Goal: Information Seeking & Learning: Find specific fact

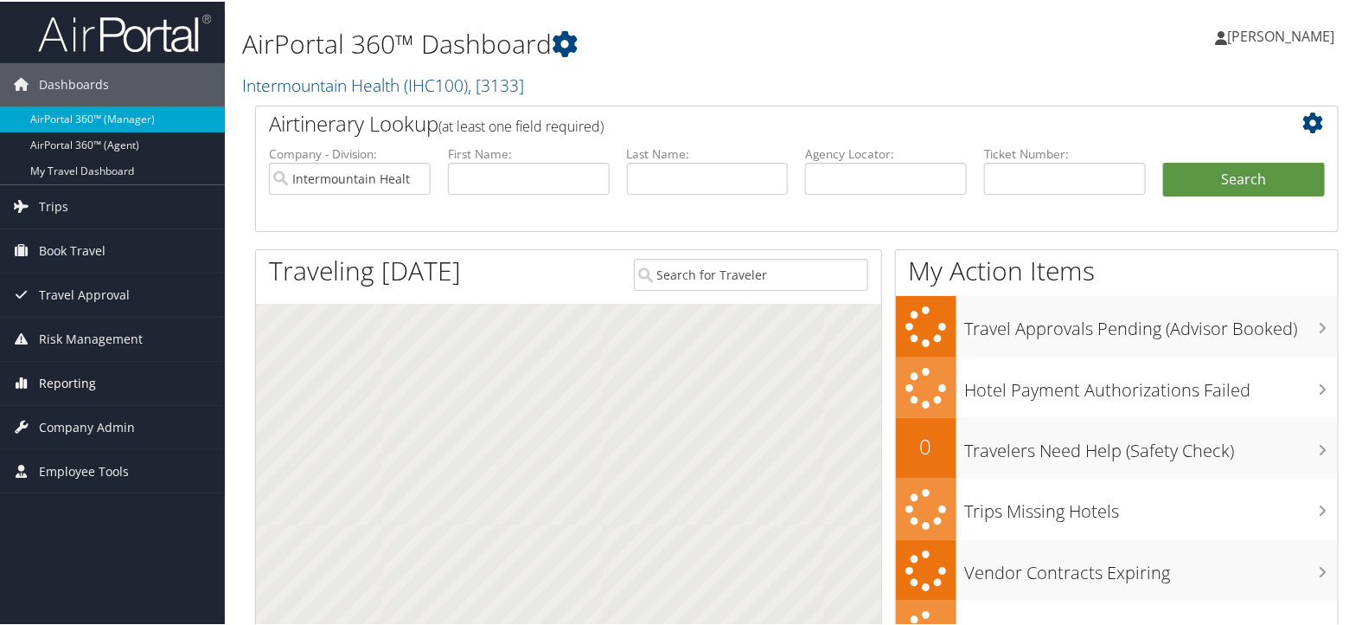
click at [100, 370] on link "Reporting" at bounding box center [112, 381] width 225 height 43
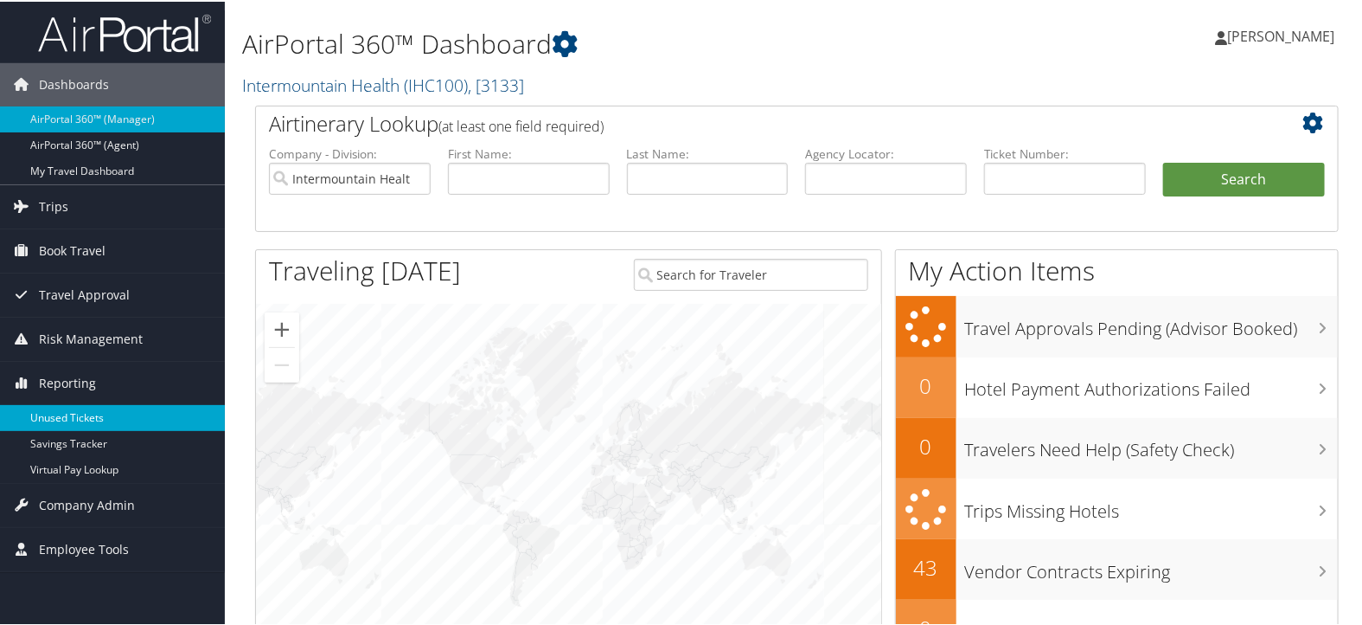
click at [105, 411] on link "Unused Tickets" at bounding box center [112, 416] width 225 height 26
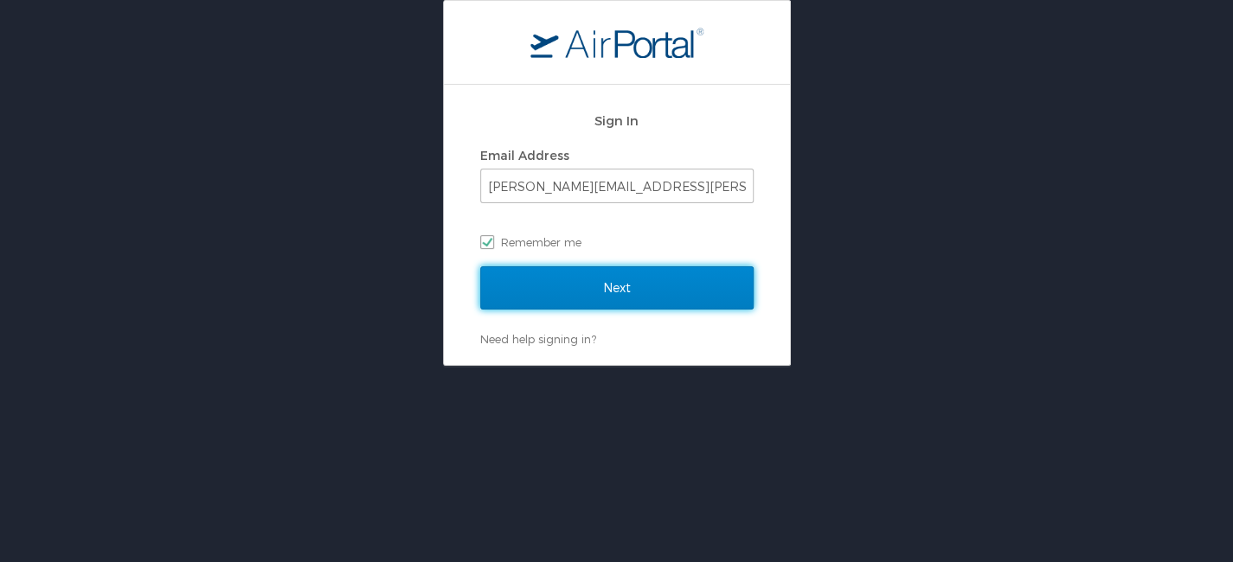
click at [604, 284] on input "Next" at bounding box center [616, 287] width 273 height 43
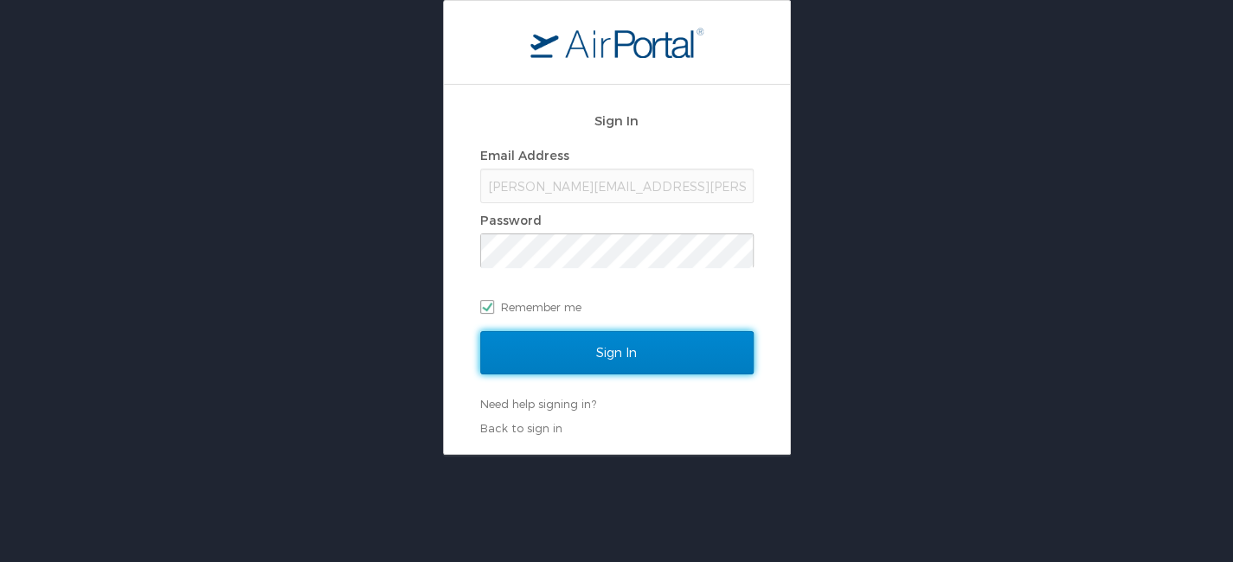
click at [634, 340] on input "Sign In" at bounding box center [616, 352] width 273 height 43
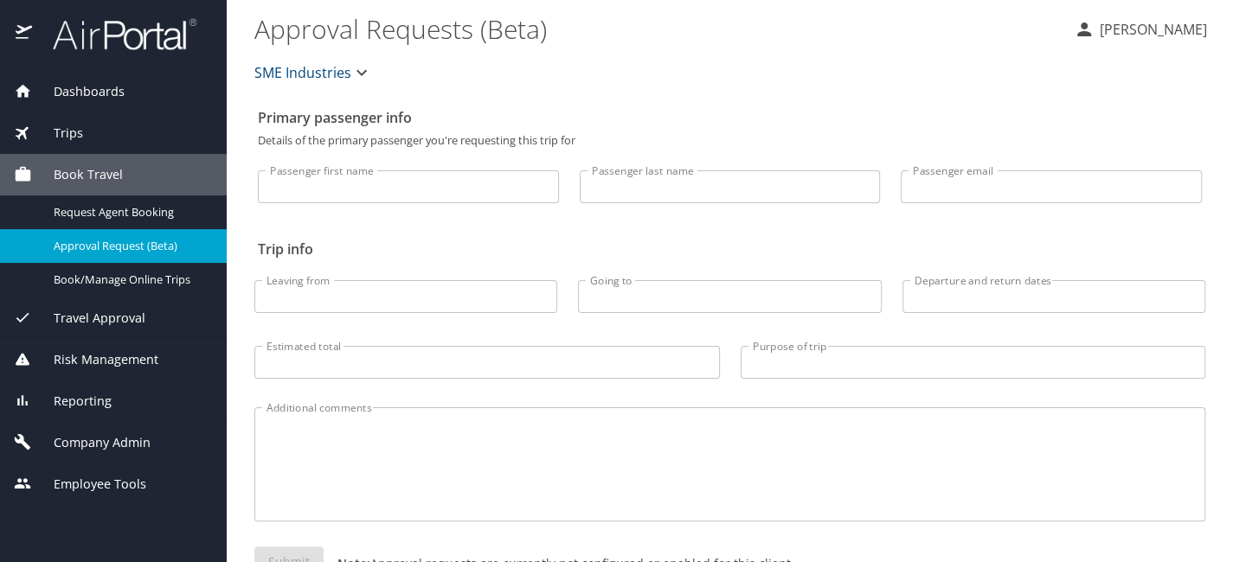
click at [80, 399] on span "Reporting" at bounding box center [72, 401] width 80 height 19
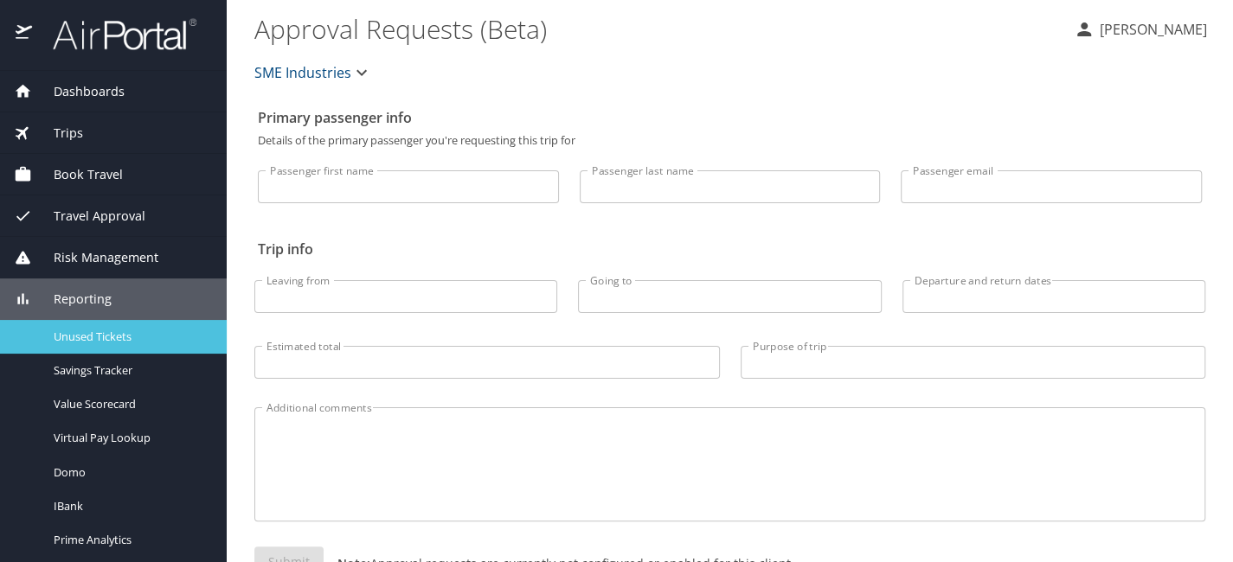
click at [101, 334] on span "Unused Tickets" at bounding box center [130, 337] width 152 height 16
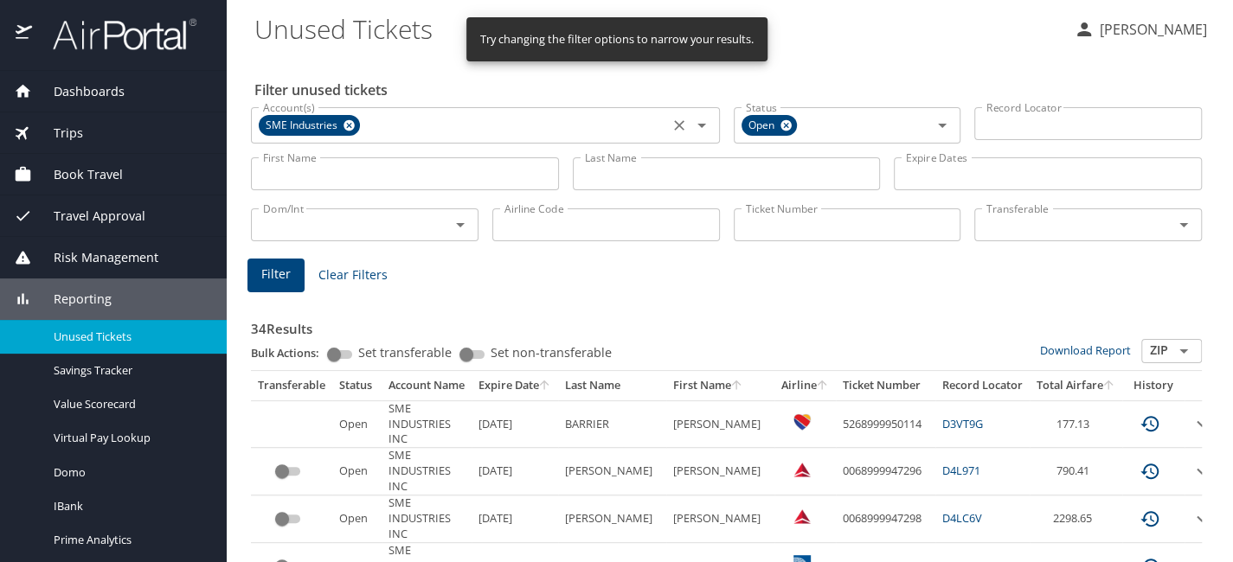
click at [347, 117] on icon at bounding box center [349, 125] width 13 height 19
click at [621, 174] on input "Last Name" at bounding box center [727, 173] width 308 height 33
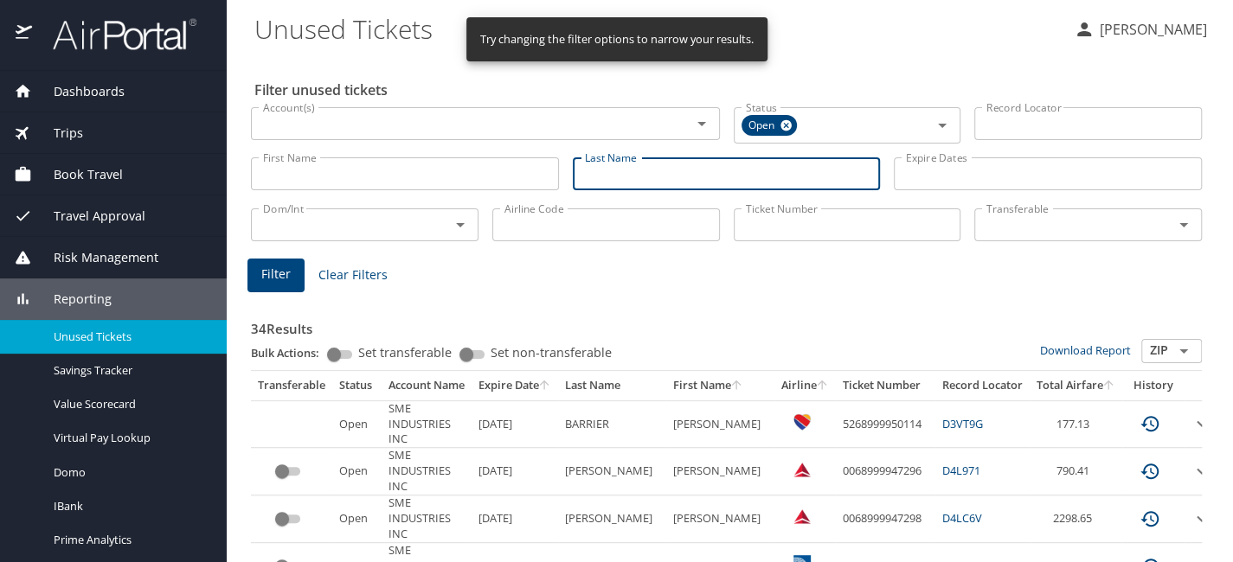
paste input "Emrick"
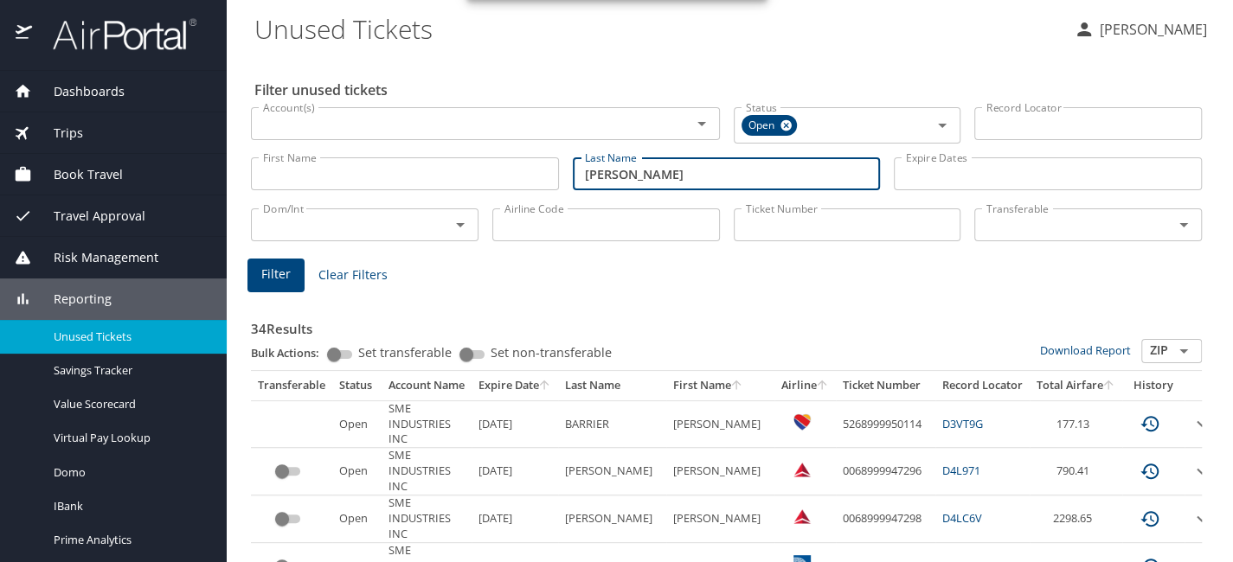
type input "Emrick"
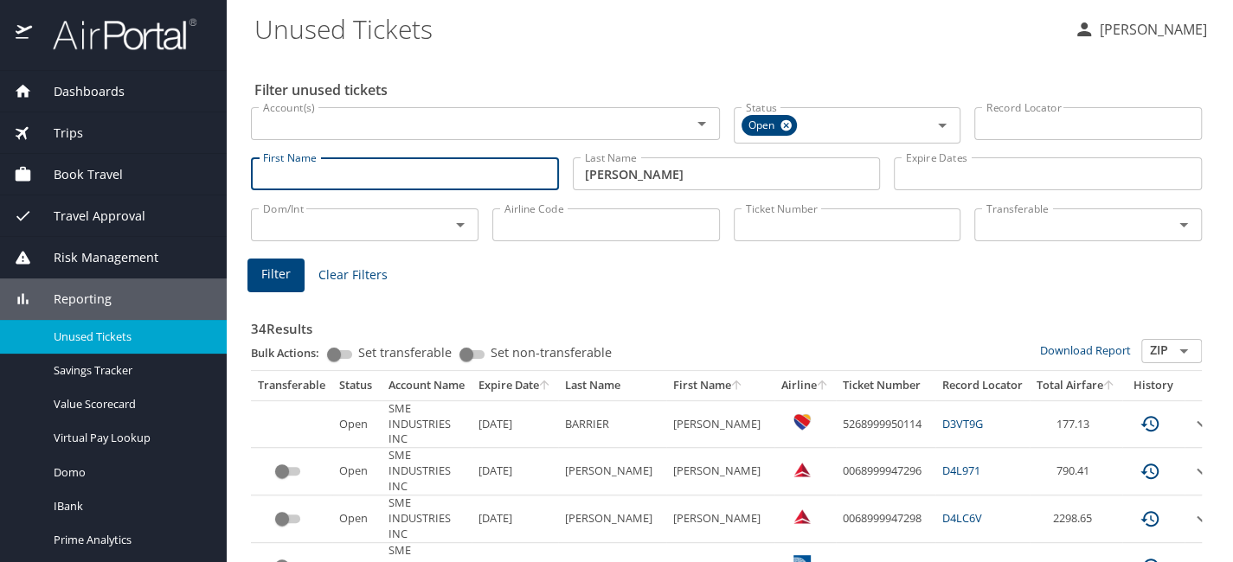
click at [434, 183] on input "First Name" at bounding box center [405, 173] width 308 height 33
paste input "Jennifer"
type input "Jennifer"
click at [442, 131] on input "Account(s)" at bounding box center [459, 123] width 407 height 22
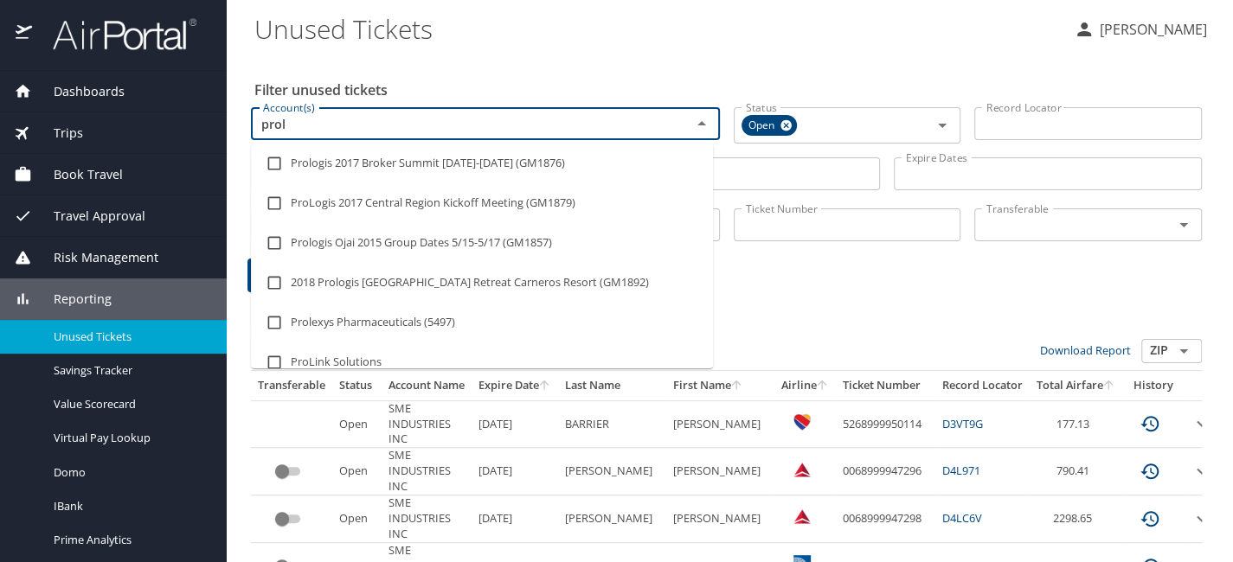
type input "prolo"
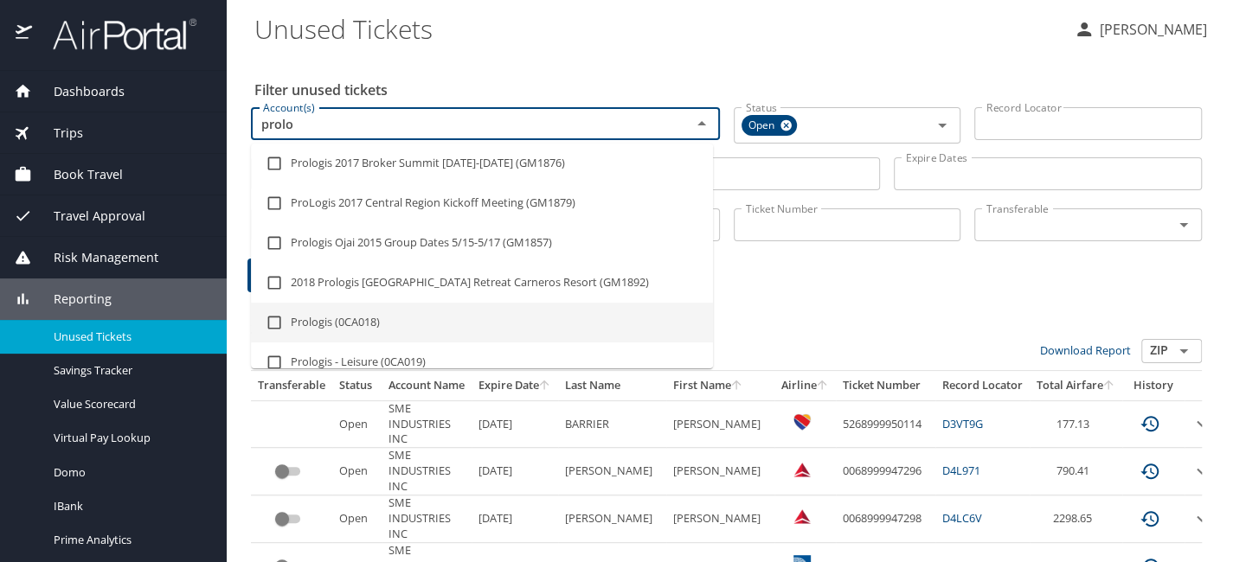
click at [431, 332] on li "Prologis (0CA018)" at bounding box center [482, 323] width 462 height 40
checkbox input "true"
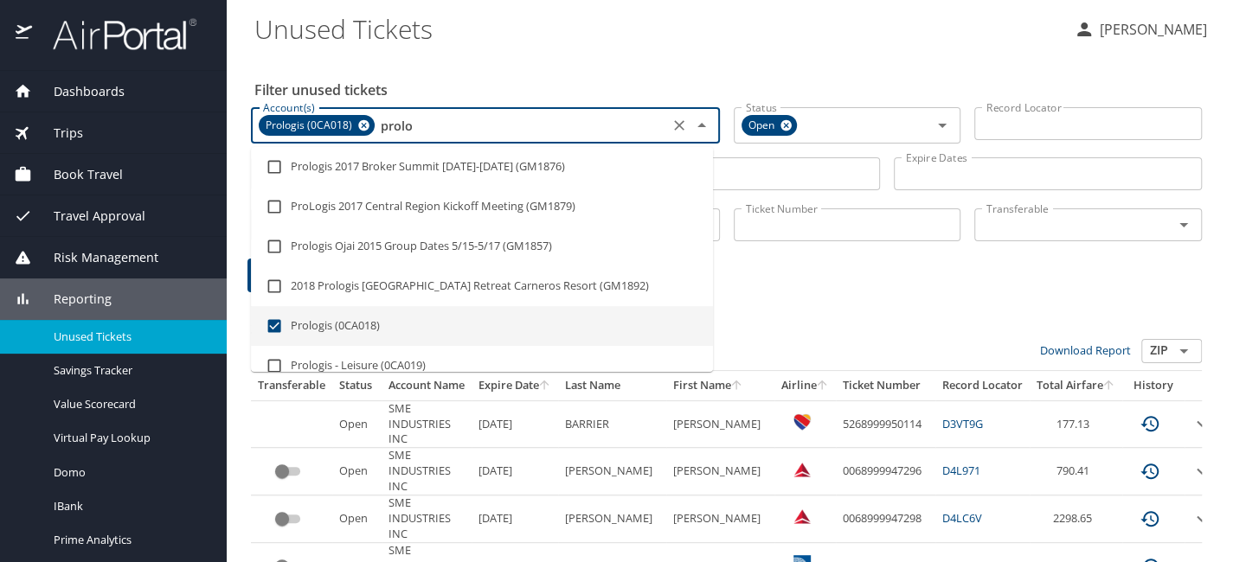
type input "prolo"
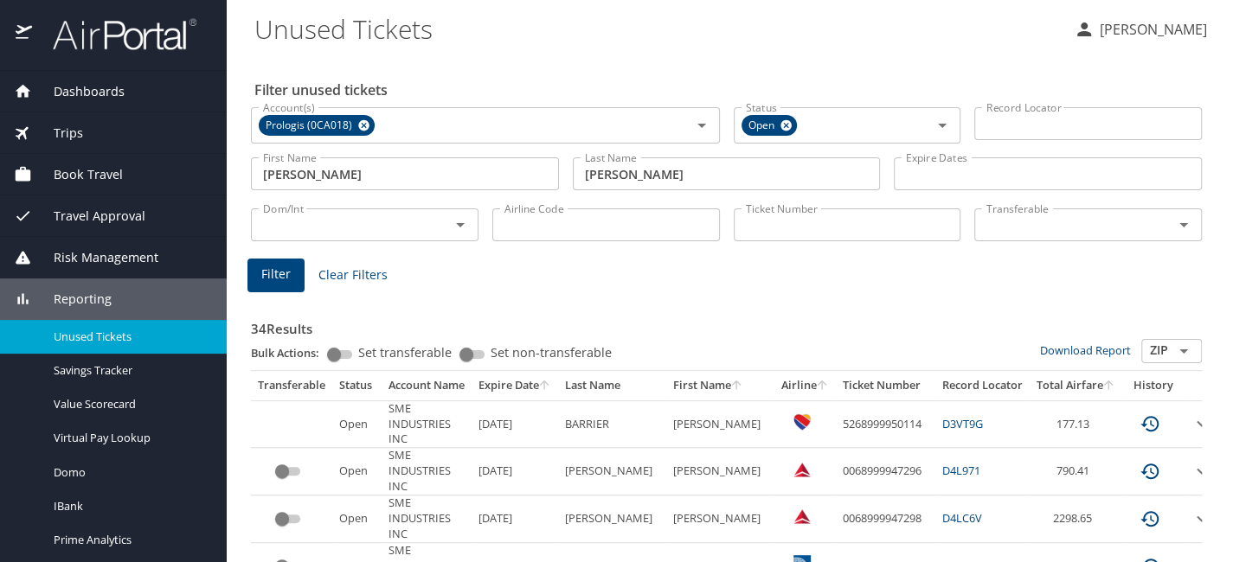
click at [261, 277] on span "Filter" at bounding box center [275, 275] width 29 height 22
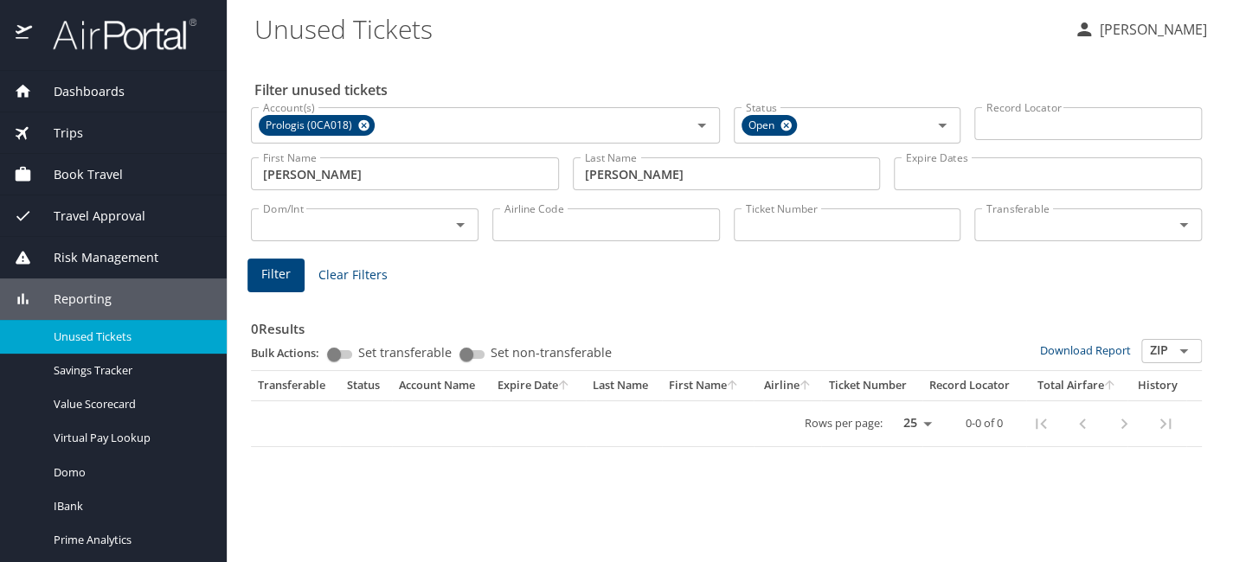
click at [261, 277] on span "Filter" at bounding box center [275, 275] width 29 height 22
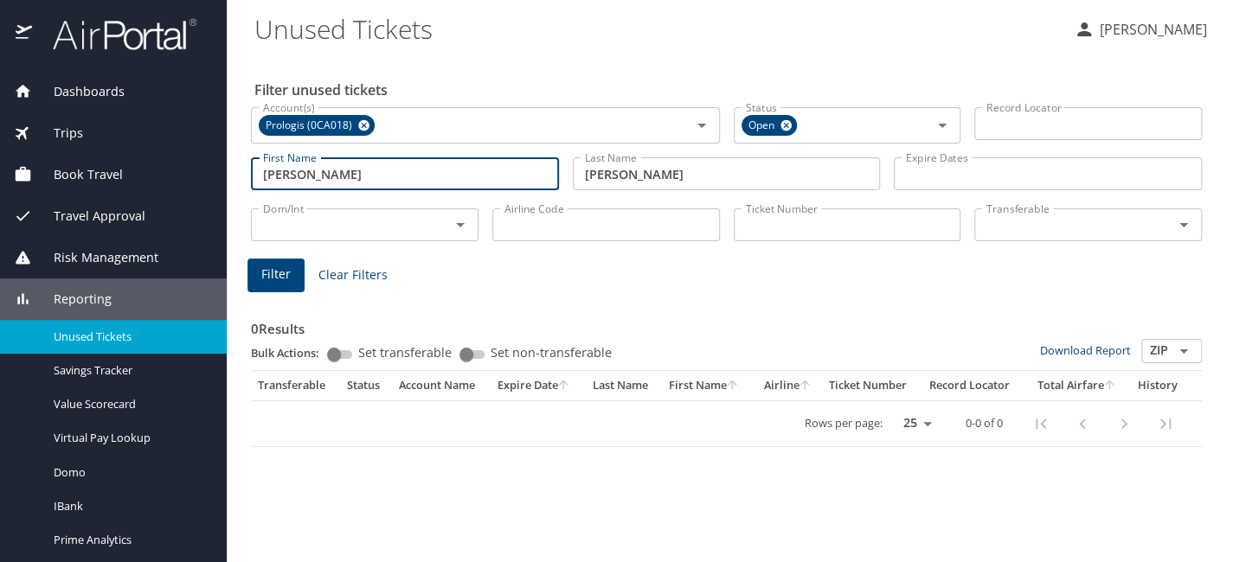
drag, startPoint x: 340, startPoint y: 169, endPoint x: 203, endPoint y: 175, distance: 136.8
click at [203, 175] on div "Dashboards AirPortal 360™ Manager AirPortal 360™ Agent My Travel Dashboard Trip…" at bounding box center [616, 281] width 1233 height 562
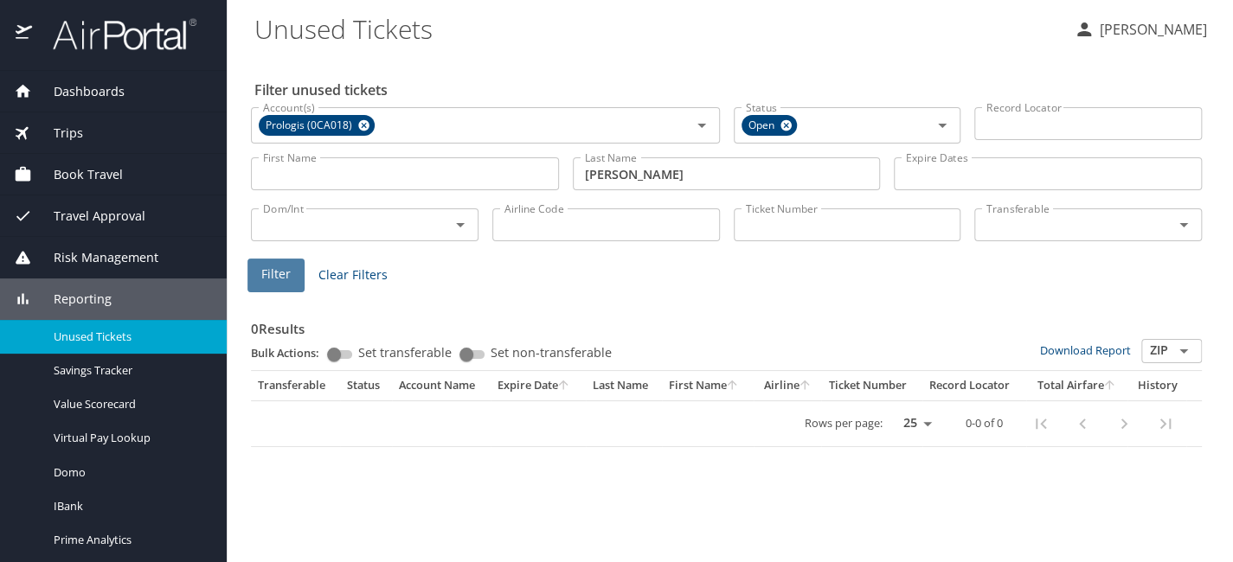
click at [286, 271] on span "Filter" at bounding box center [275, 275] width 29 height 22
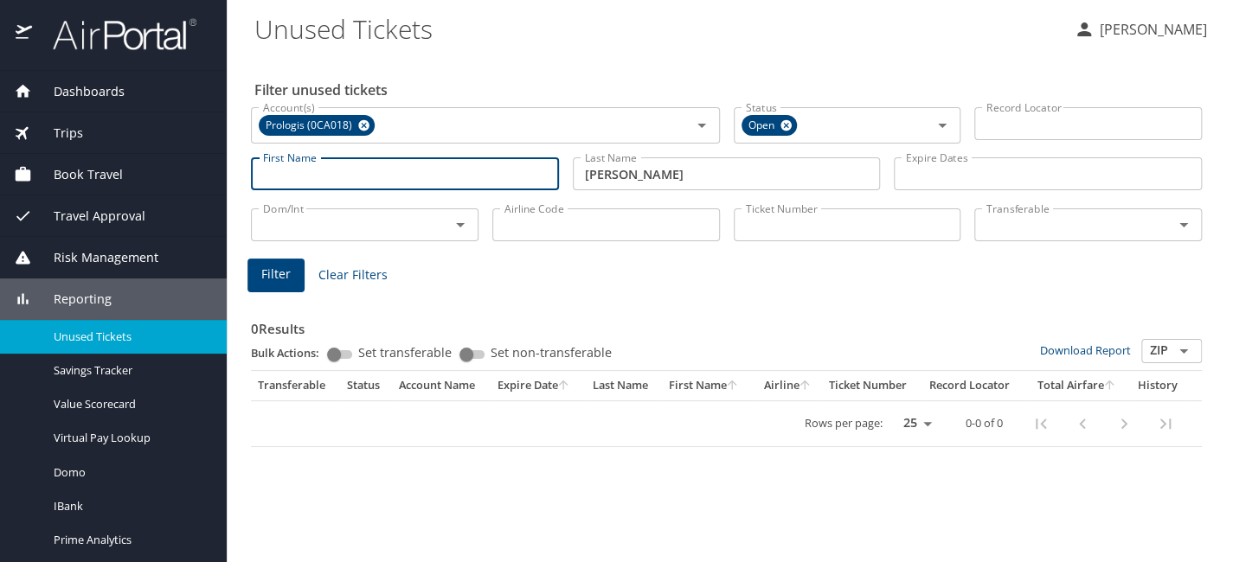
click at [439, 176] on input "First Name" at bounding box center [405, 173] width 308 height 33
type input "jennifer"
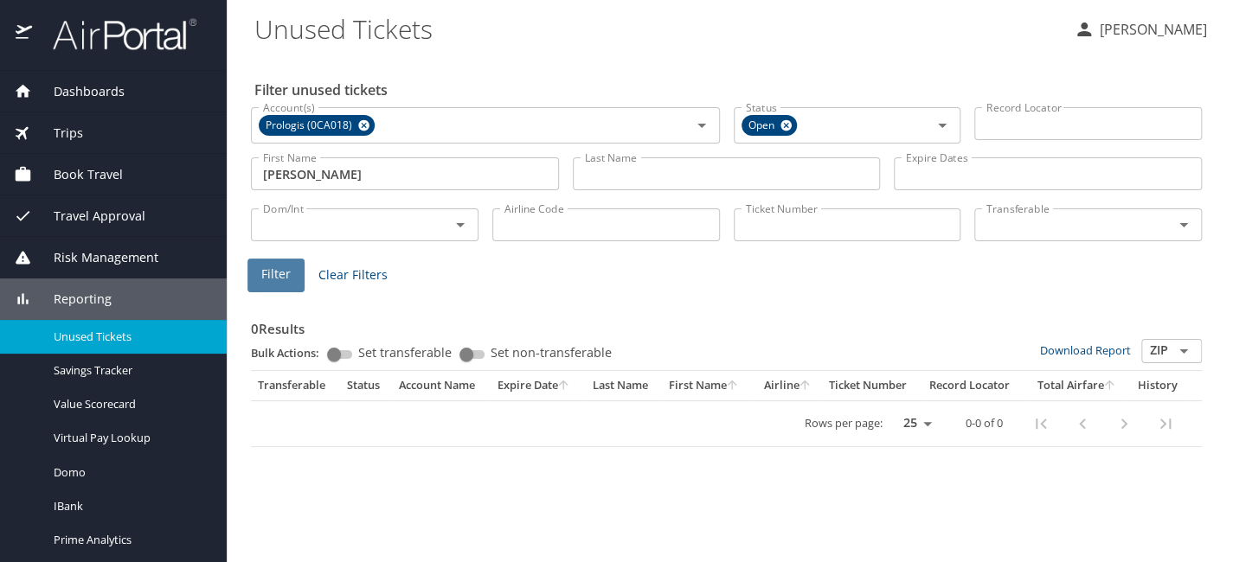
click at [289, 274] on span "Filter" at bounding box center [275, 275] width 29 height 22
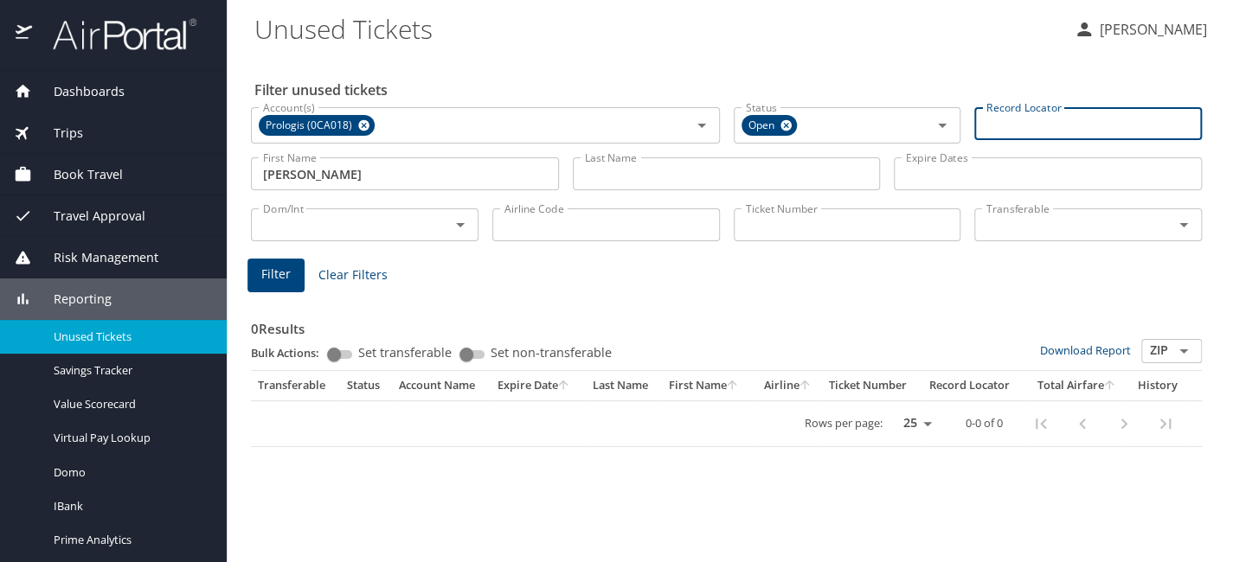
click at [1073, 113] on input "Record Locator" at bounding box center [1087, 123] width 227 height 33
paste input "BQC7RM"
type input "BQC7RM"
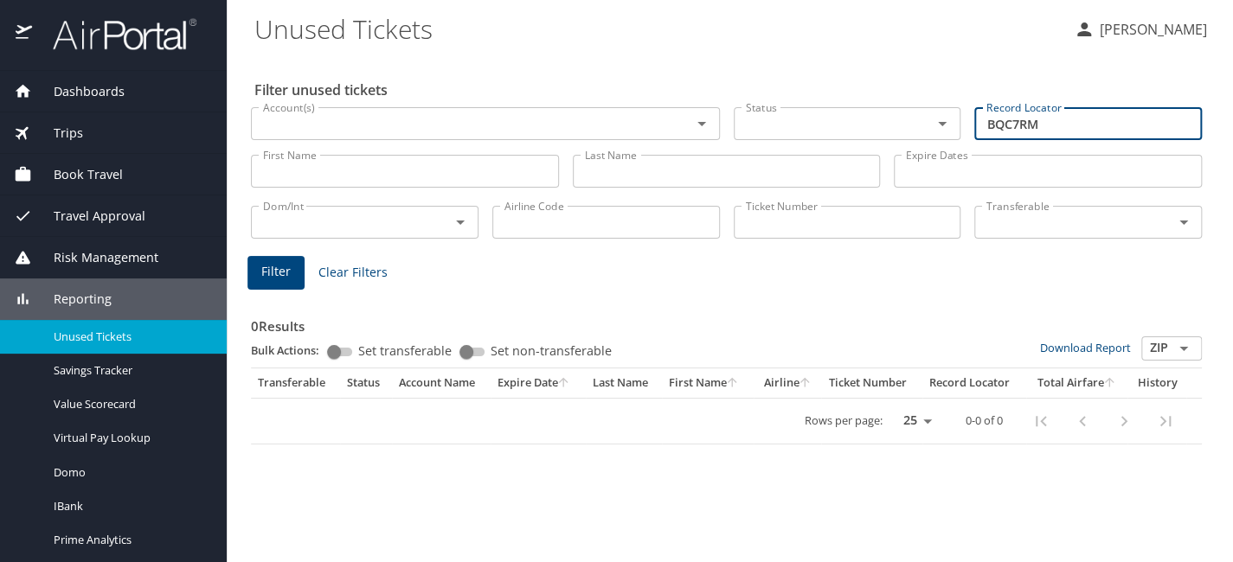
type input "BQC7RM"
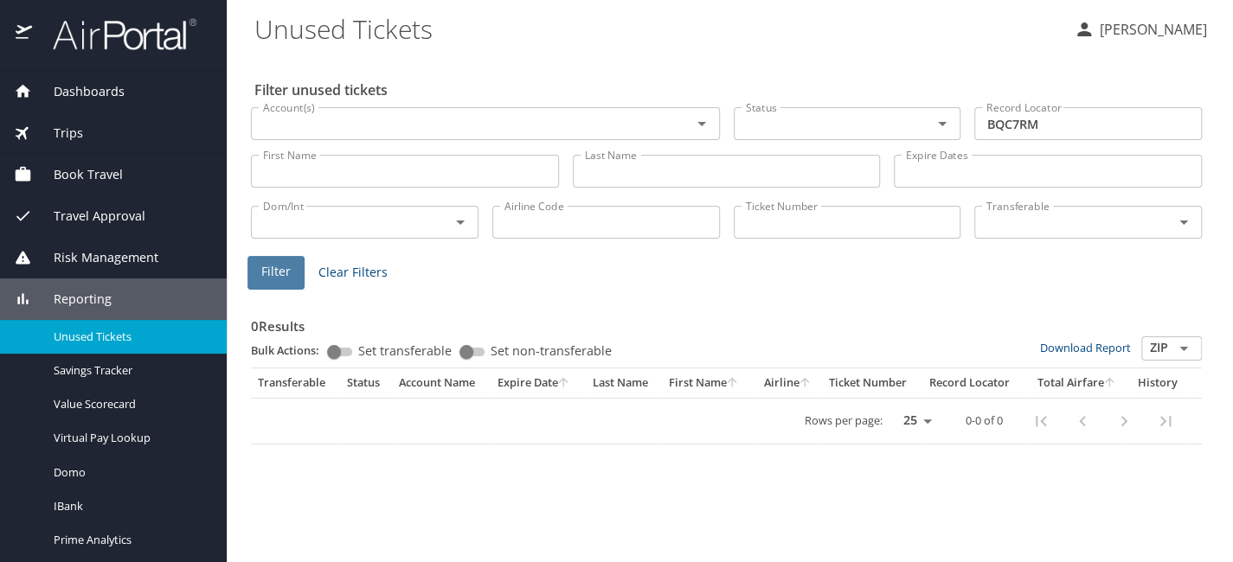
click at [296, 281] on button "Filter" at bounding box center [275, 273] width 57 height 34
click at [125, 169] on div "Book Travel" at bounding box center [113, 174] width 199 height 19
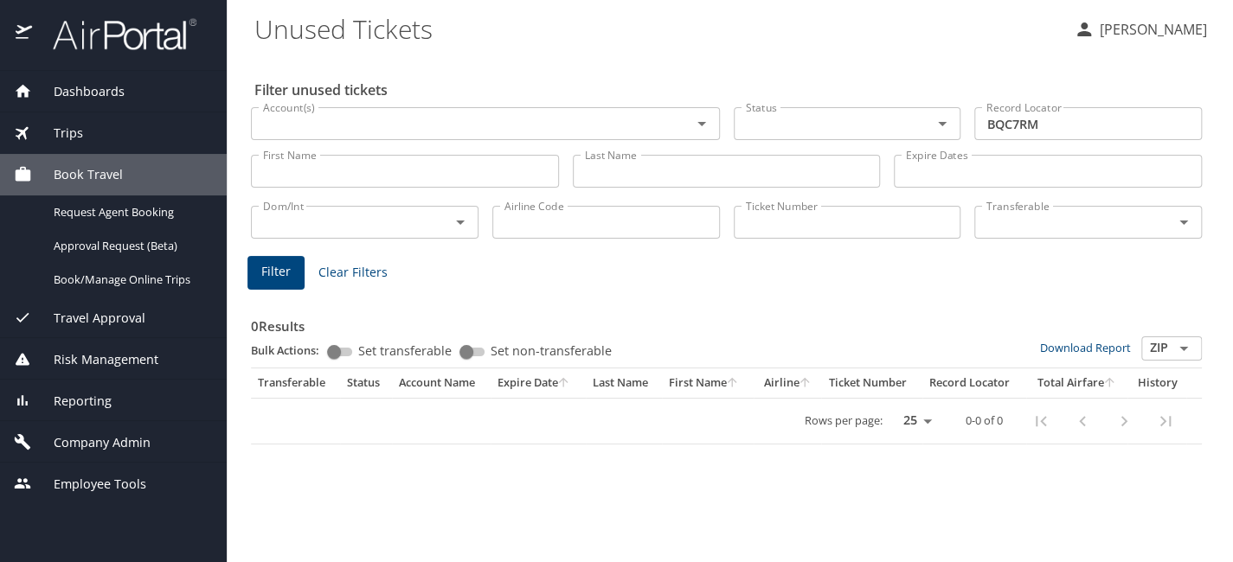
click at [91, 125] on div "Trips" at bounding box center [113, 133] width 199 height 19
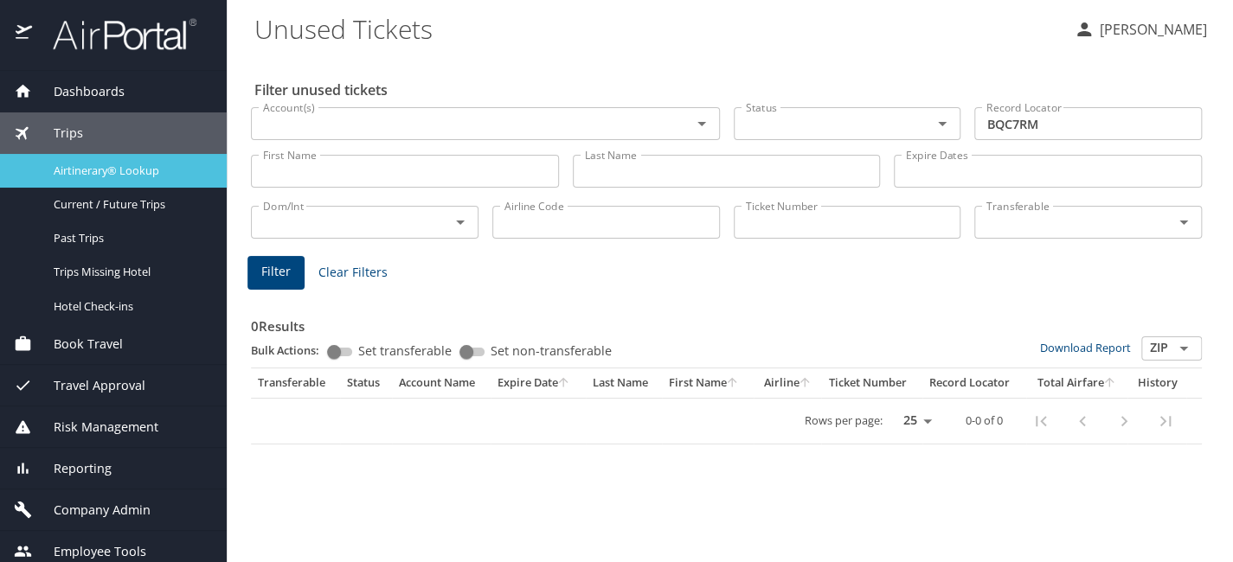
click at [88, 161] on div "Airtinerary® Lookup" at bounding box center [113, 171] width 199 height 20
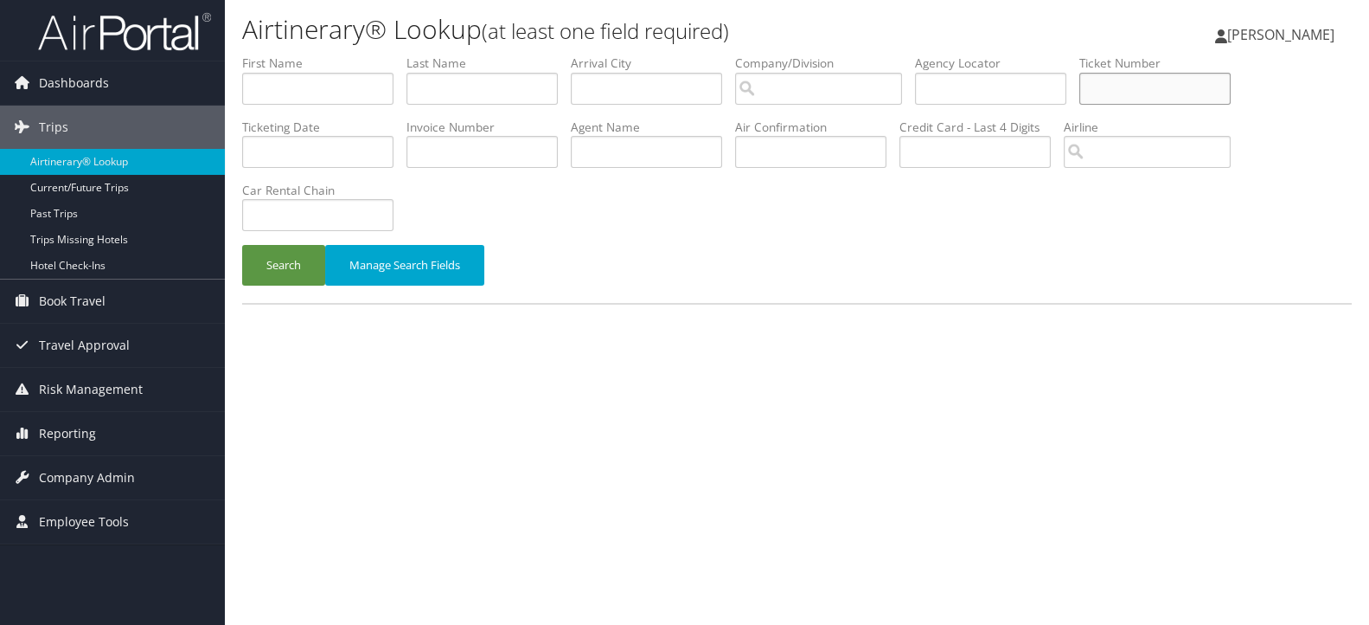
click at [1152, 87] on input "text" at bounding box center [1155, 89] width 151 height 32
paste input "BQC7RM"
type input "BQC7RM"
click at [295, 272] on button "Search" at bounding box center [283, 265] width 83 height 41
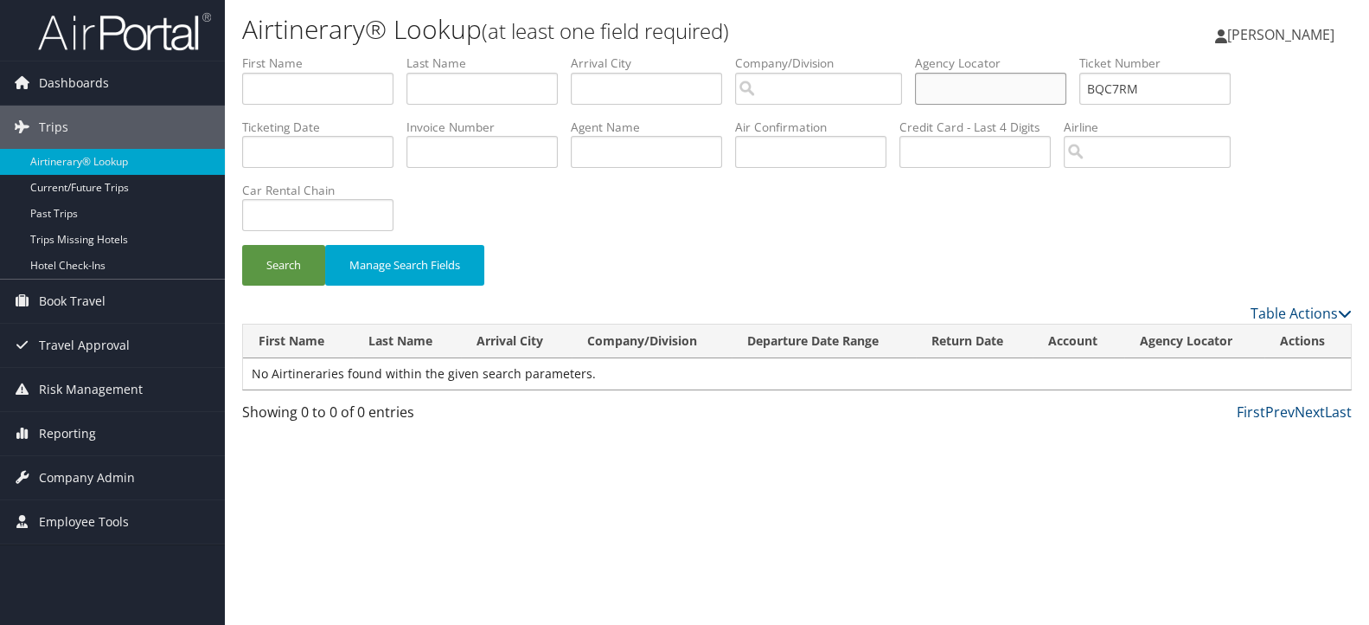
click at [972, 88] on input "text" at bounding box center [990, 89] width 151 height 32
paste input "BQC7RM"
type input "BQC7RM"
drag, startPoint x: 1193, startPoint y: 93, endPoint x: 1009, endPoint y: 101, distance: 184.4
click at [1009, 54] on ul "First Name Last Name Departure City Arrival City Company/Division Airport/City …" at bounding box center [797, 54] width 1110 height 0
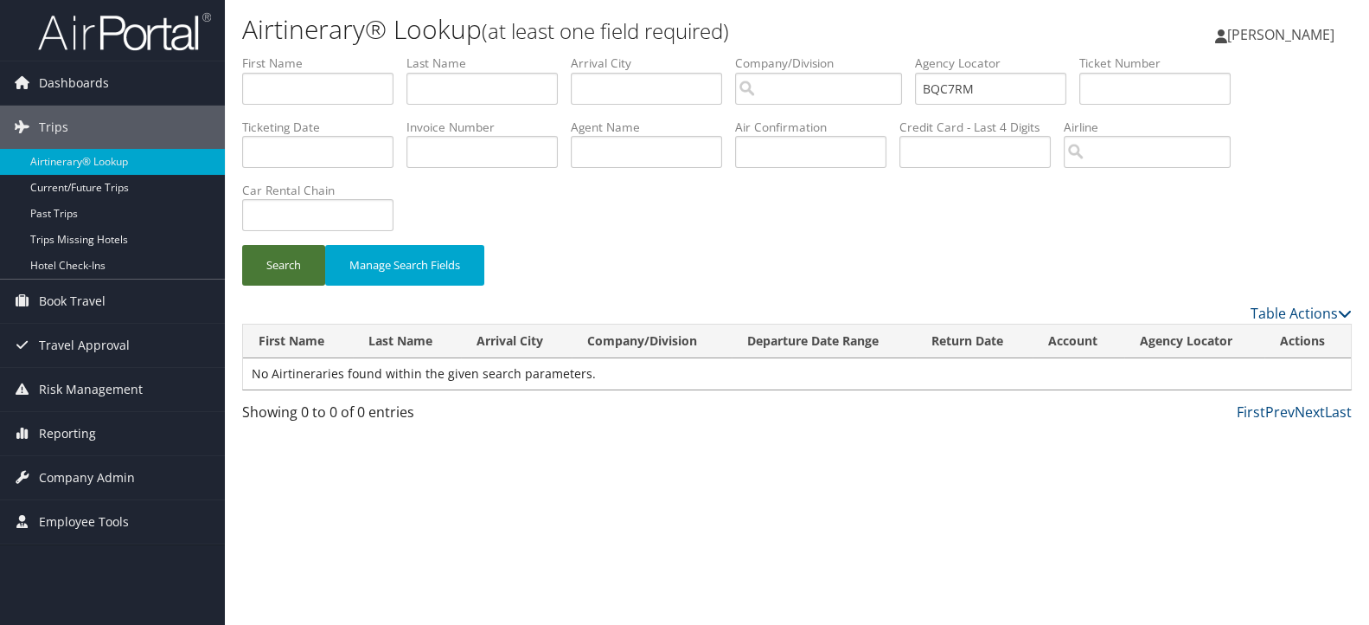
click at [271, 265] on button "Search" at bounding box center [283, 265] width 83 height 41
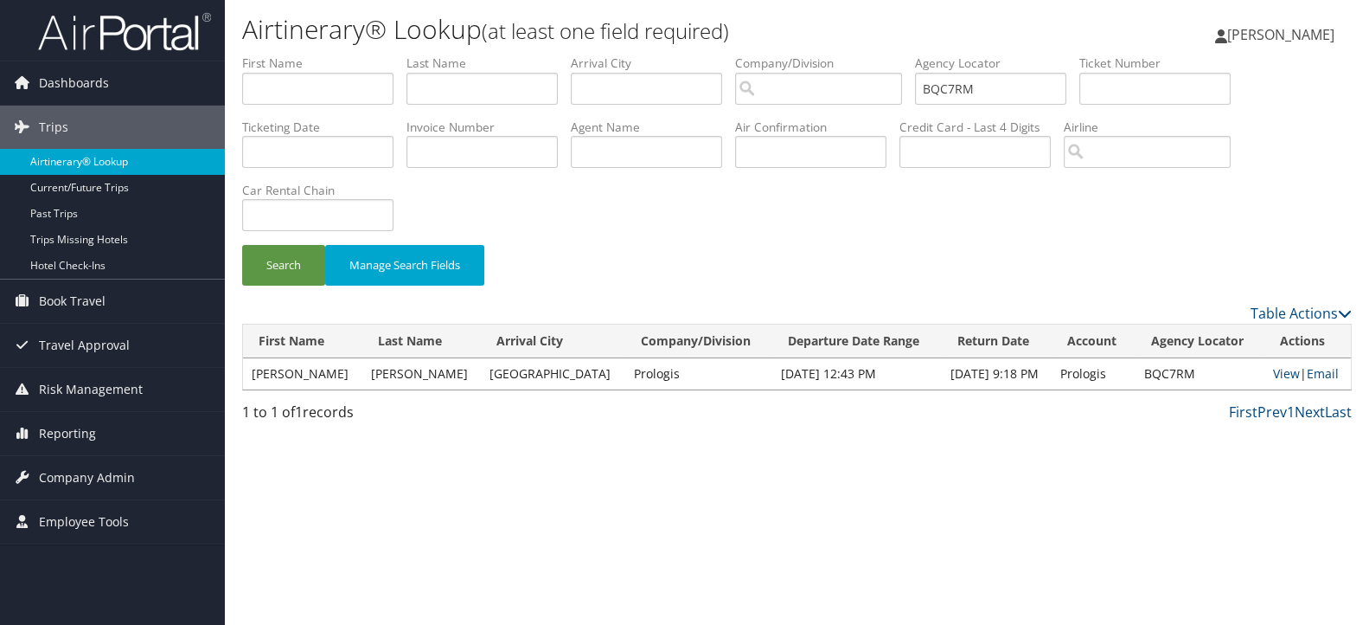
click at [120, 153] on link "Airtinerary® Lookup" at bounding box center [112, 162] width 225 height 26
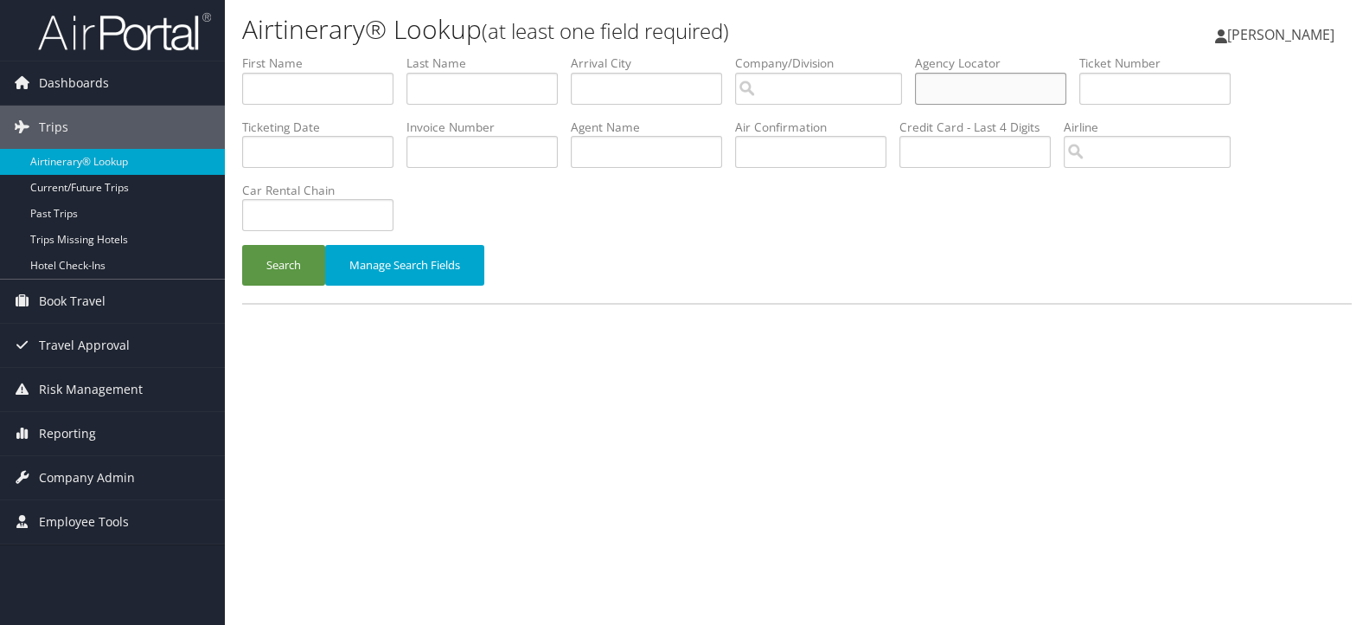
click at [978, 84] on input "text" at bounding box center [990, 89] width 151 height 32
paste input "CX967S"
type input "CX967S"
click at [301, 259] on button "Search" at bounding box center [283, 265] width 83 height 41
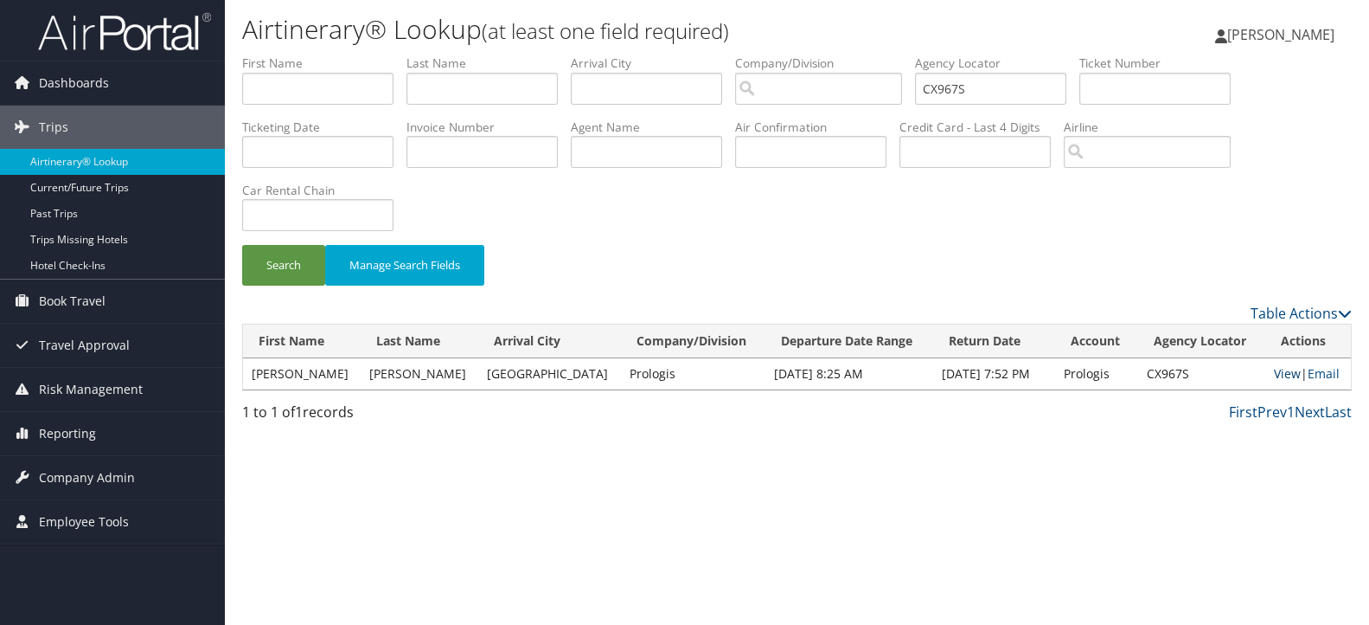
click at [1274, 368] on link "View" at bounding box center [1287, 373] width 27 height 16
click at [63, 435] on span "Reporting" at bounding box center [67, 433] width 57 height 43
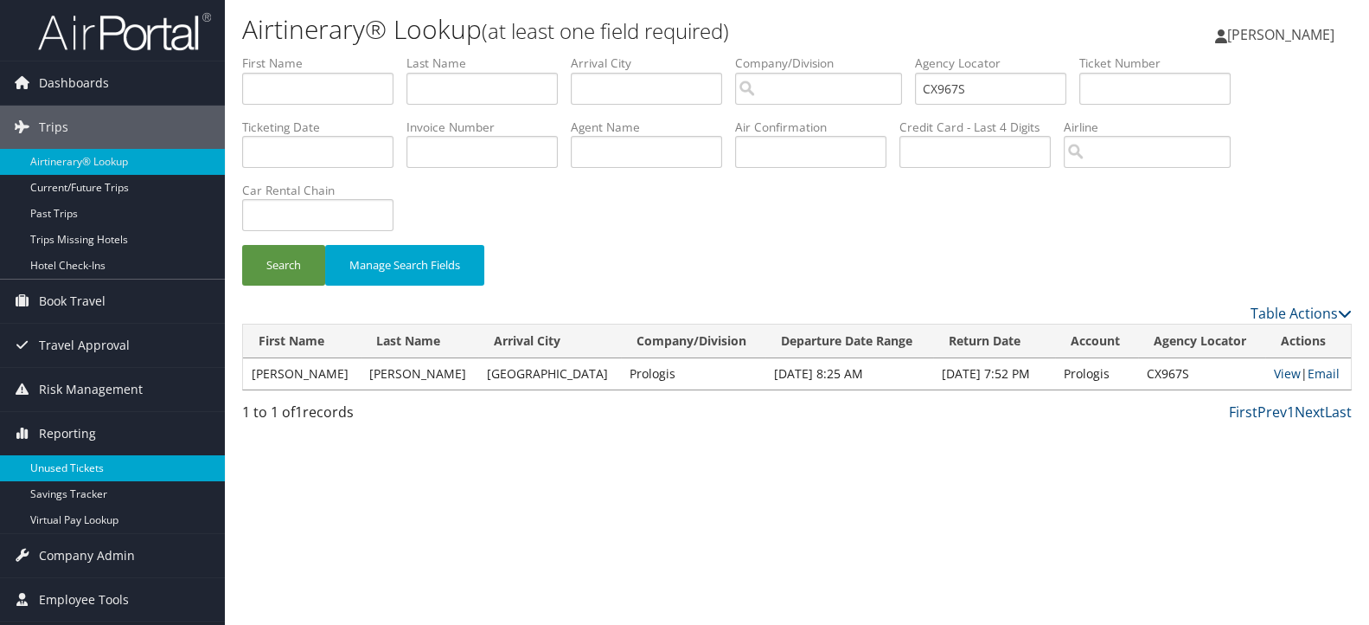
click at [68, 477] on link "Unused Tickets" at bounding box center [112, 468] width 225 height 26
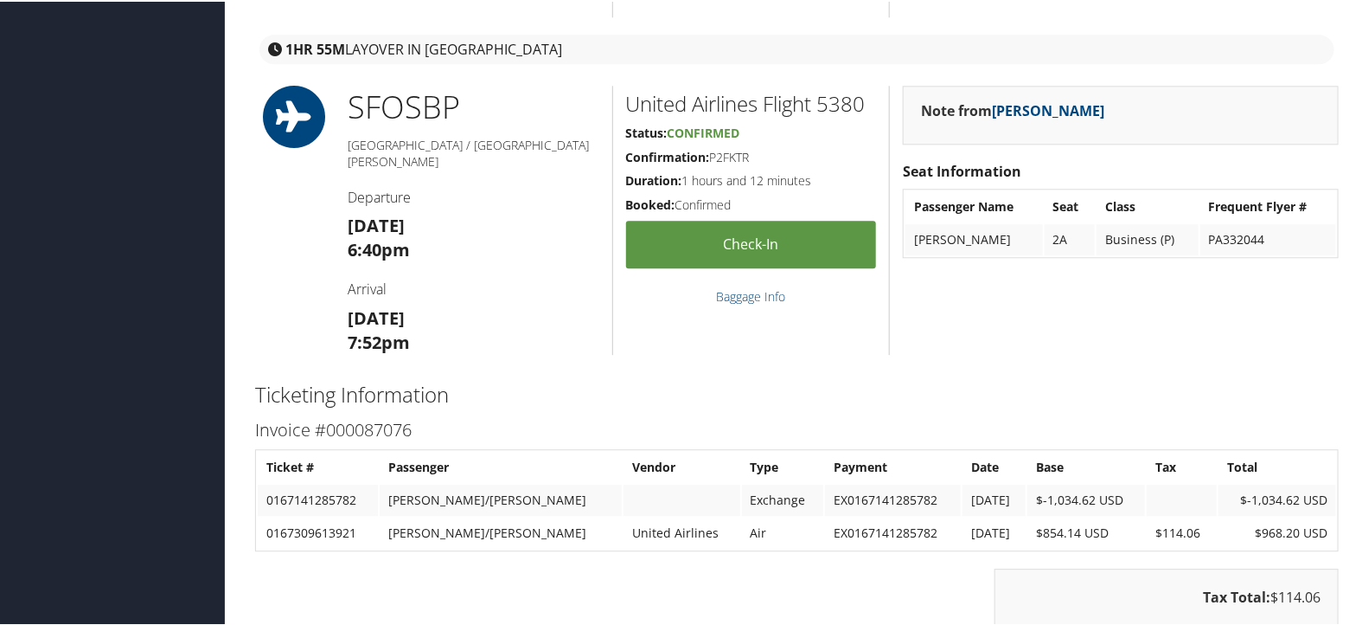
scroll to position [2291, 0]
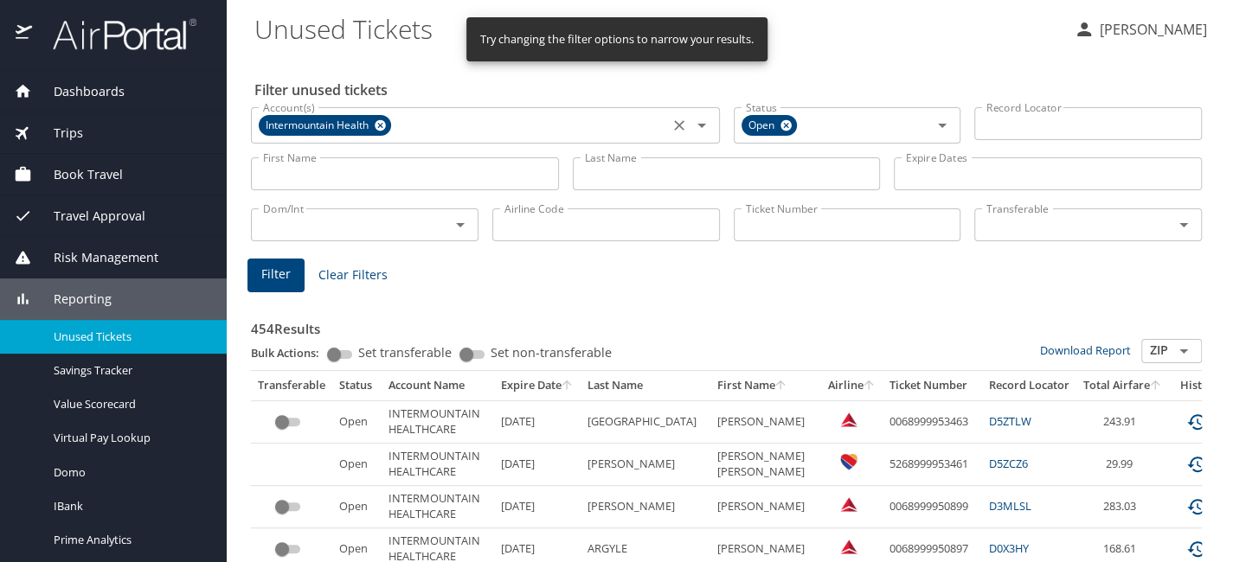
click at [380, 133] on icon at bounding box center [380, 125] width 13 height 19
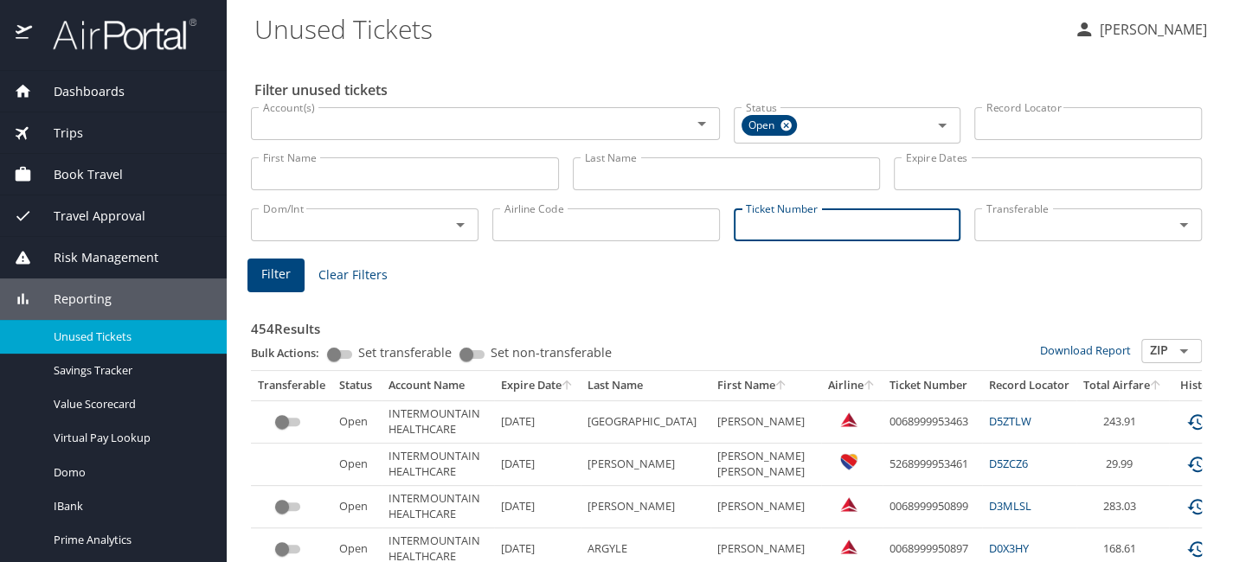
click at [818, 227] on input "Ticket Number" at bounding box center [847, 224] width 227 height 33
click at [818, 232] on input "Ticket Number" at bounding box center [847, 224] width 227 height 33
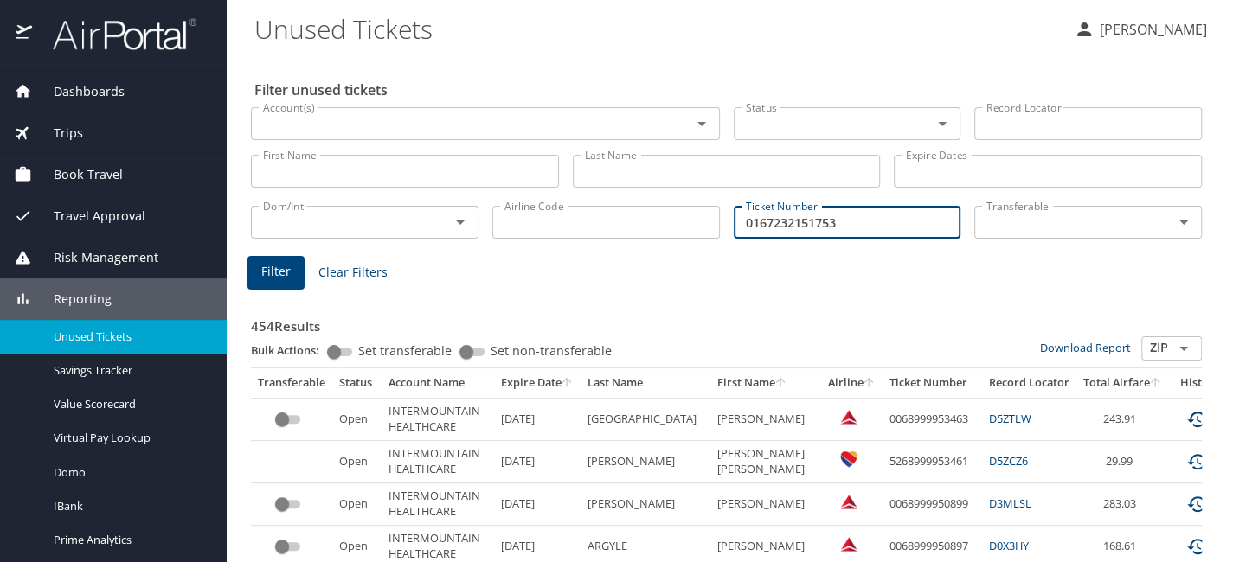
type input "0167232151753"
click at [268, 269] on span "Filter" at bounding box center [275, 272] width 29 height 22
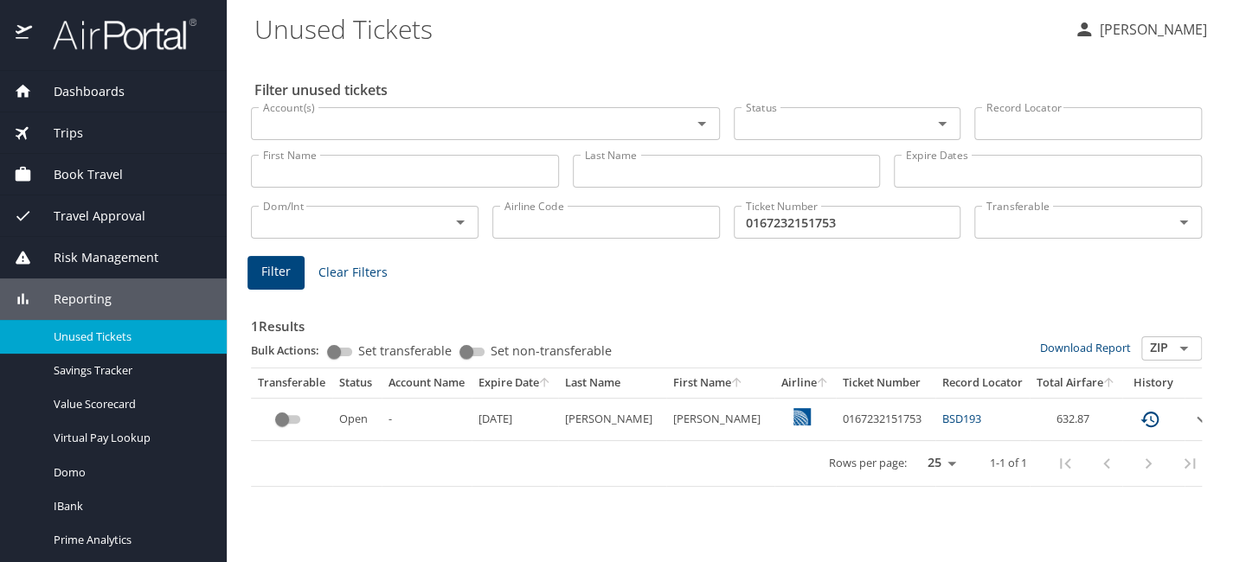
click at [942, 420] on link "BSD193" at bounding box center [961, 419] width 39 height 16
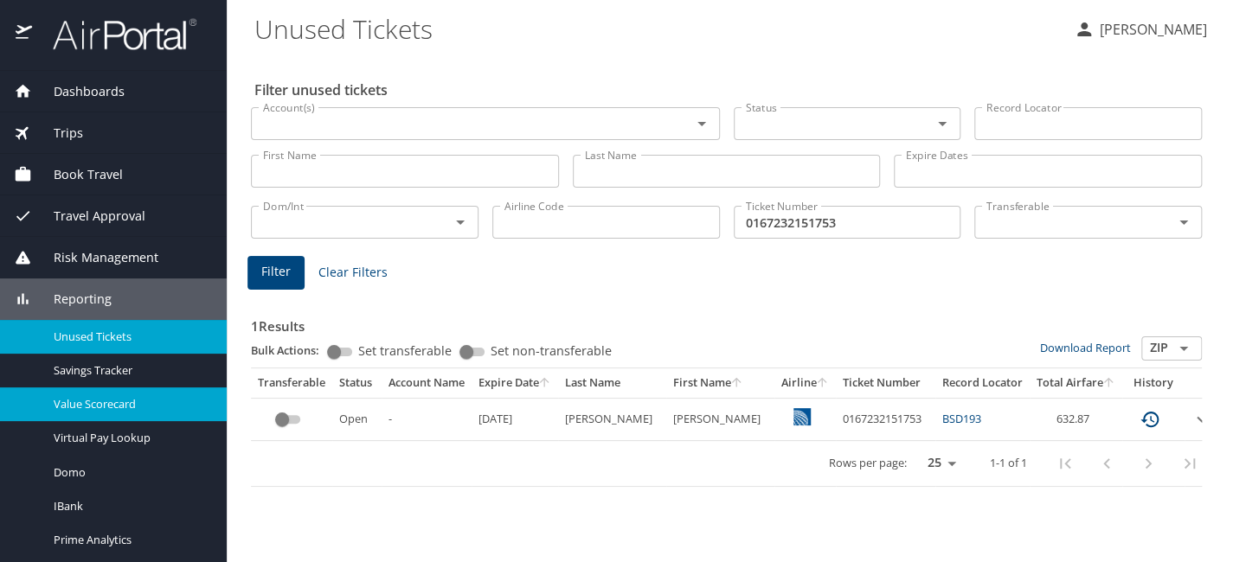
scroll to position [77, 0]
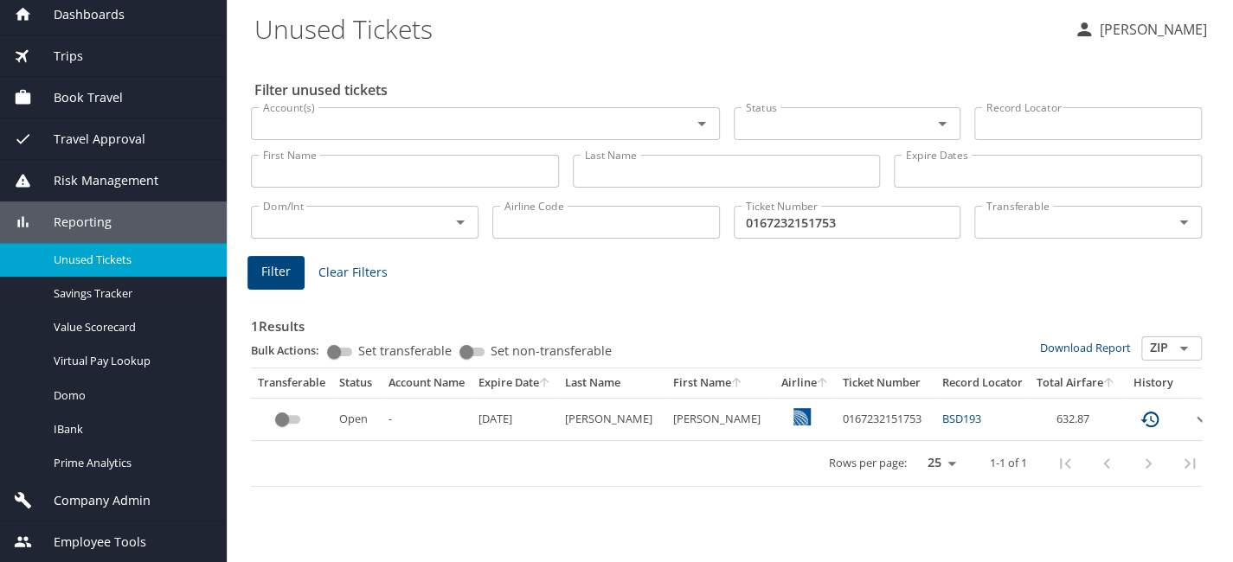
click at [104, 503] on span "Company Admin" at bounding box center [91, 500] width 119 height 19
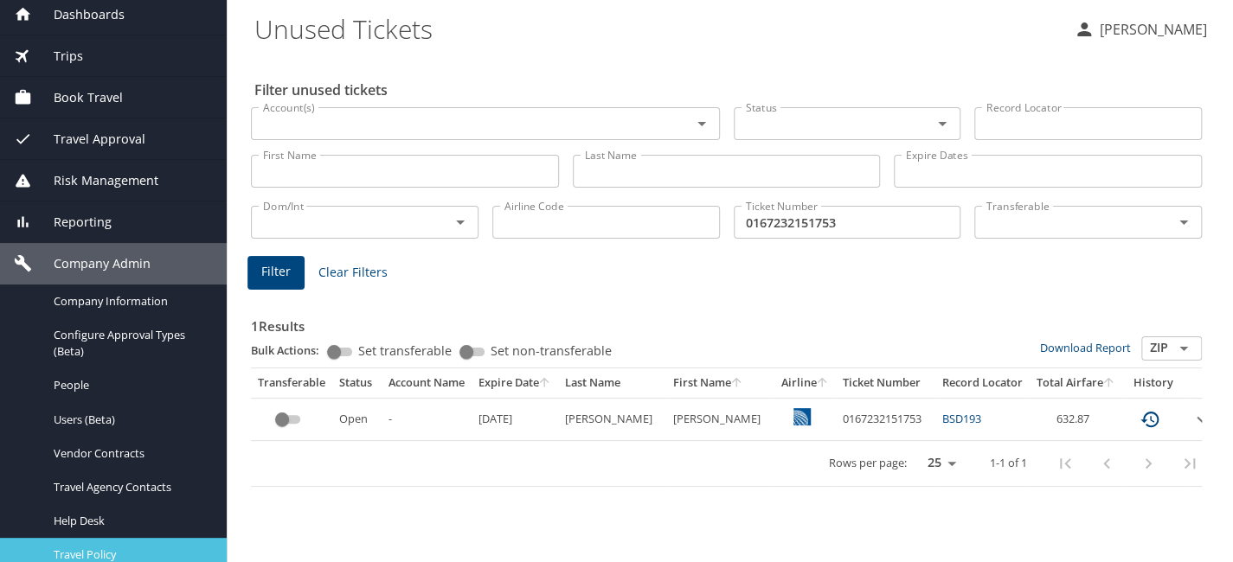
click at [125, 554] on span "Travel Policy" at bounding box center [130, 555] width 152 height 16
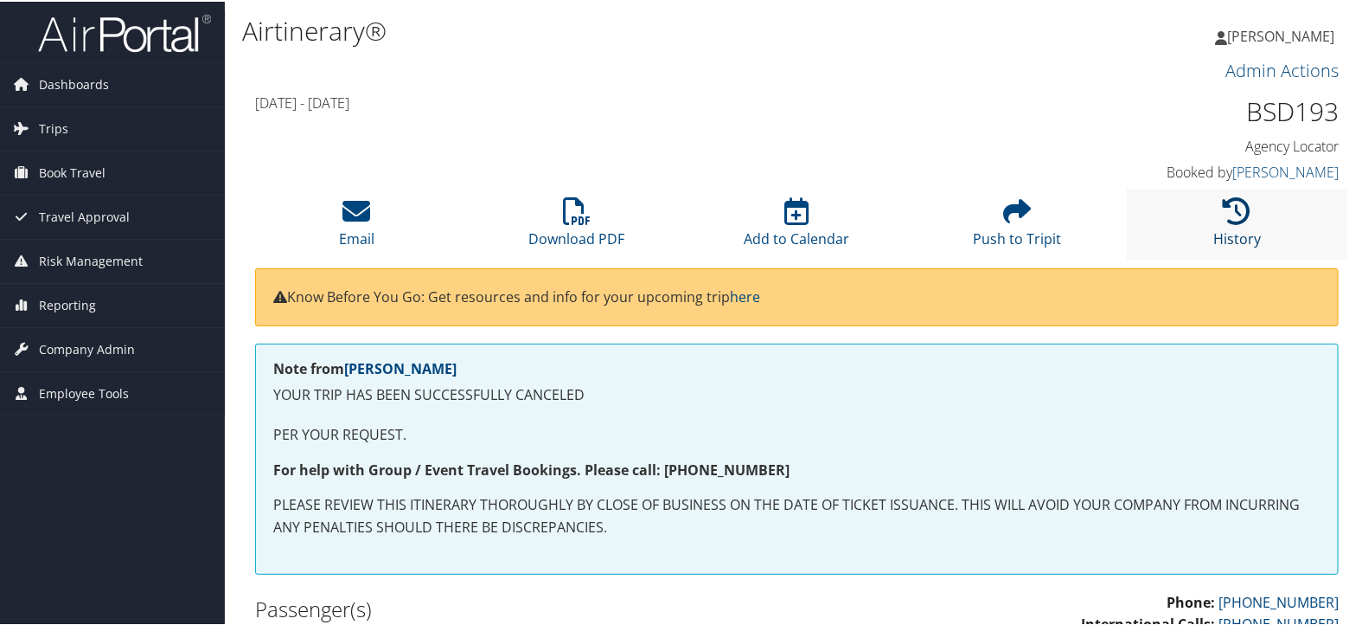
click at [1231, 217] on icon at bounding box center [1238, 209] width 28 height 28
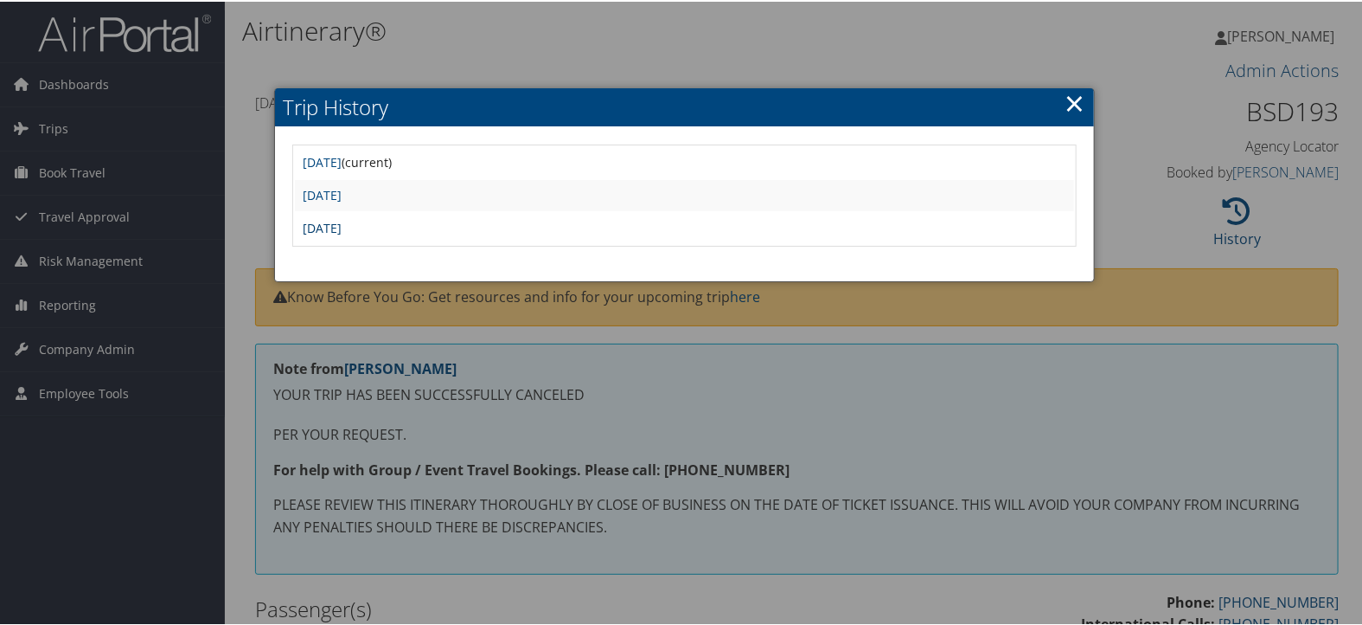
click at [343, 227] on link "Tue Mar 25 09:04:40 MDT 2025" at bounding box center [323, 226] width 39 height 16
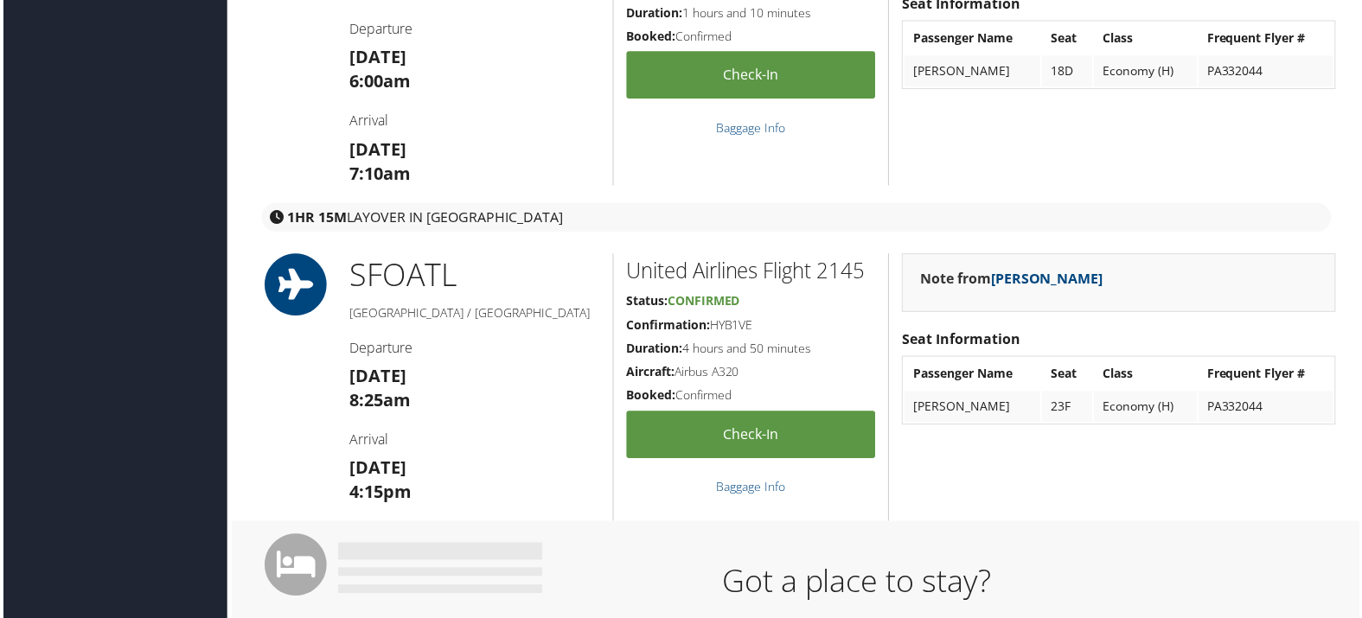
scroll to position [480, 0]
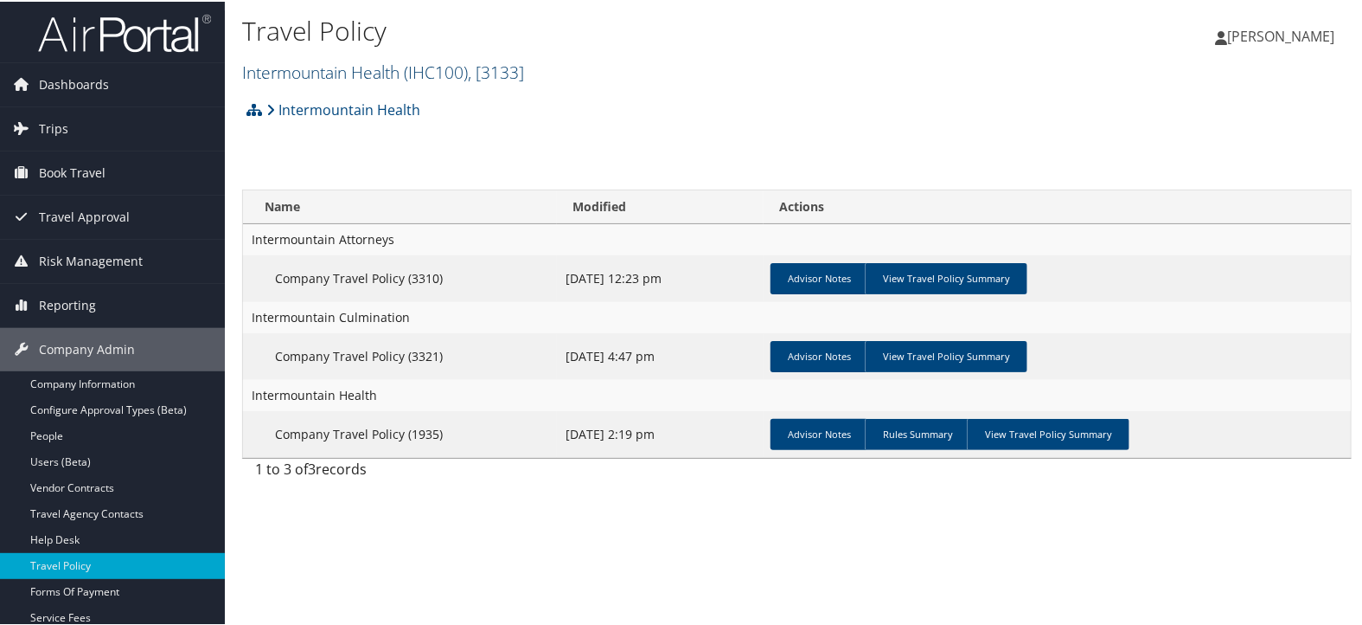
click at [315, 66] on link "Intermountain Health ( IHC100 ) , [ 3133 ]" at bounding box center [383, 70] width 282 height 23
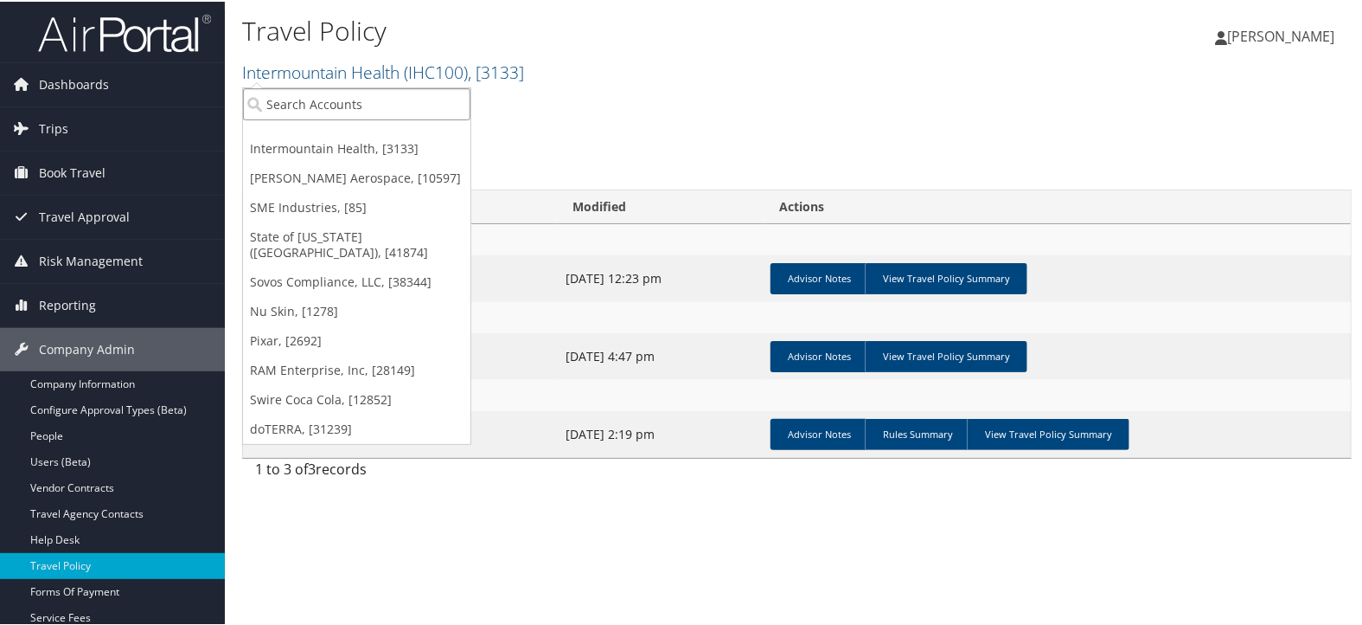
click at [327, 95] on input "search" at bounding box center [356, 103] width 227 height 32
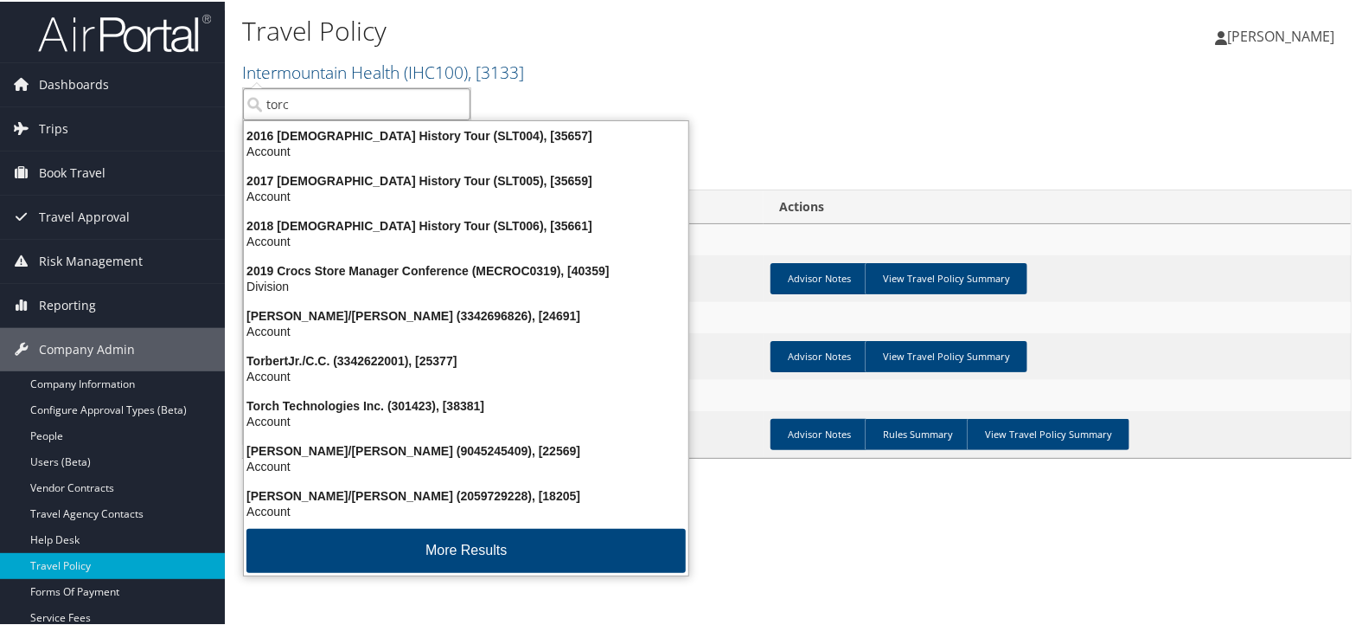
type input "torch"
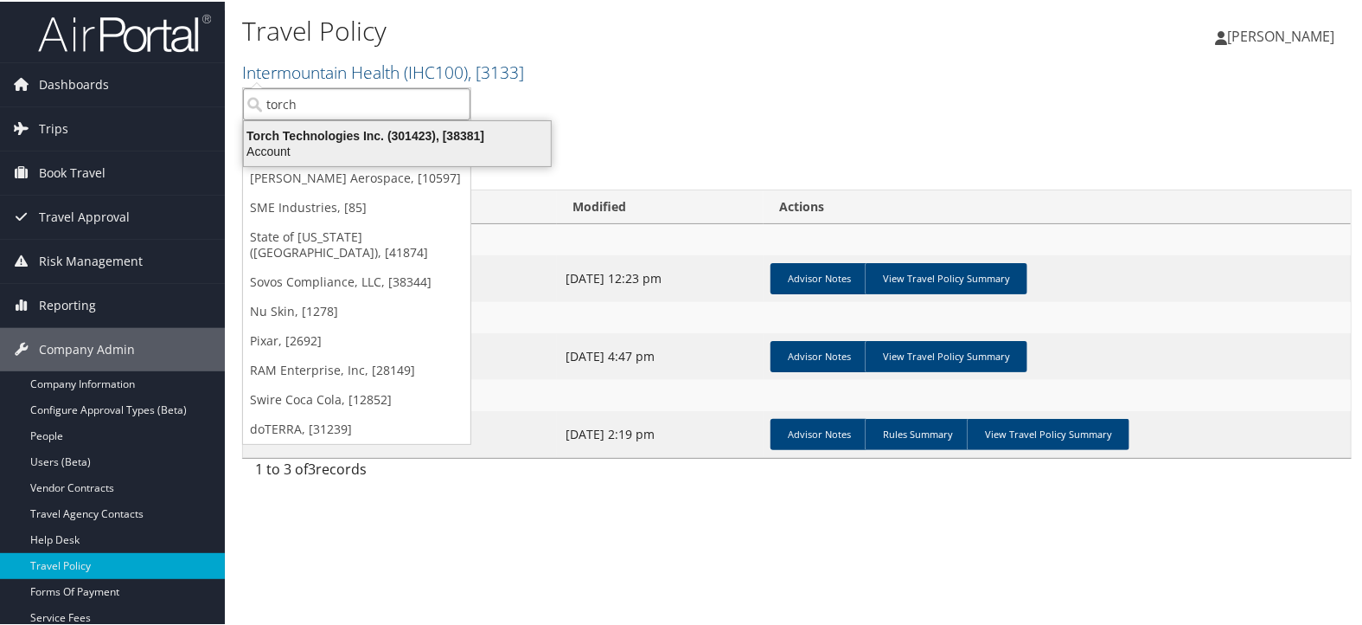
click at [363, 132] on div "Torch Technologies Inc. (301423), [38381]" at bounding box center [398, 134] width 328 height 16
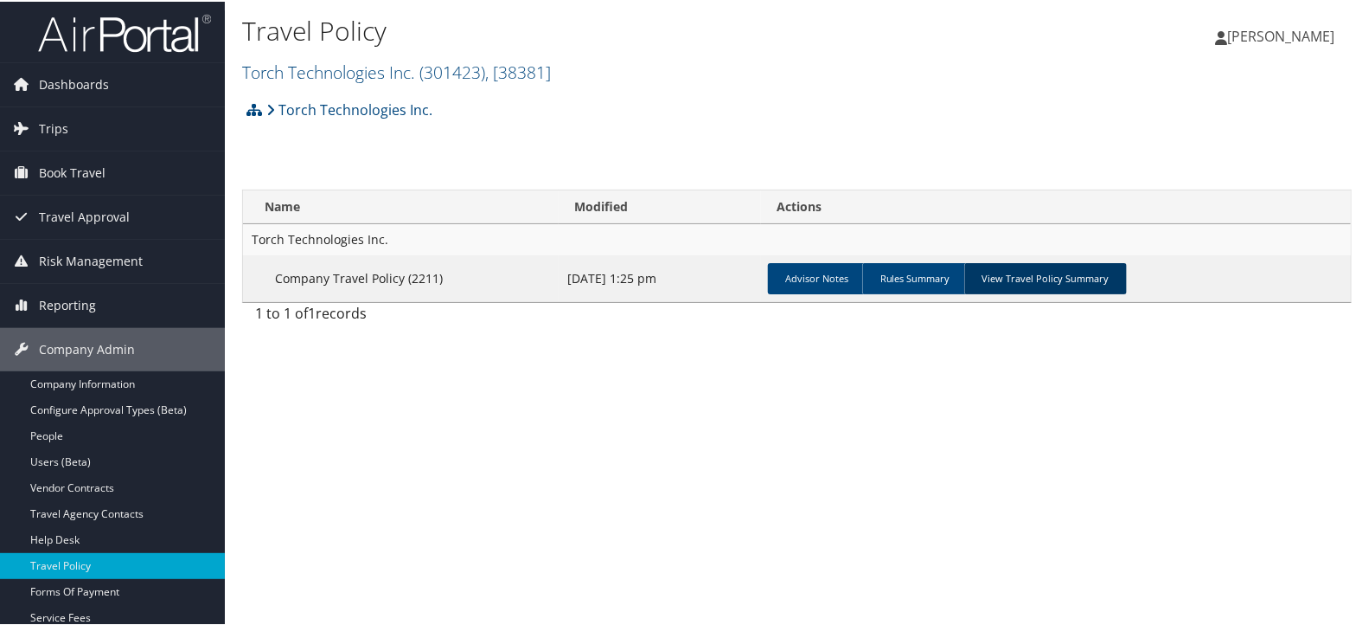
click at [1071, 273] on link "View Travel Policy Summary" at bounding box center [1045, 276] width 163 height 31
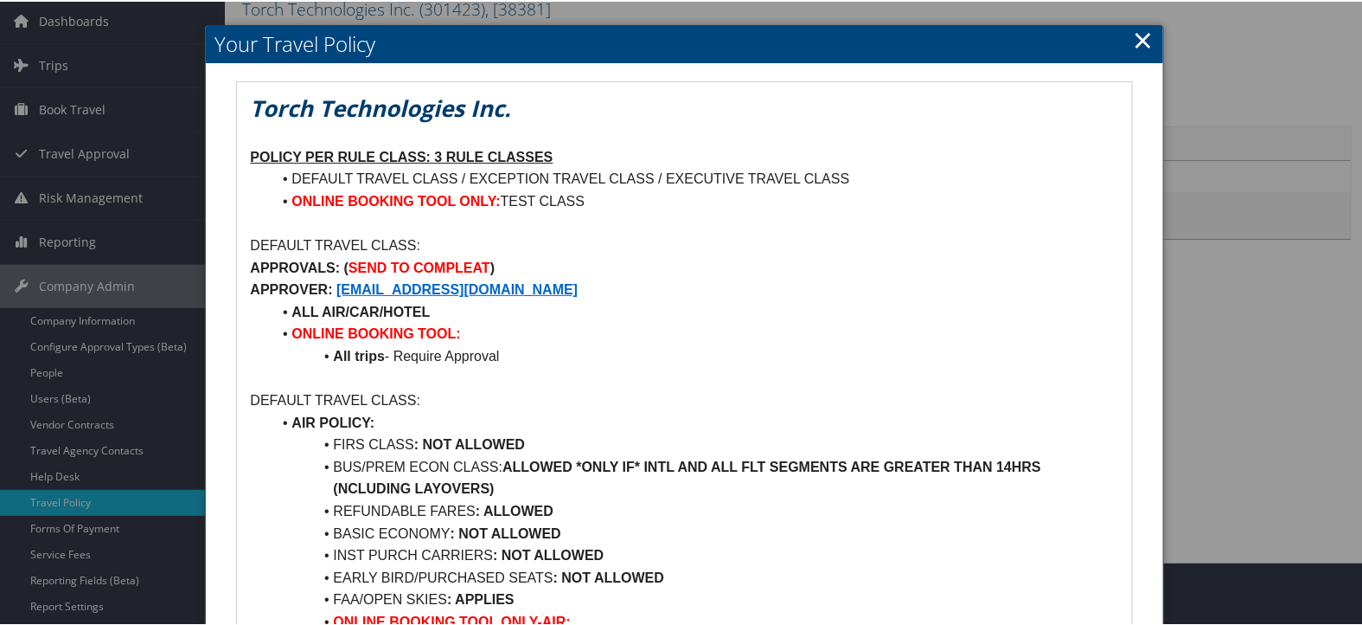
scroll to position [96, 0]
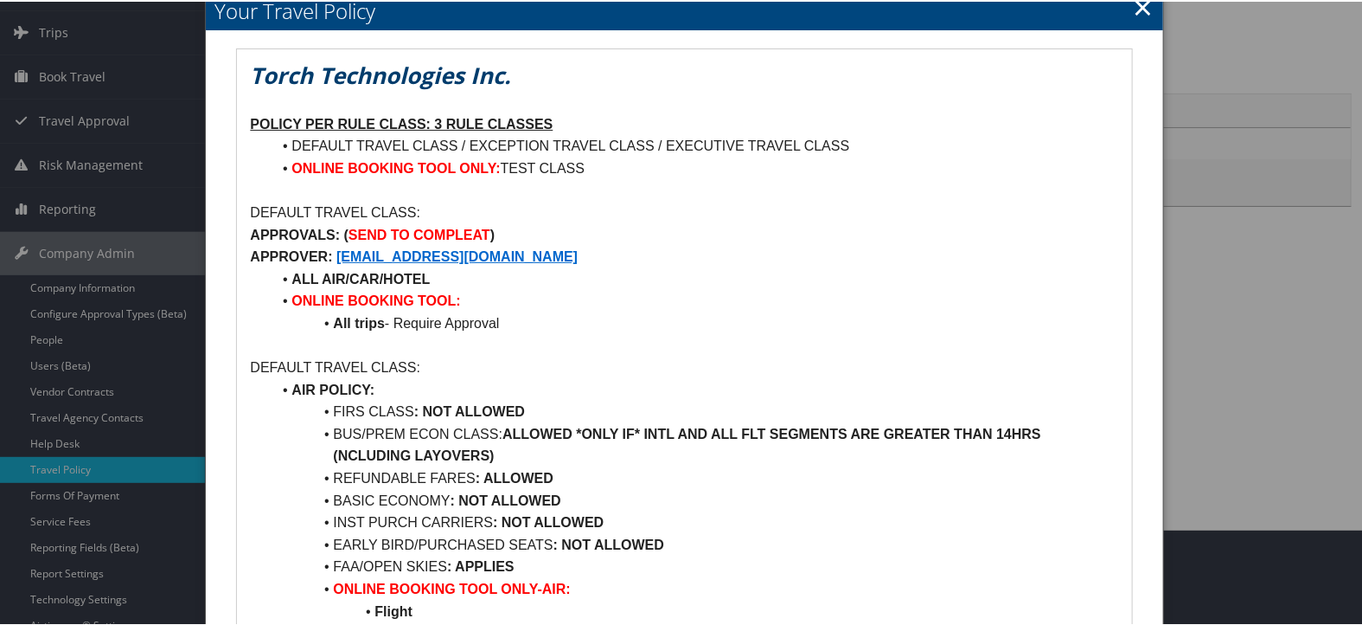
click at [1144, 9] on link "×" at bounding box center [1144, 5] width 20 height 35
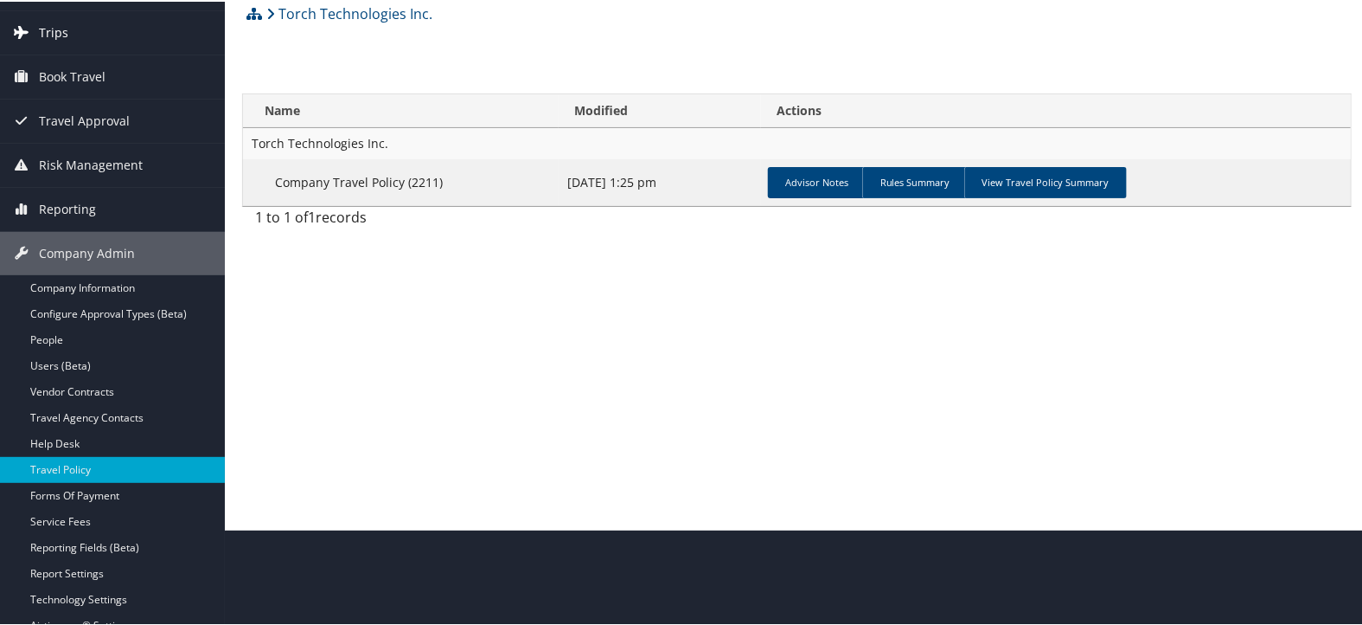
click at [80, 34] on link "Trips" at bounding box center [112, 31] width 225 height 43
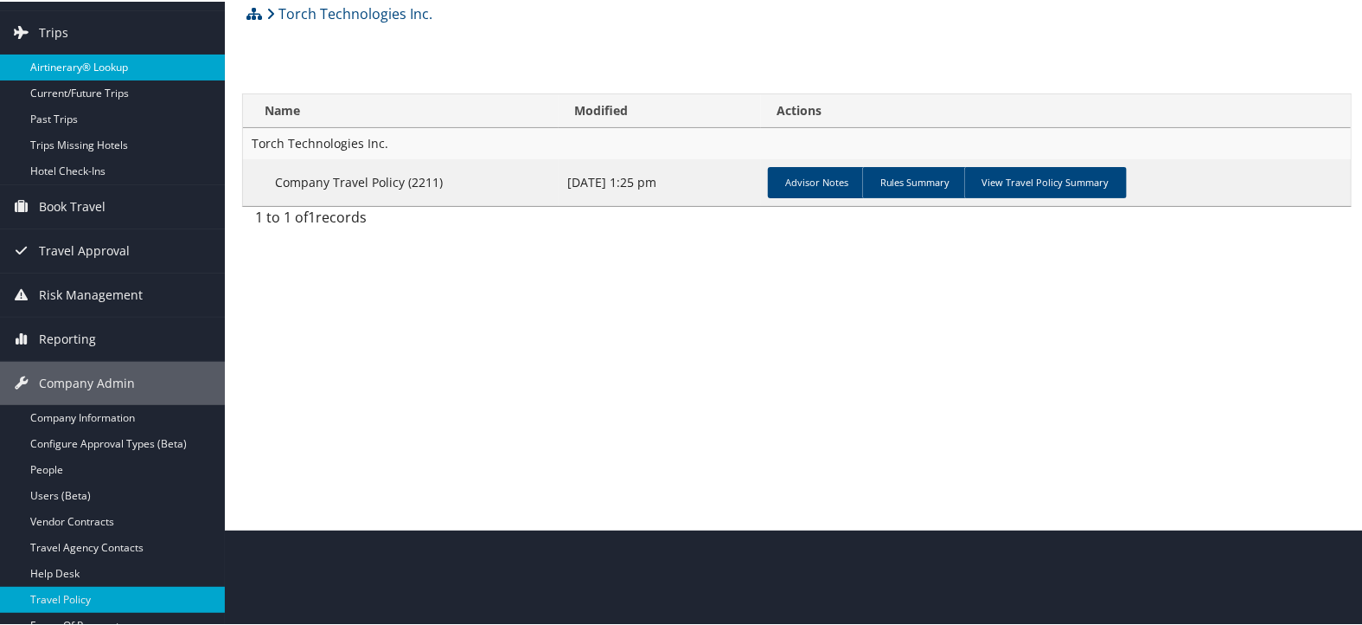
click at [84, 73] on link "Airtinerary® Lookup" at bounding box center [112, 66] width 225 height 26
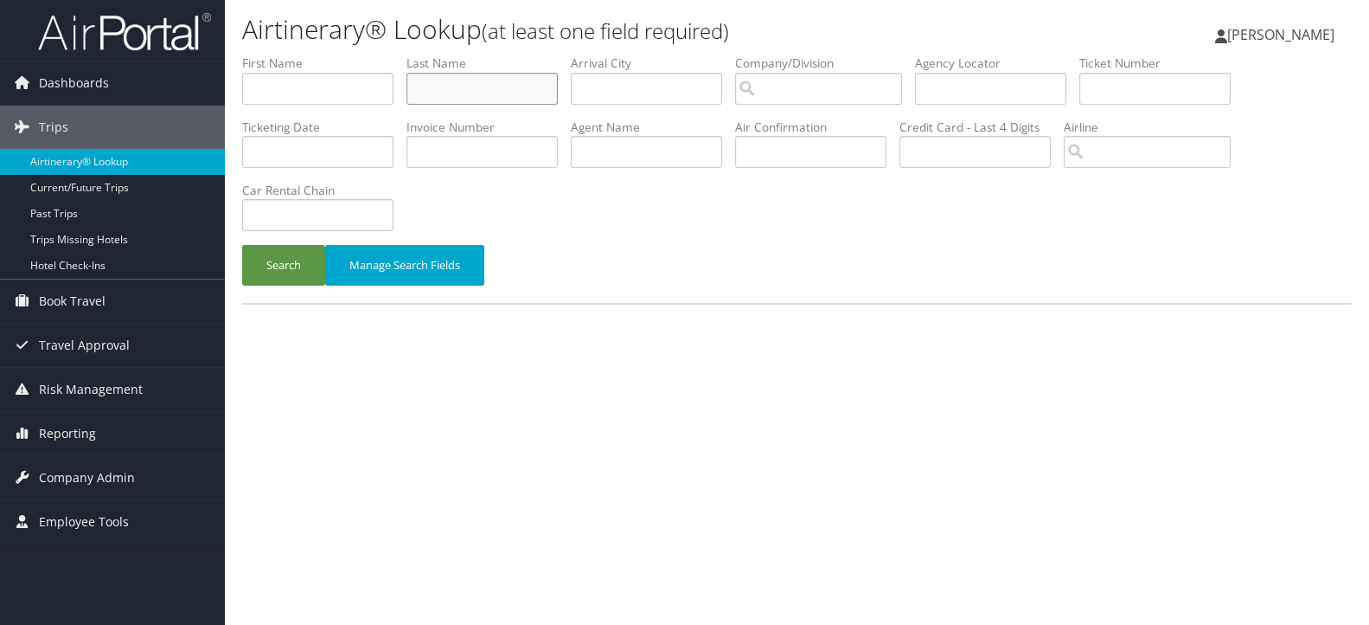
click at [489, 95] on input "text" at bounding box center [482, 89] width 151 height 32
type input "salmess"
click at [279, 268] on button "Search" at bounding box center [283, 265] width 83 height 41
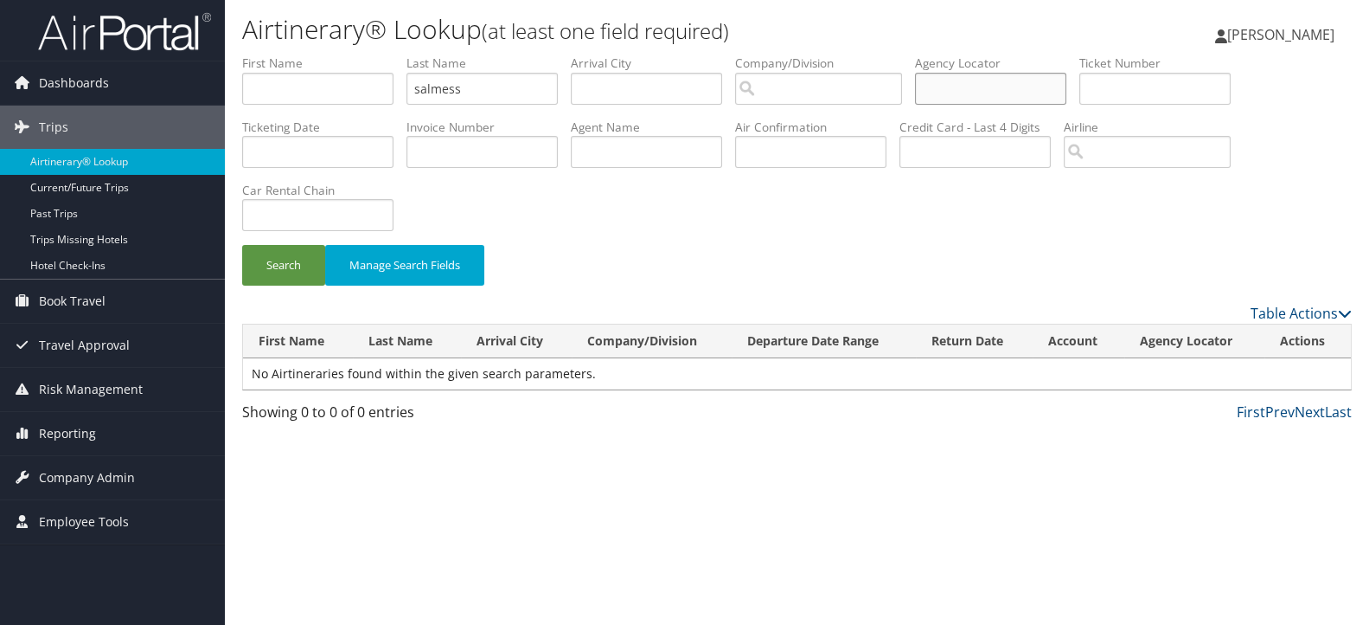
click at [985, 99] on input "text" at bounding box center [990, 89] width 151 height 32
type input "m"
click at [882, 88] on input "search" at bounding box center [818, 89] width 167 height 32
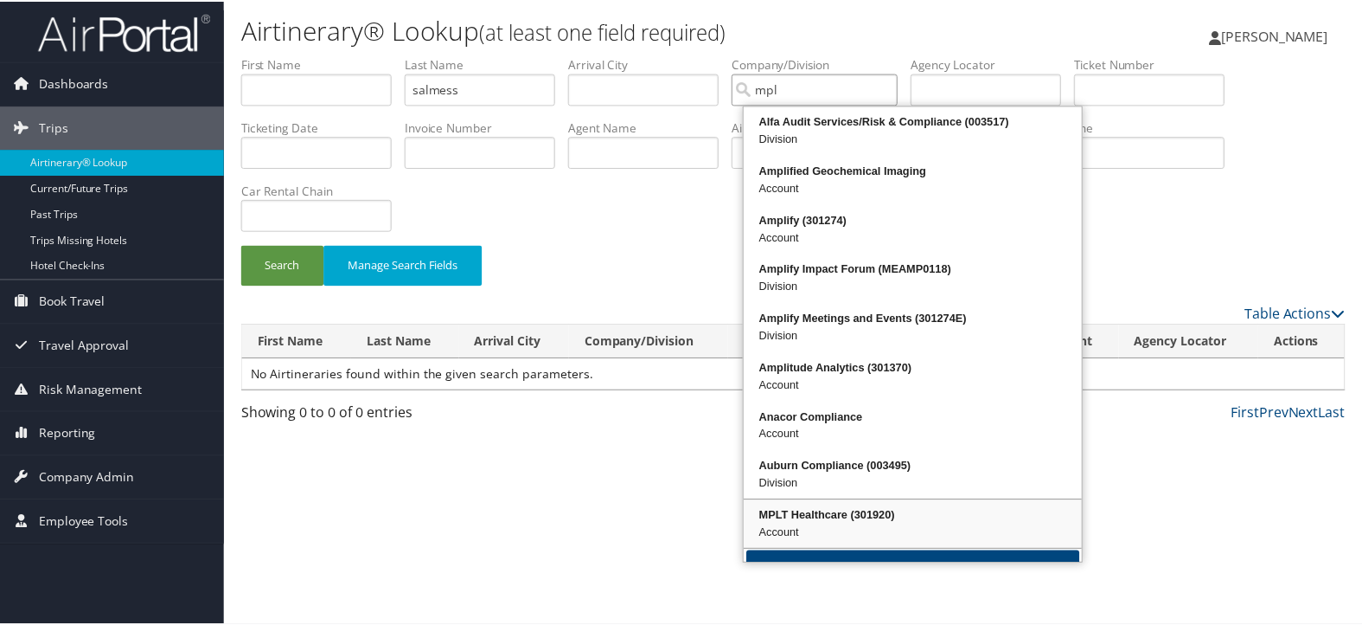
scroll to position [35, 0]
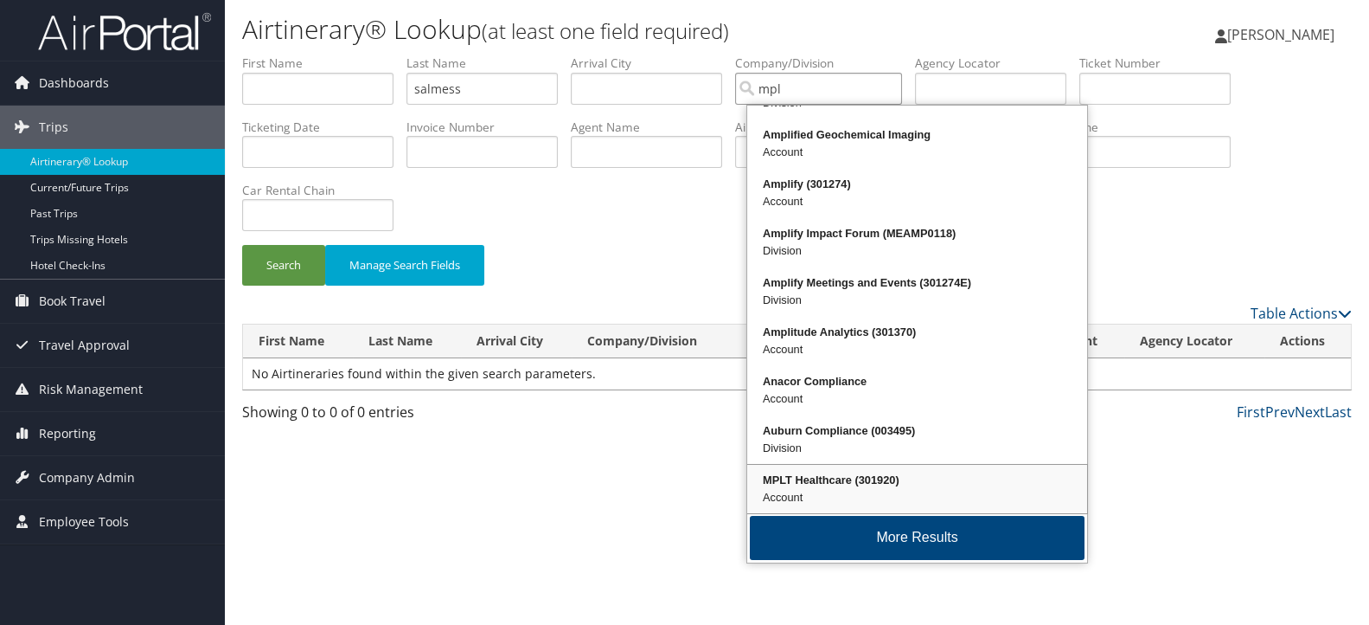
click at [892, 495] on div "Account" at bounding box center [917, 497] width 335 height 17
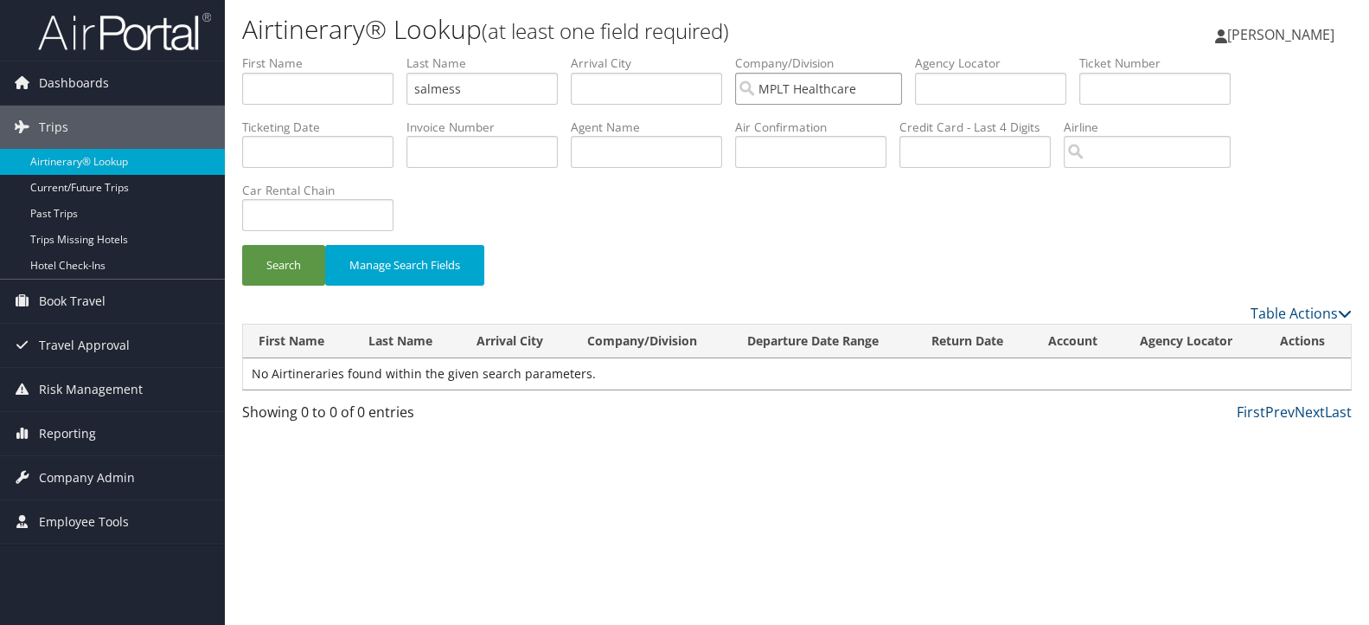
type input "MPLT Healthcare"
click at [798, 226] on div "Search Manage Search Fields" at bounding box center [797, 178] width 1136 height 248
click at [277, 272] on button "Search" at bounding box center [283, 265] width 83 height 41
drag, startPoint x: 512, startPoint y: 87, endPoint x: 299, endPoint y: 124, distance: 215.9
click at [299, 54] on ul "First Name Last Name salmess Departure City Arrival City Company/Division MPLT …" at bounding box center [797, 54] width 1110 height 0
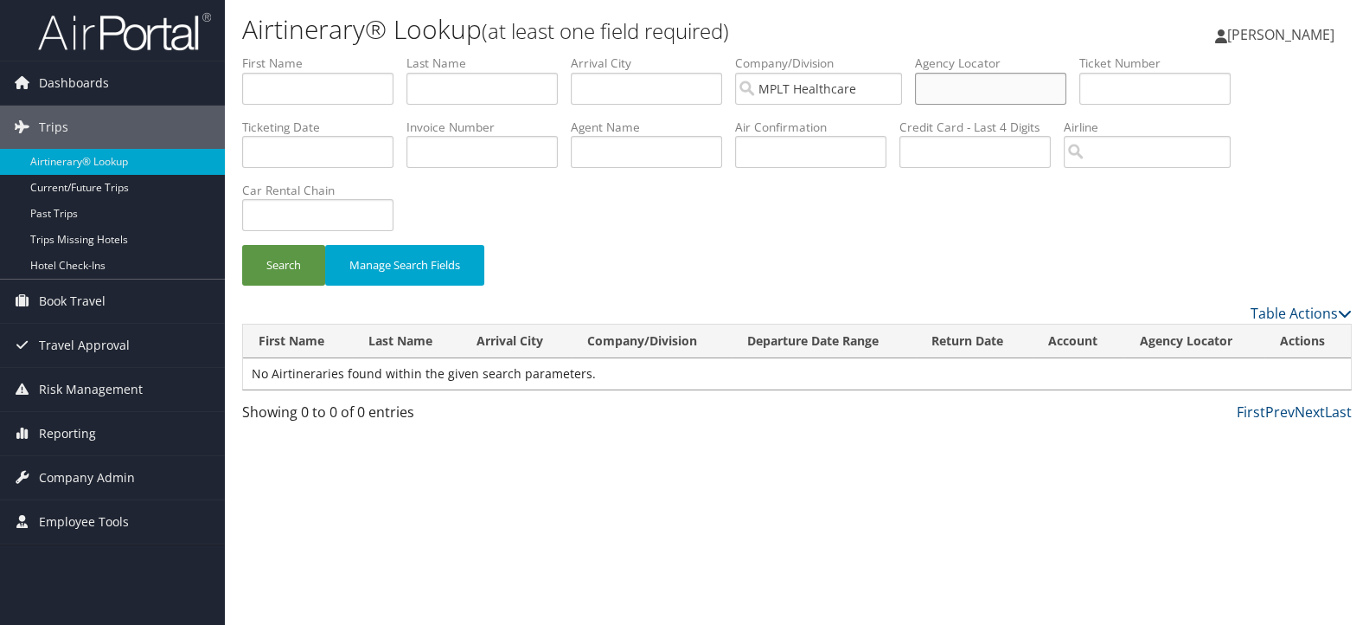
click at [965, 95] on input "text" at bounding box center [990, 89] width 151 height 32
click at [952, 93] on input "d93zxw" at bounding box center [990, 89] width 151 height 32
type input "d93zxw"
click at [902, 87] on input "MPLT Healthcare" at bounding box center [818, 89] width 167 height 32
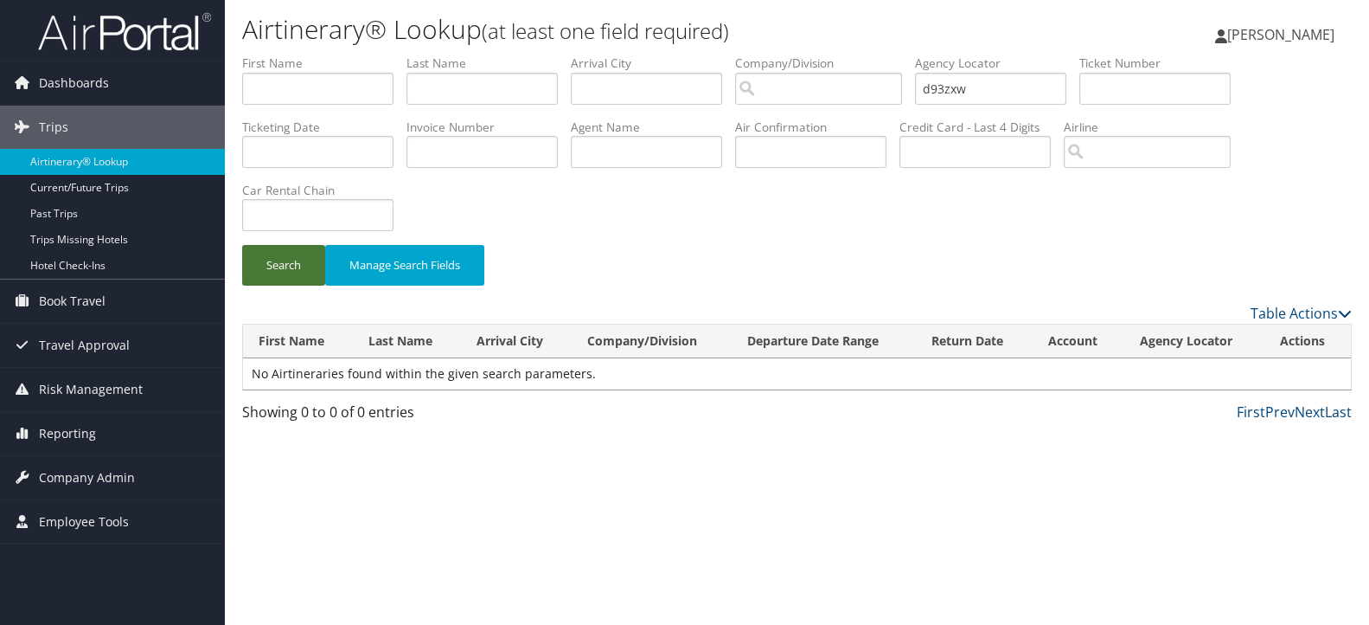
click at [272, 272] on button "Search" at bounding box center [283, 265] width 83 height 41
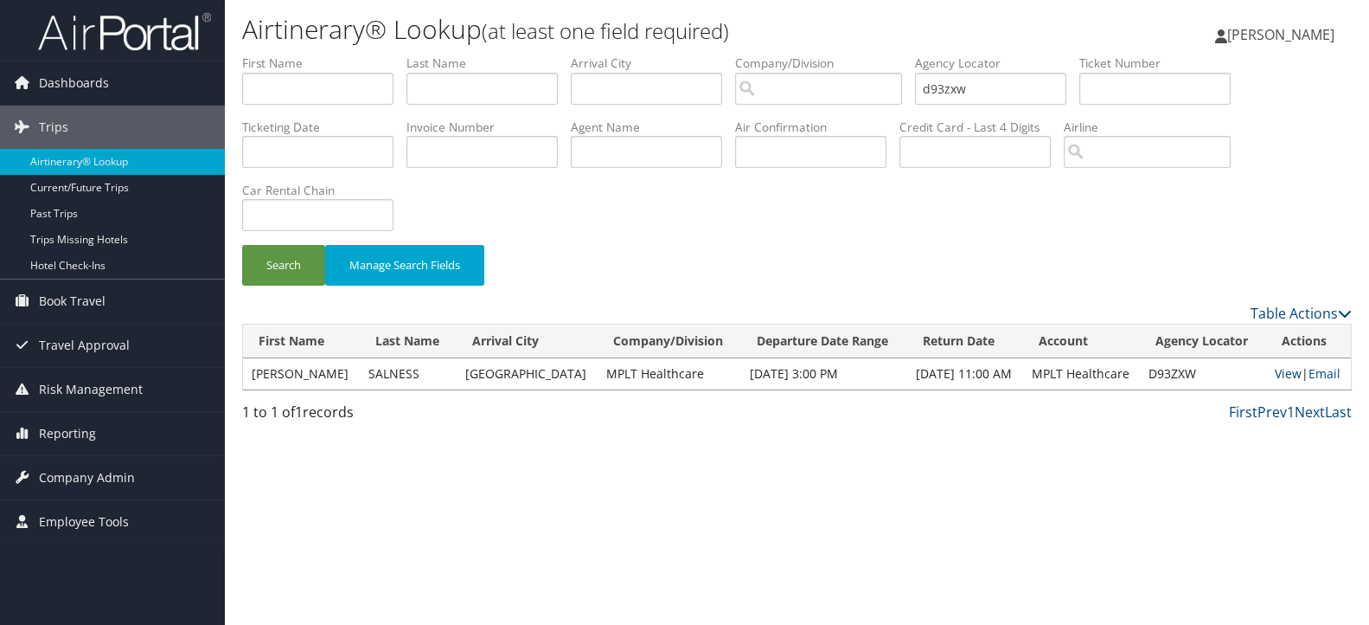
click at [1286, 372] on link "View" at bounding box center [1288, 373] width 27 height 16
click at [93, 487] on span "Company Admin" at bounding box center [87, 477] width 96 height 43
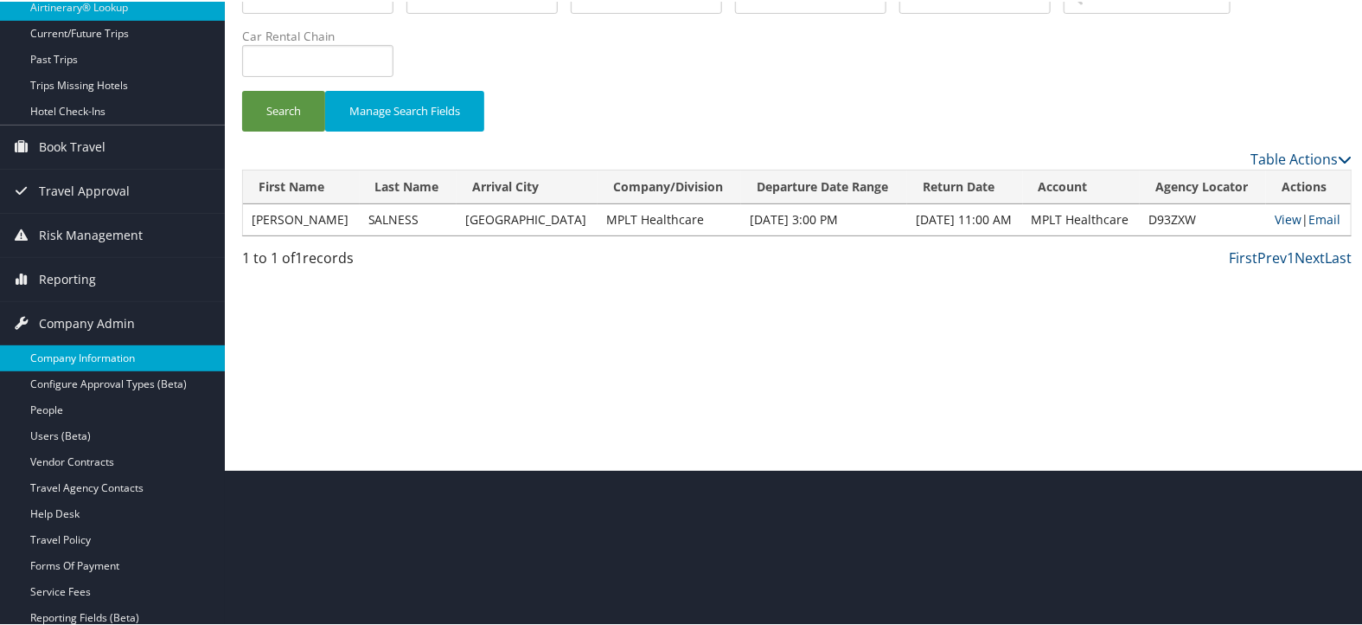
scroll to position [192, 0]
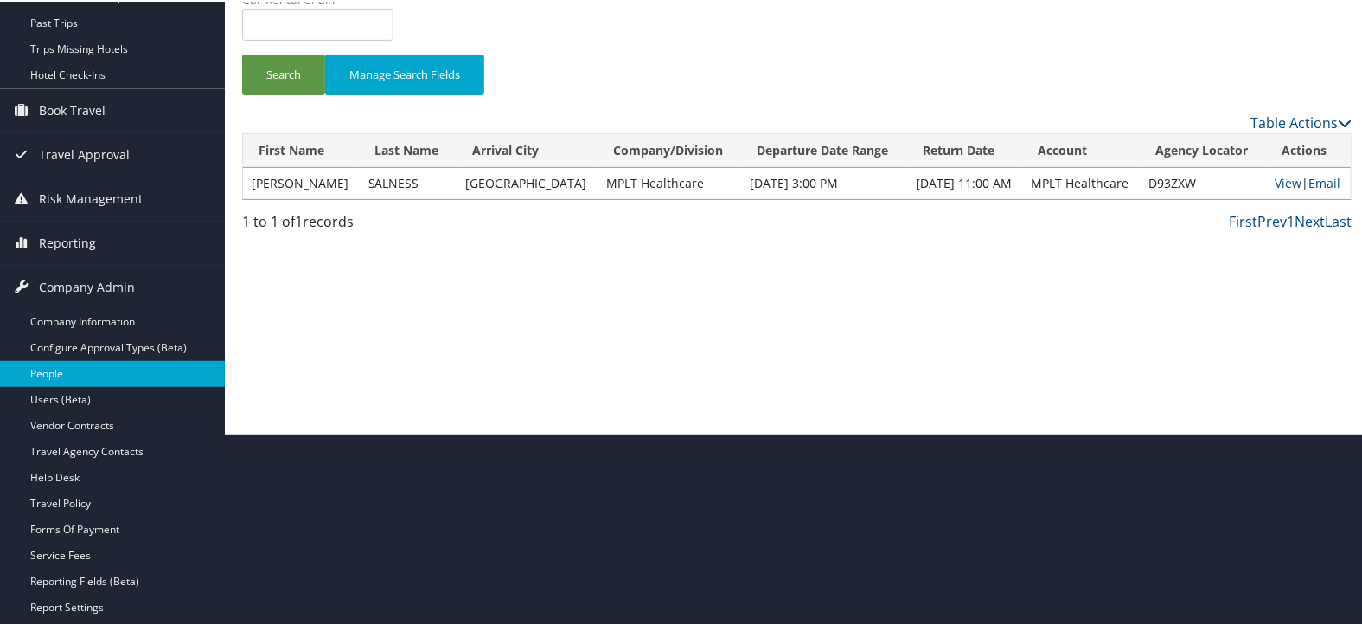
click at [104, 365] on link "People" at bounding box center [112, 372] width 225 height 26
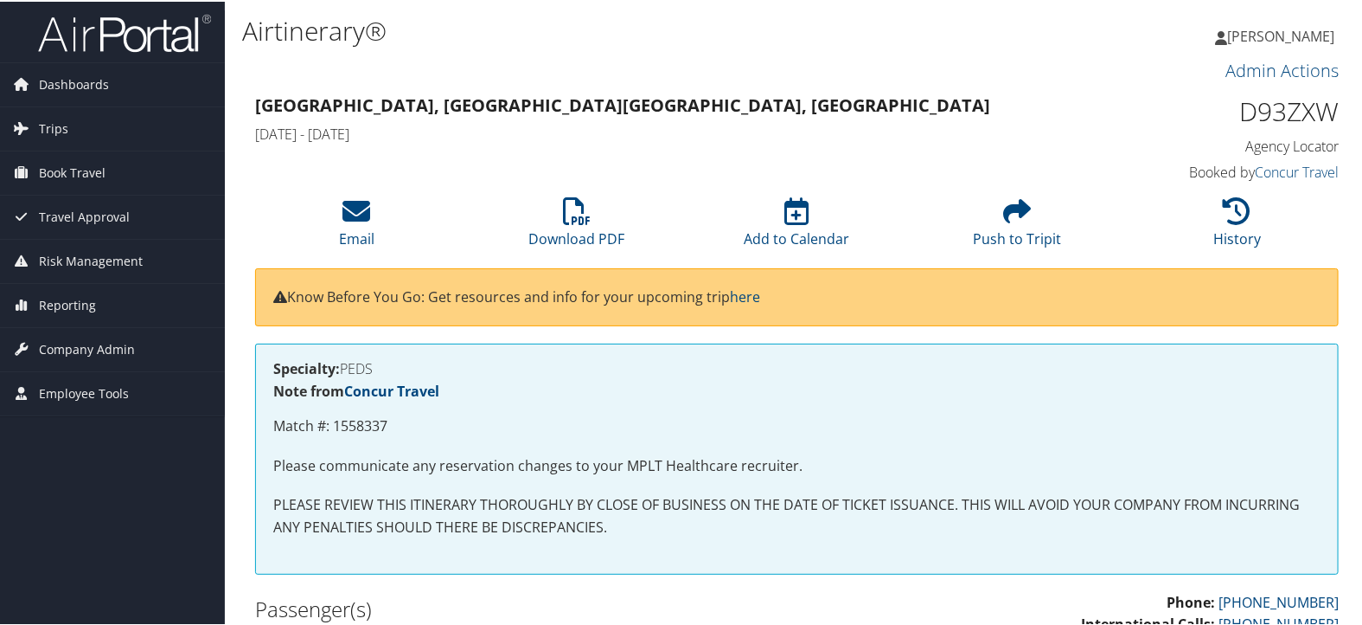
click at [1273, 117] on h1 "D93ZXW" at bounding box center [1213, 110] width 252 height 36
copy h1 "D93ZXW"
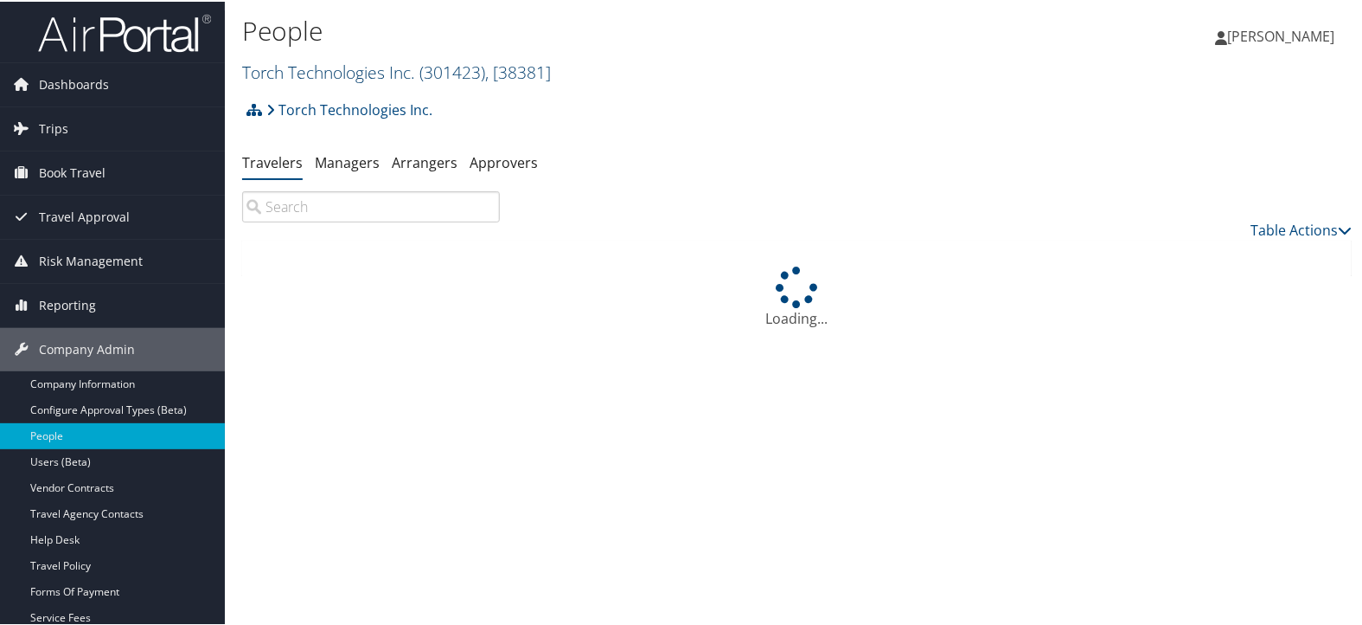
click at [371, 75] on link "Torch Technologies Inc. ( 301423 ) , [ 38381 ]" at bounding box center [396, 70] width 309 height 23
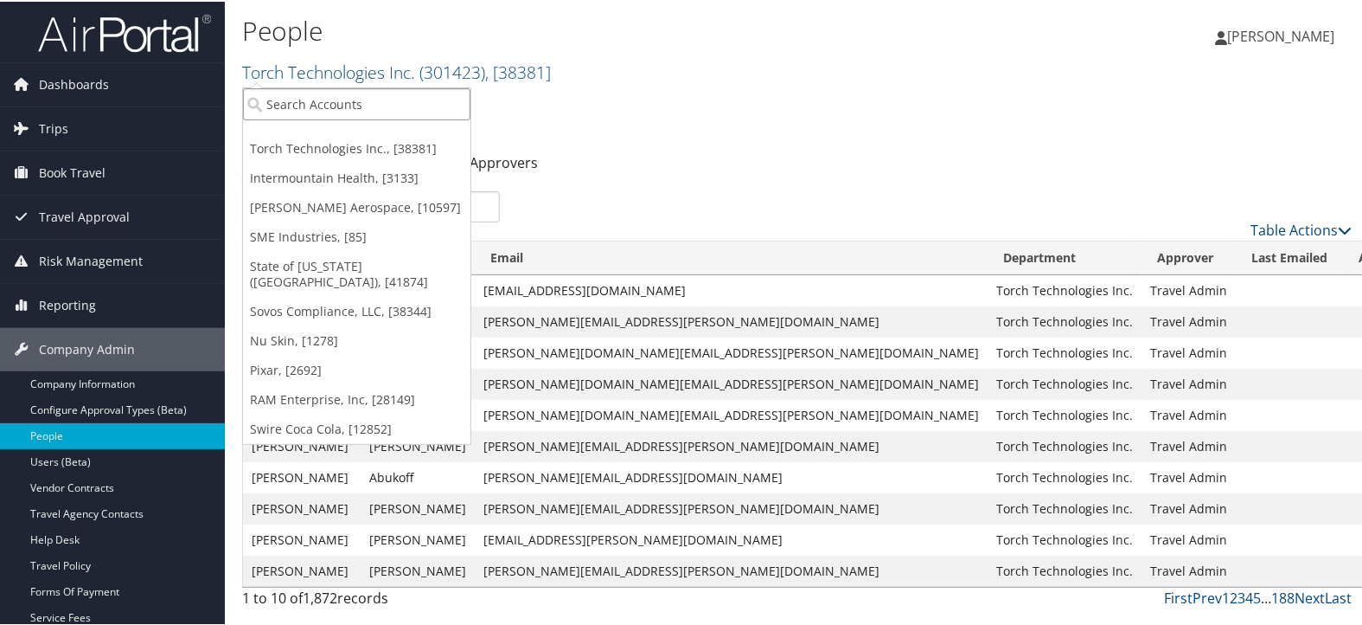
click at [366, 94] on input "search" at bounding box center [356, 103] width 227 height 32
type input "mpl"
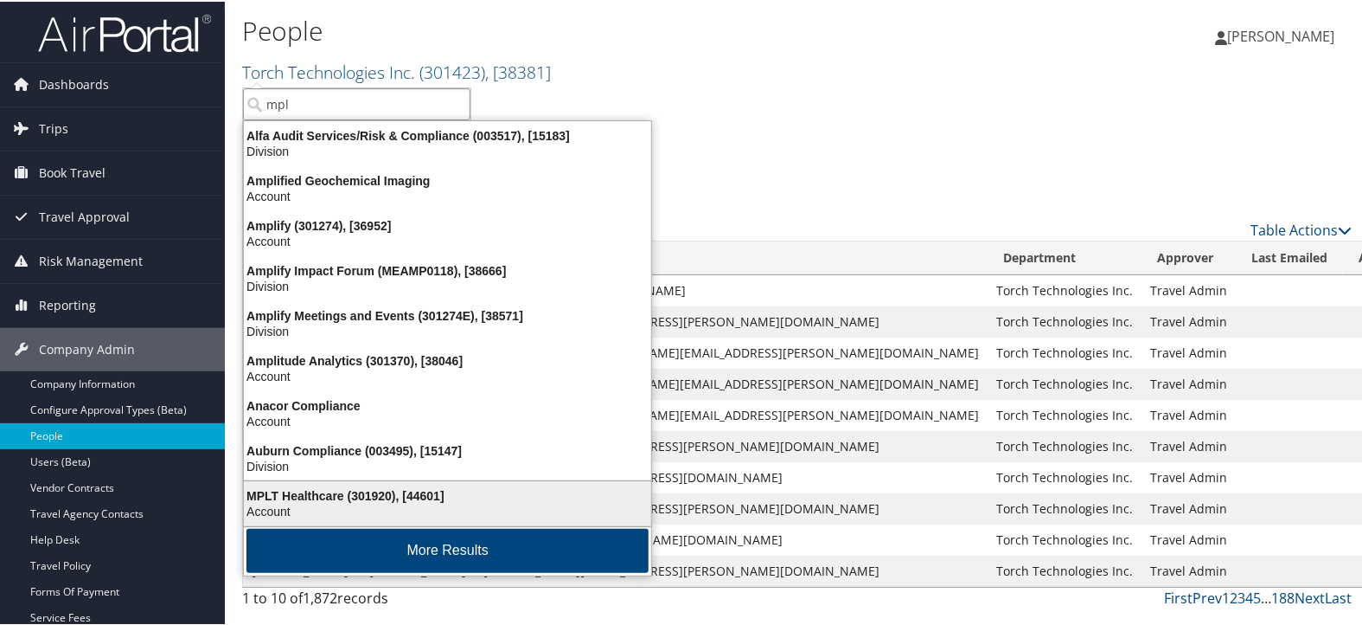
click at [389, 503] on div "Account" at bounding box center [448, 510] width 428 height 16
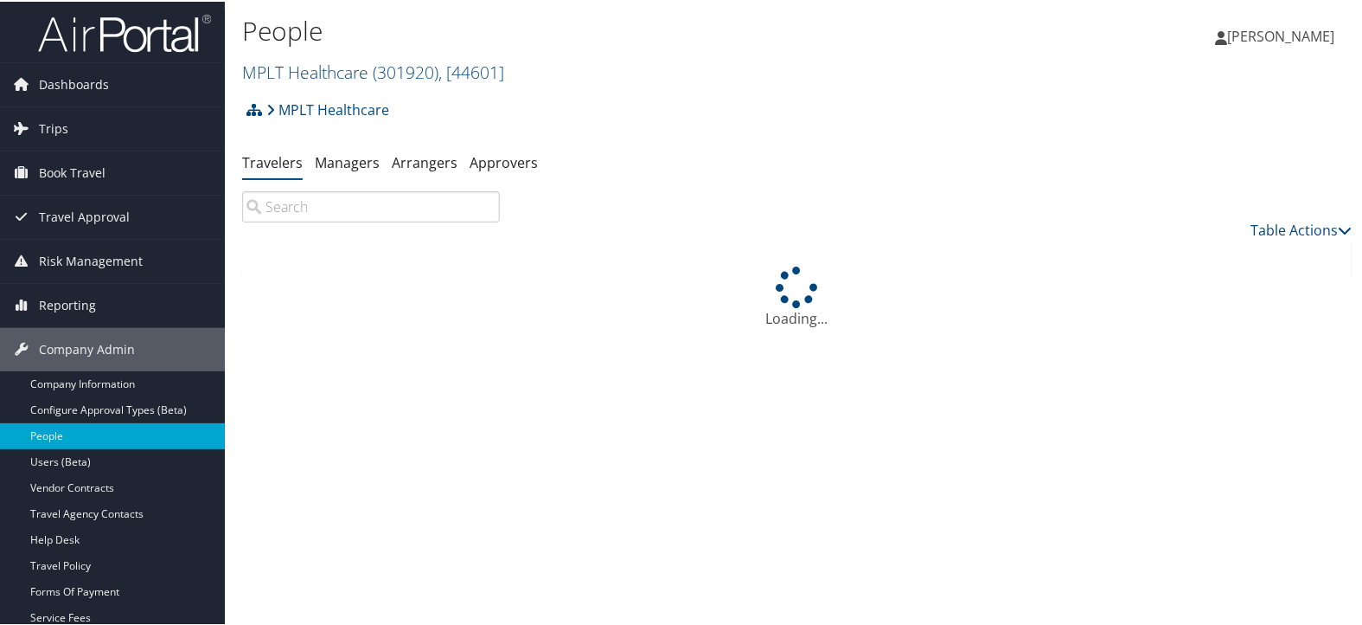
click at [414, 213] on input "search" at bounding box center [371, 204] width 258 height 31
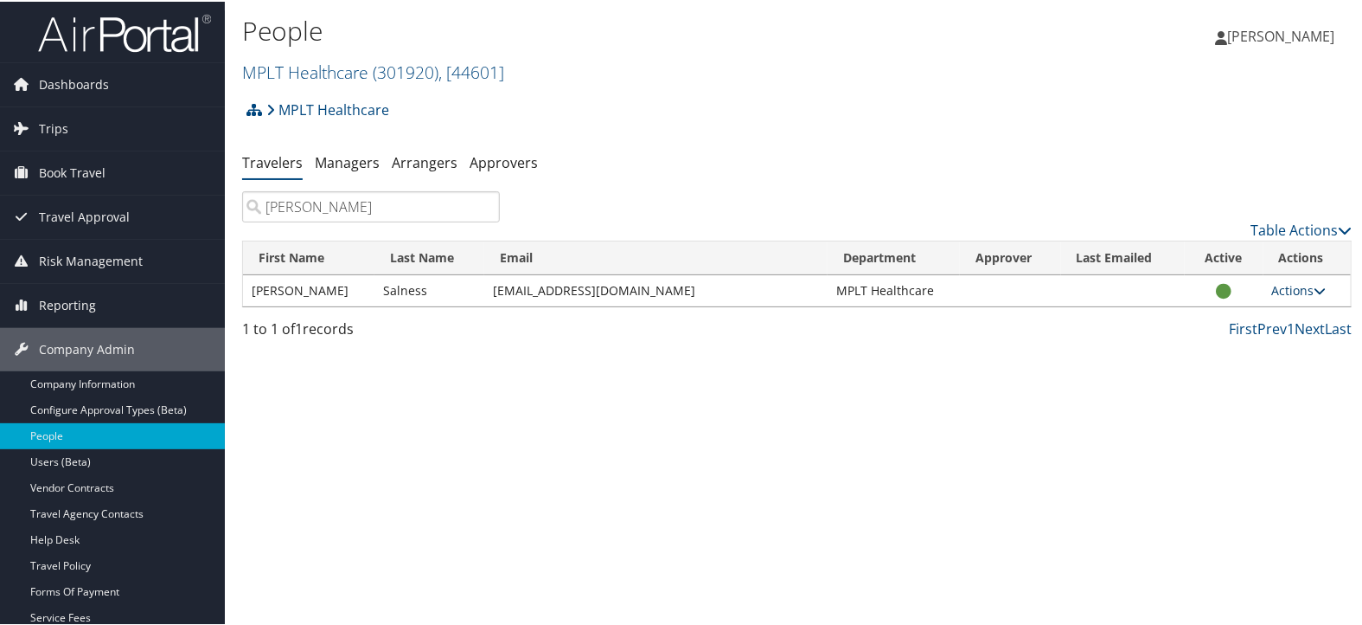
type input "[PERSON_NAME]"
click at [1309, 296] on link "Actions" at bounding box center [1299, 288] width 54 height 16
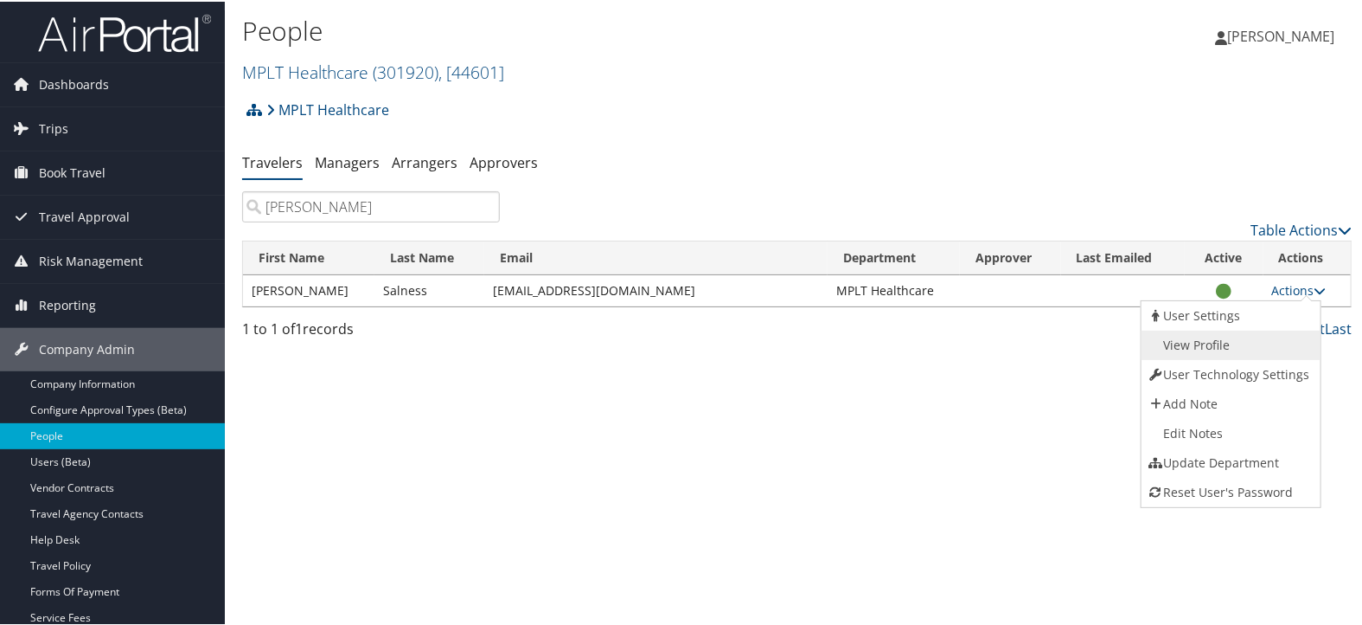
click at [1226, 343] on link "View Profile" at bounding box center [1230, 343] width 176 height 29
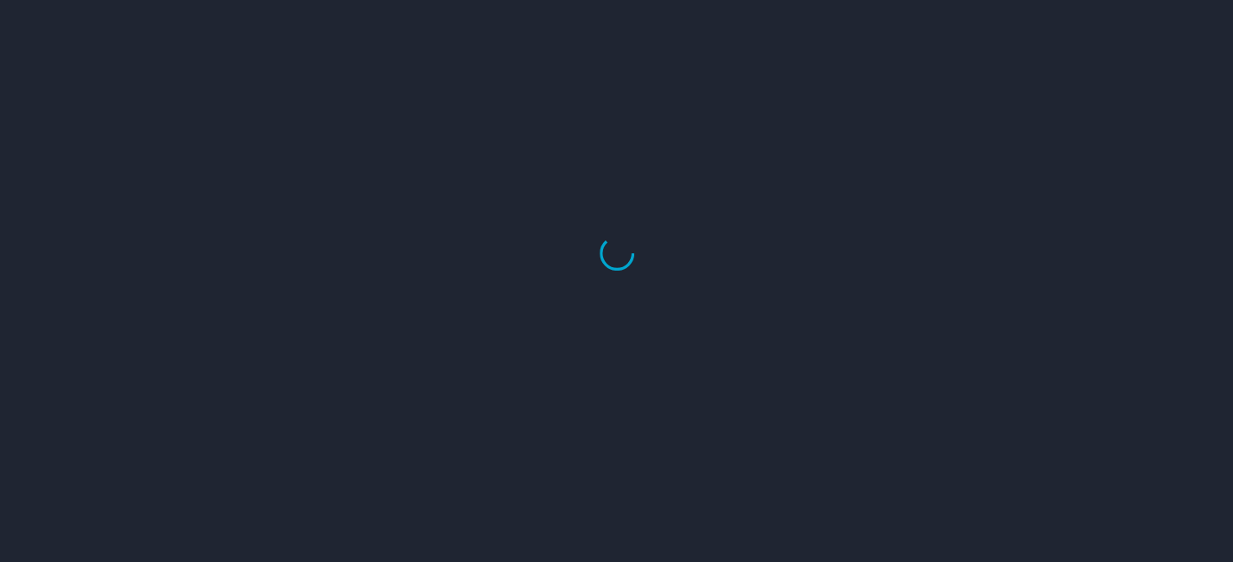
select select "US"
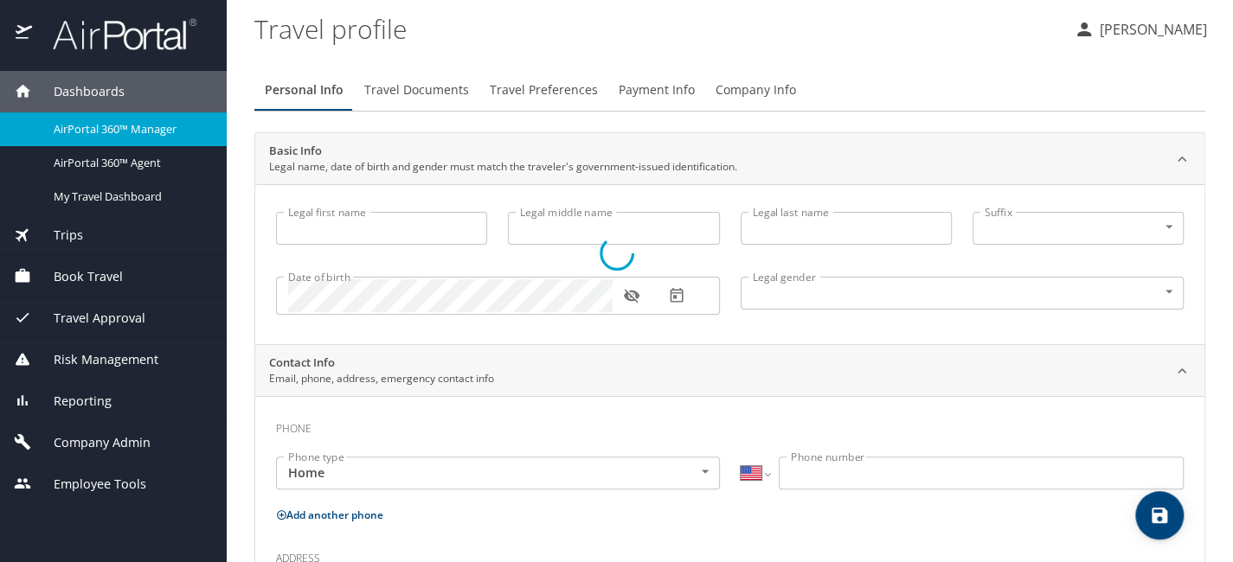
type input "[PERSON_NAME]"
type input "A"
type input "Salness"
type input "[DEMOGRAPHIC_DATA]"
type input "Marlene"
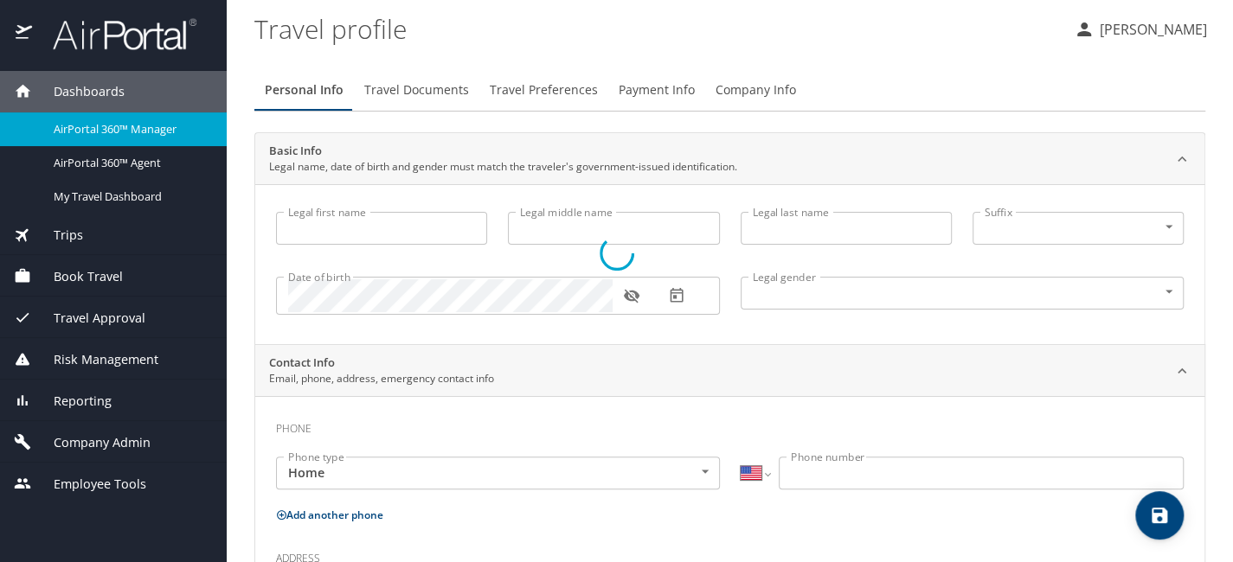
type input "Salness"
type input "(301) 525-6320"
select select "US"
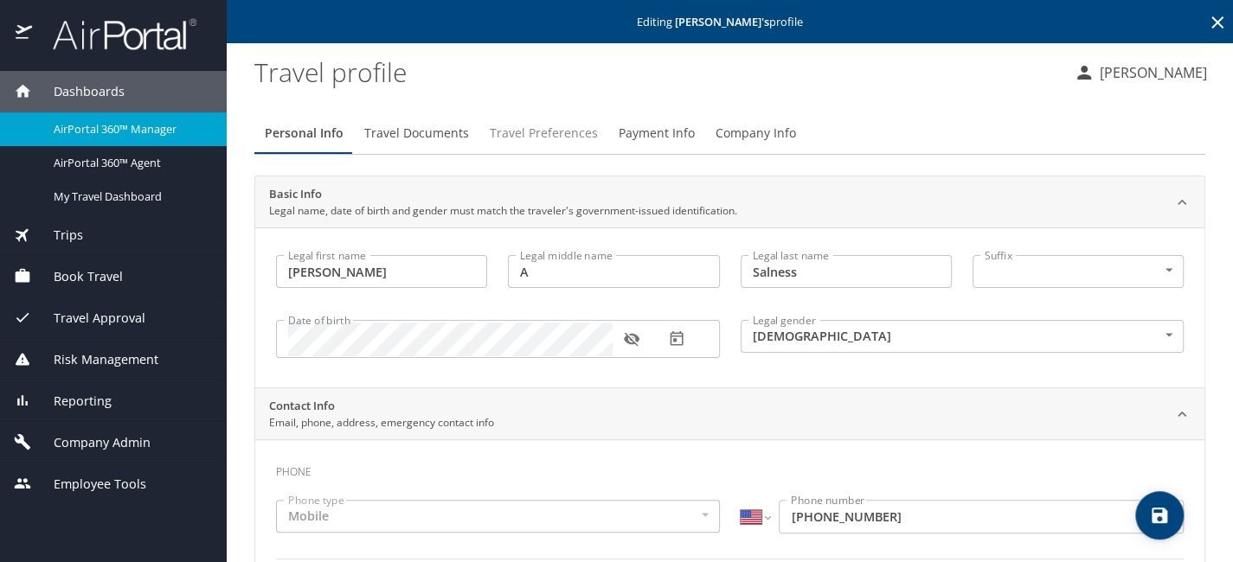
click at [539, 133] on span "Travel Preferences" at bounding box center [544, 134] width 108 height 22
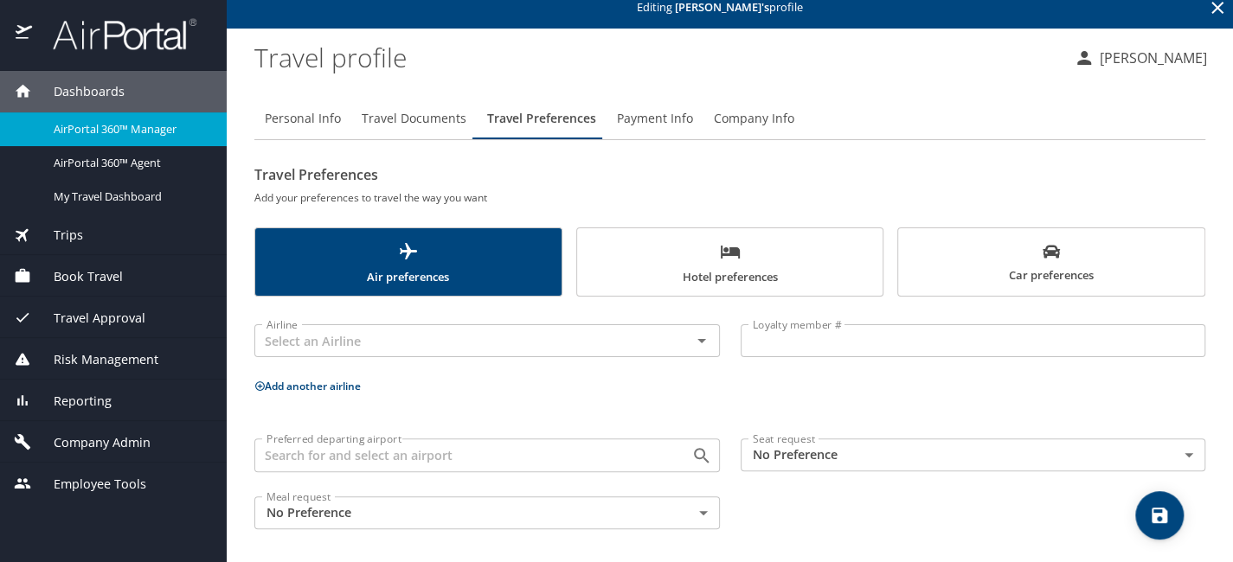
scroll to position [18, 0]
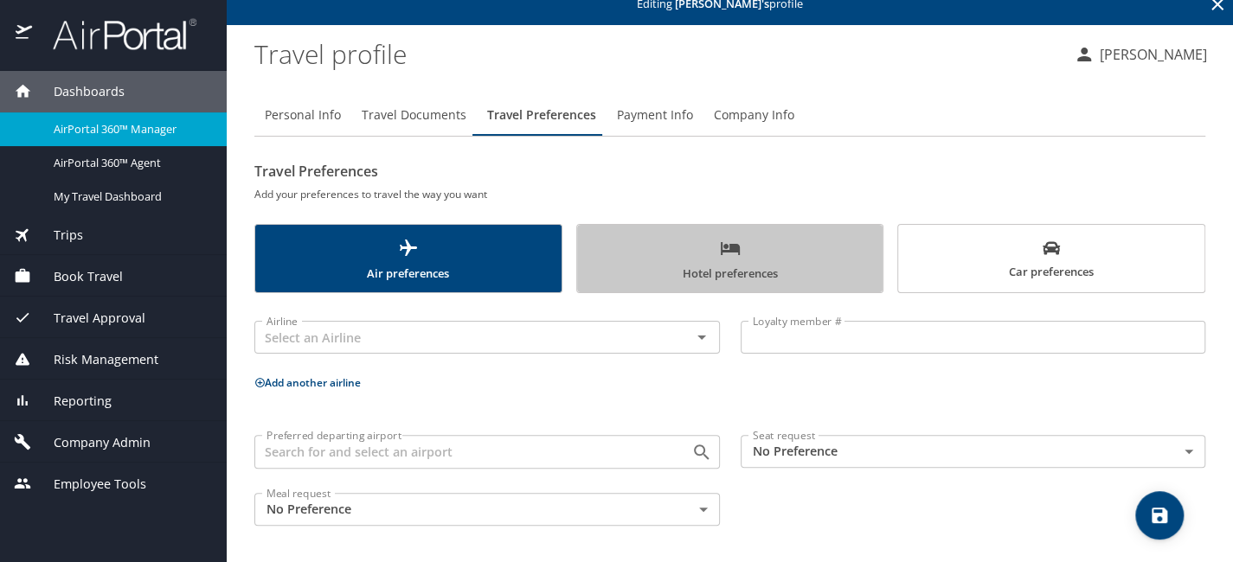
click at [757, 256] on span "Hotel preferences" at bounding box center [729, 261] width 285 height 46
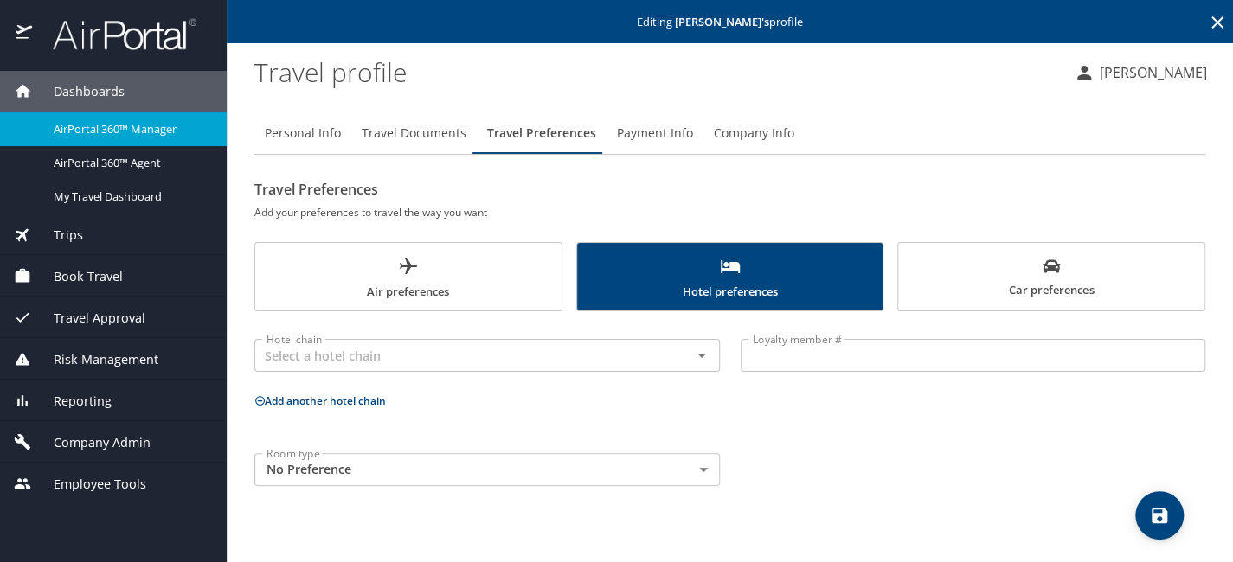
click at [807, 348] on input "Loyalty member #" at bounding box center [972, 355] width 465 height 33
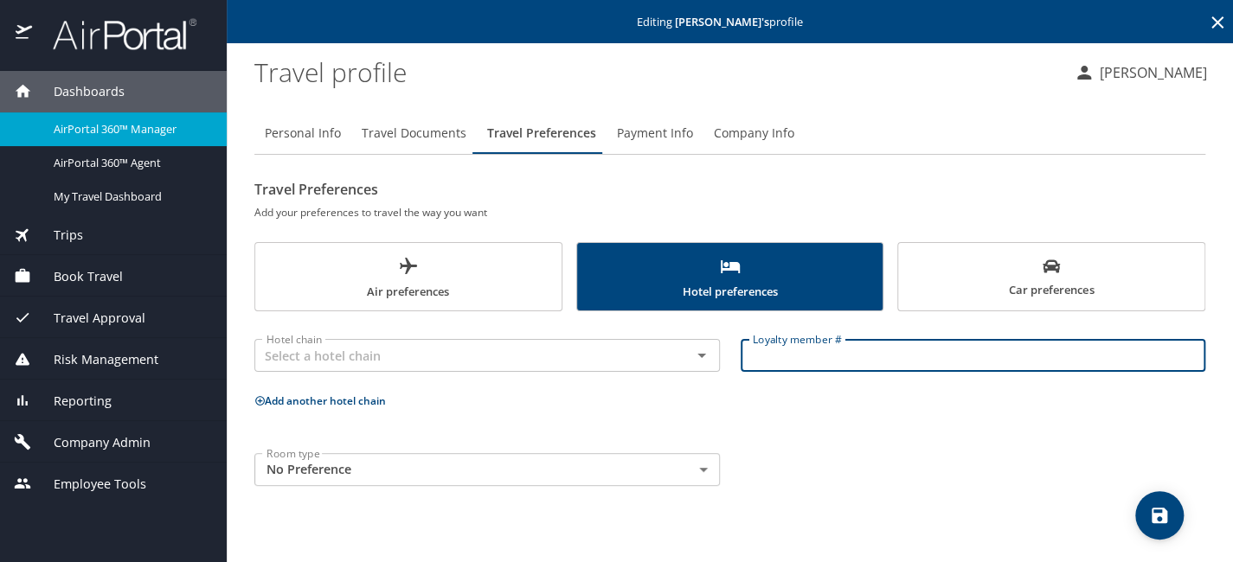
paste input "037458080"
type input "037458080"
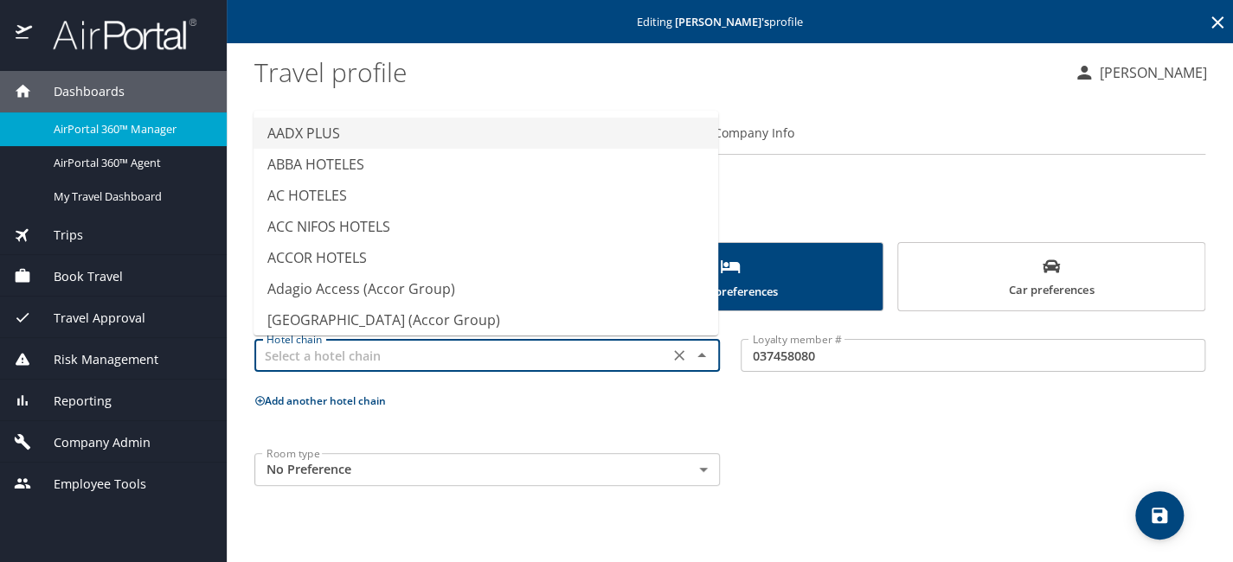
click at [599, 356] on input "text" at bounding box center [462, 355] width 404 height 22
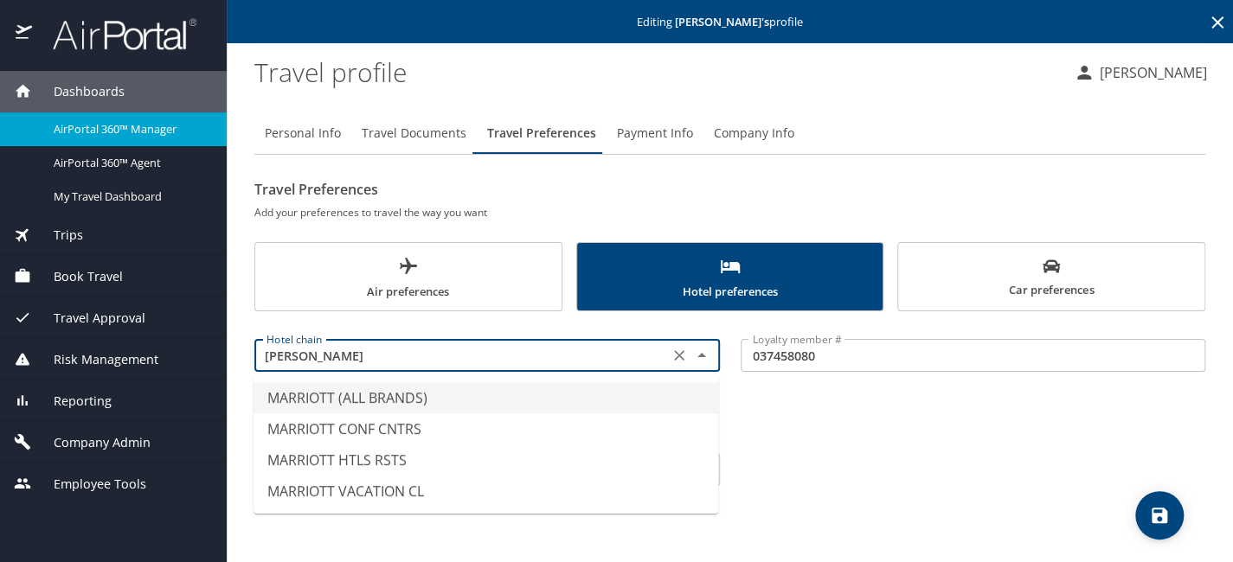
click at [601, 390] on li "MARRIOTT (ALL BRANDS)" at bounding box center [485, 397] width 465 height 31
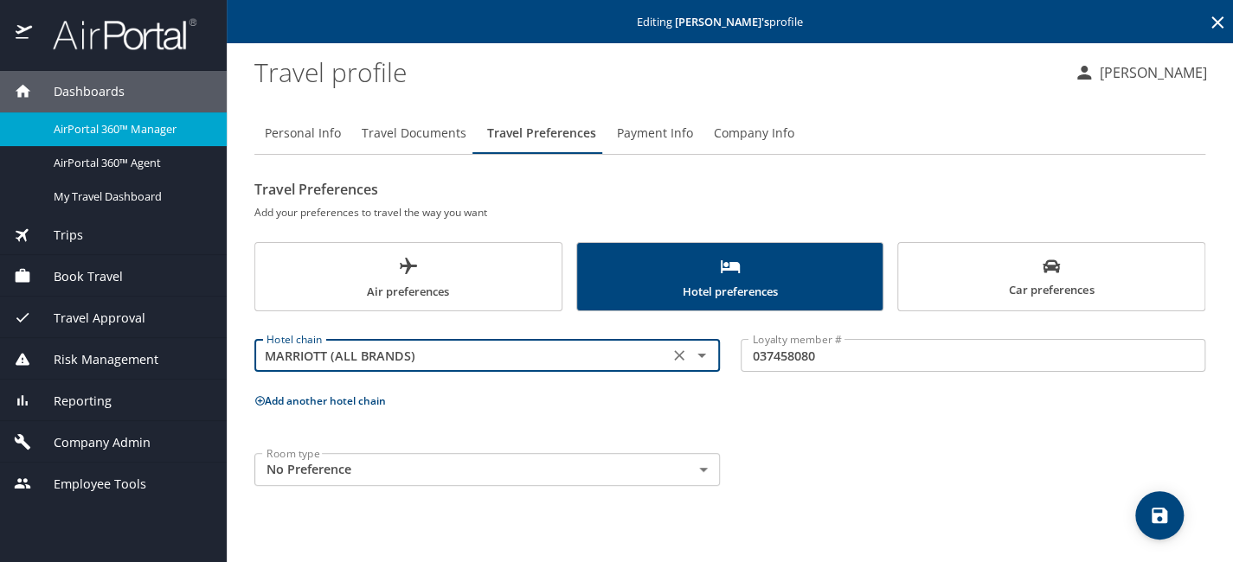
type input "MARRIOTT (ALL BRANDS)"
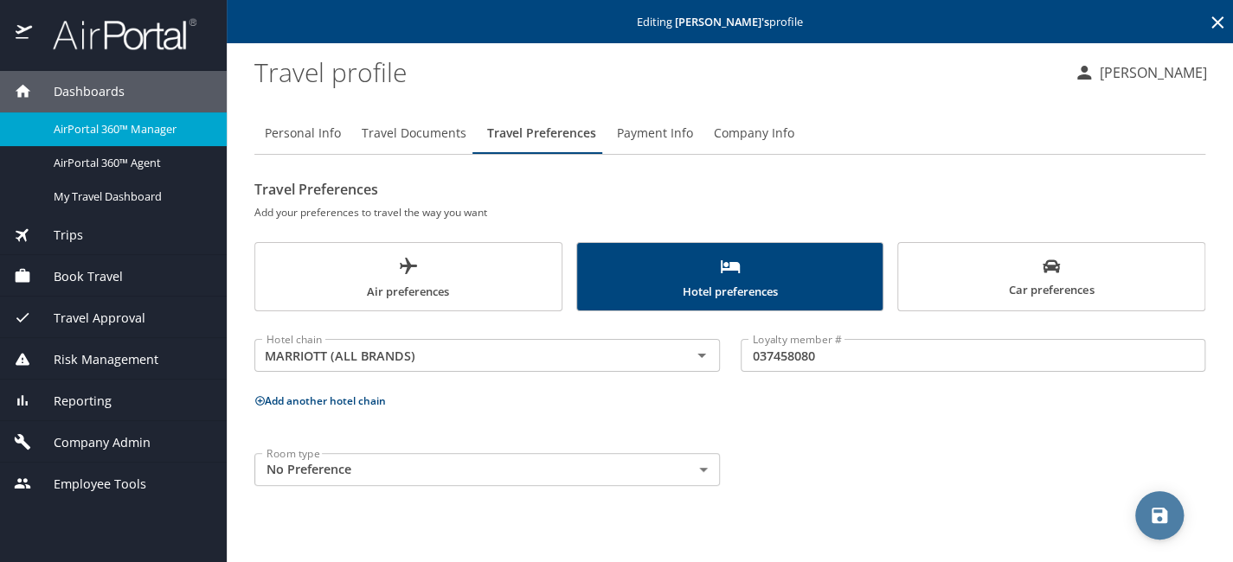
click at [1157, 509] on icon "save" at bounding box center [1159, 515] width 21 height 21
click at [98, 439] on span "Company Admin" at bounding box center [91, 442] width 119 height 19
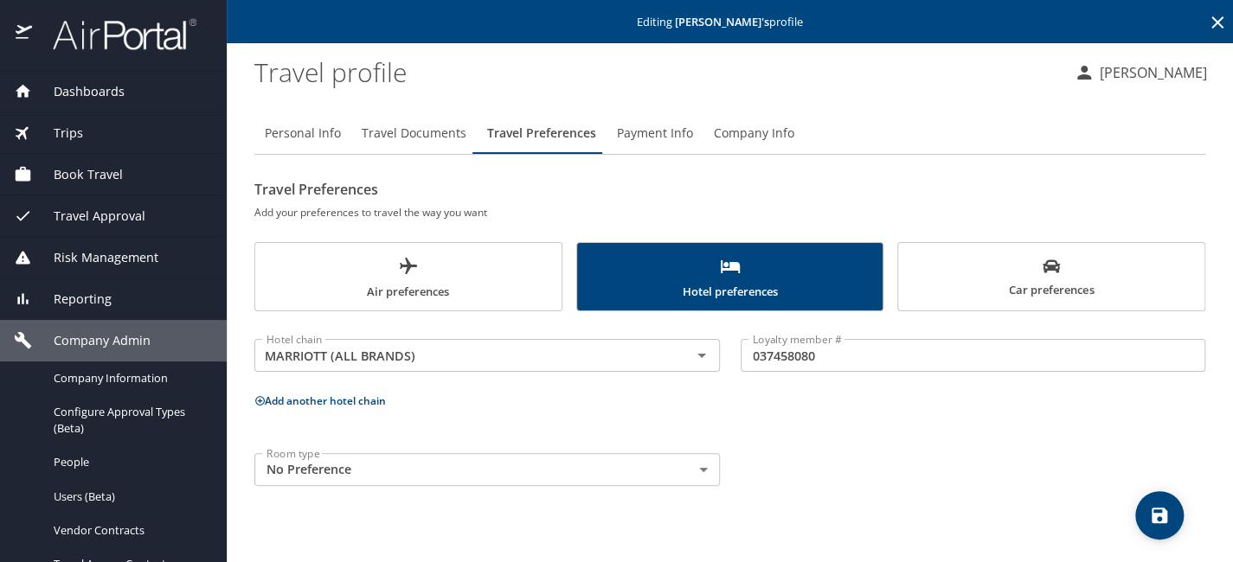
click at [94, 293] on span "Reporting" at bounding box center [72, 299] width 80 height 19
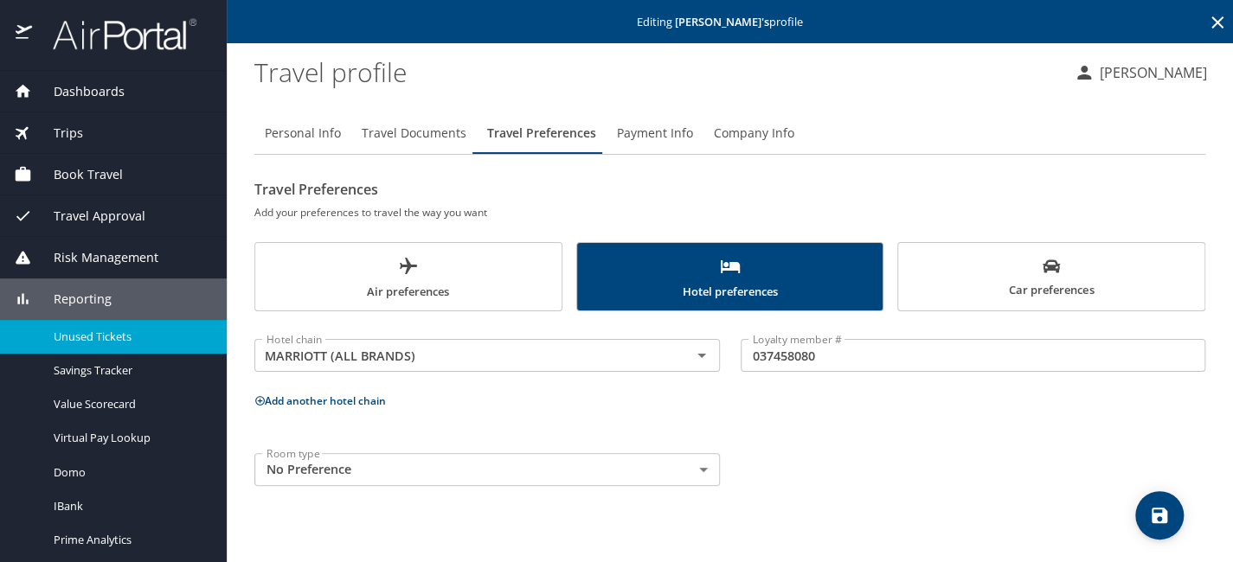
click at [108, 327] on div "Unused Tickets" at bounding box center [113, 337] width 199 height 20
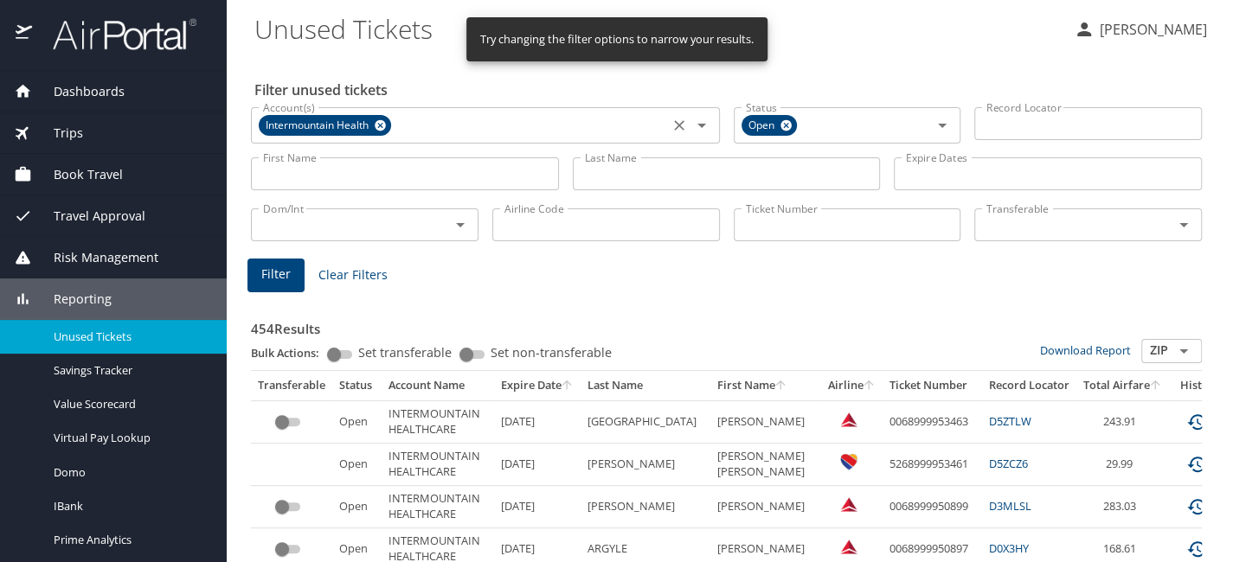
click at [379, 122] on icon at bounding box center [380, 125] width 11 height 11
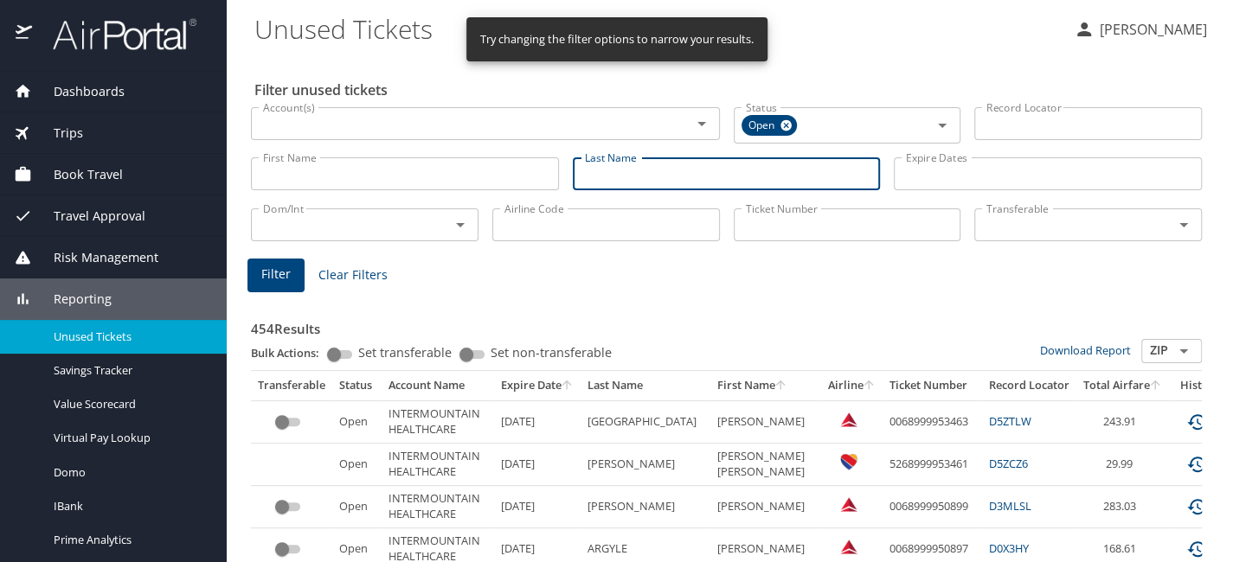
click at [663, 172] on input "Last Name" at bounding box center [727, 173] width 308 height 33
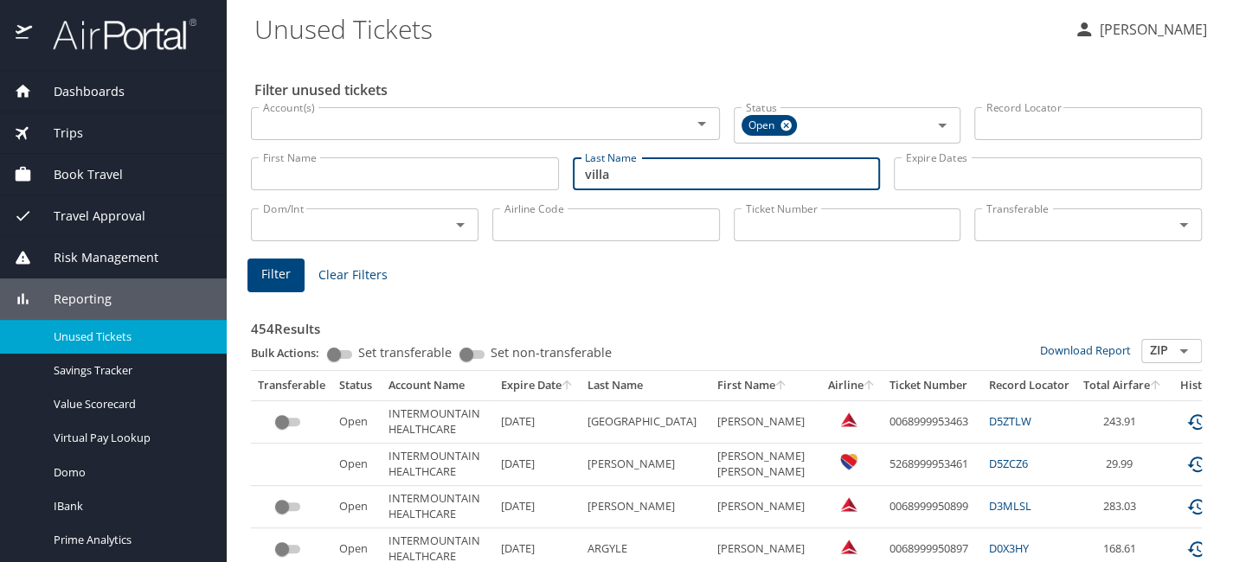
type input "villa"
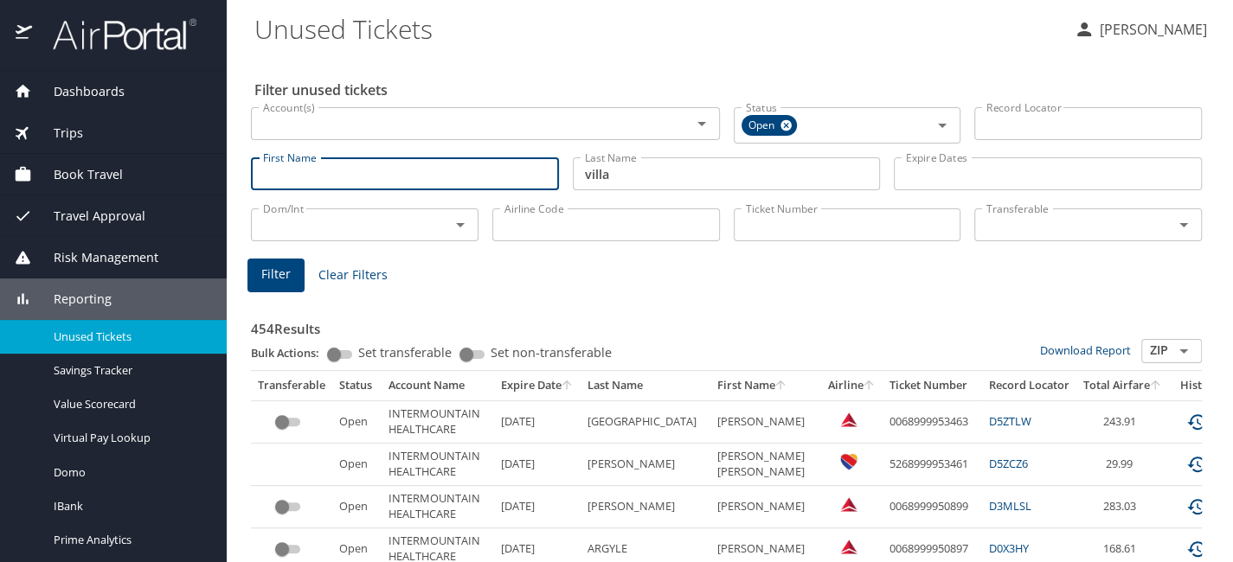
click at [504, 168] on input "First Name" at bounding box center [405, 173] width 308 height 33
type input "ann"
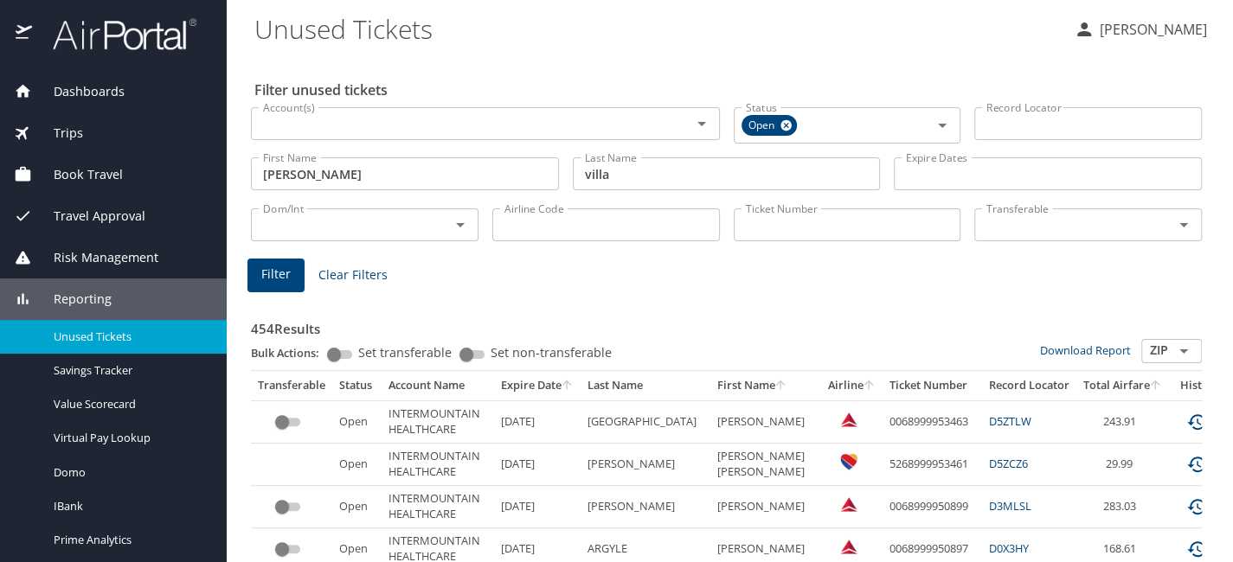
click at [563, 260] on div "Filter Clear Filters" at bounding box center [726, 276] width 958 height 34
click at [271, 266] on span "Filter" at bounding box center [275, 275] width 29 height 22
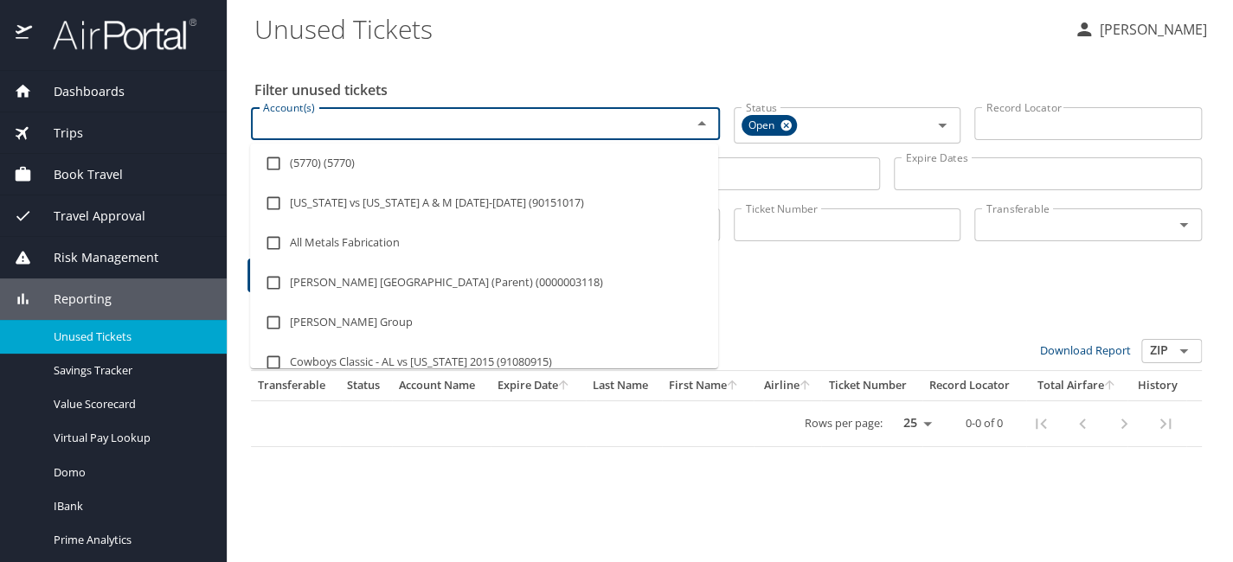
click at [536, 122] on input "Account(s)" at bounding box center [459, 123] width 407 height 22
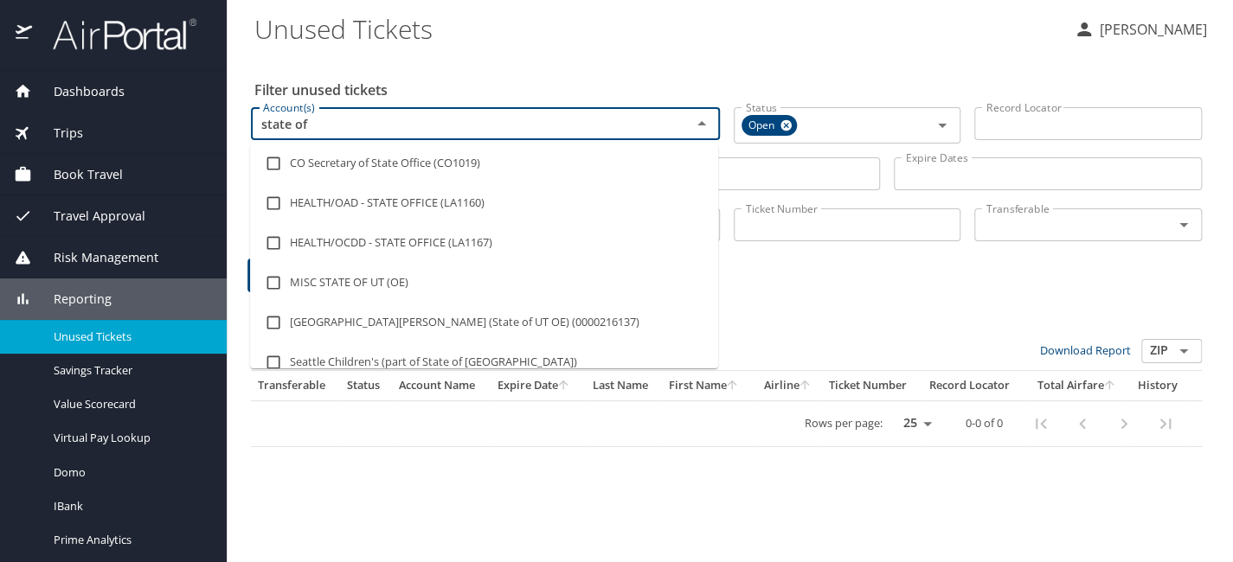
type input "state of l"
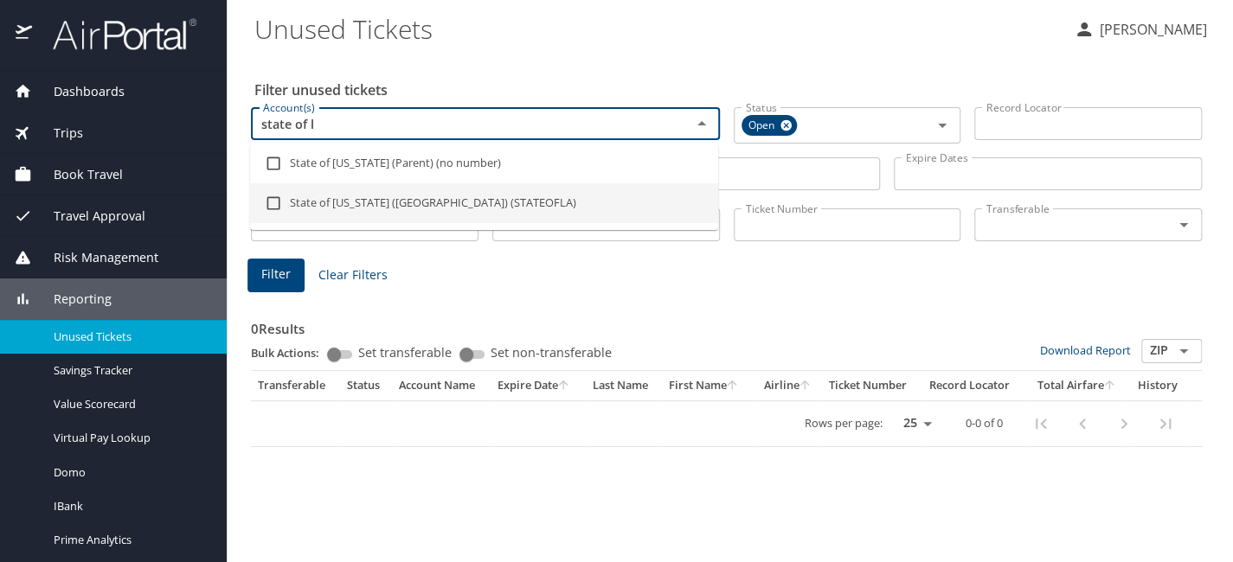
click at [539, 224] on ul "State of Louisiana (Parent) (no number) State of Louisiana (SOLA) (STATEOFLA)" at bounding box center [484, 187] width 468 height 87
click at [612, 198] on li "State of Louisiana (SOLA) (STATEOFLA)" at bounding box center [484, 203] width 468 height 40
checkbox input "true"
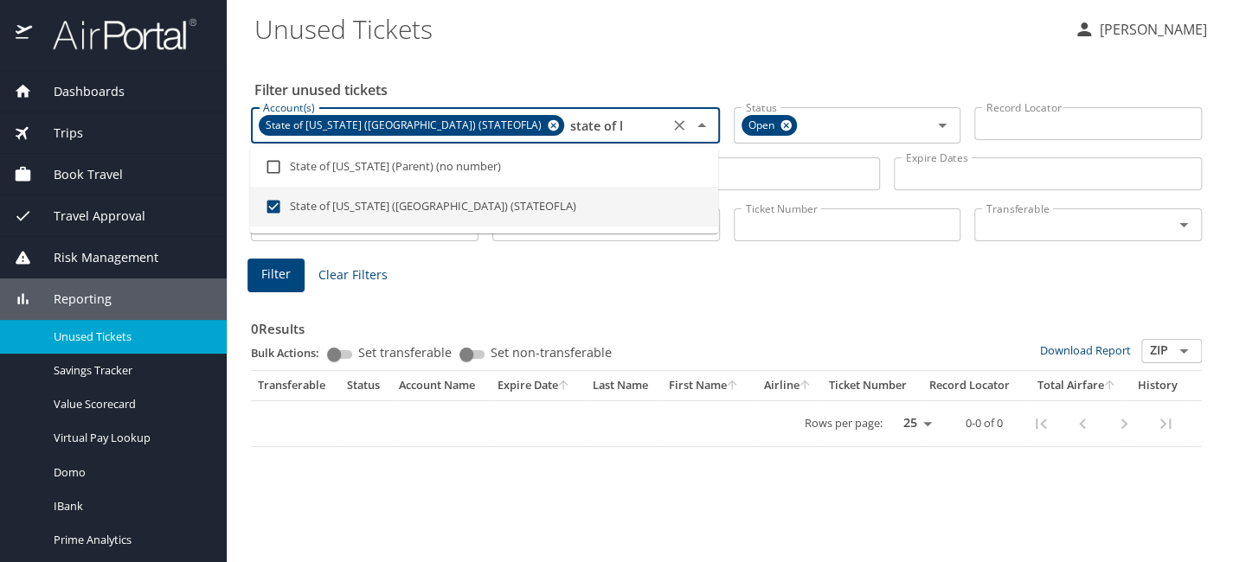
type input "state of l"
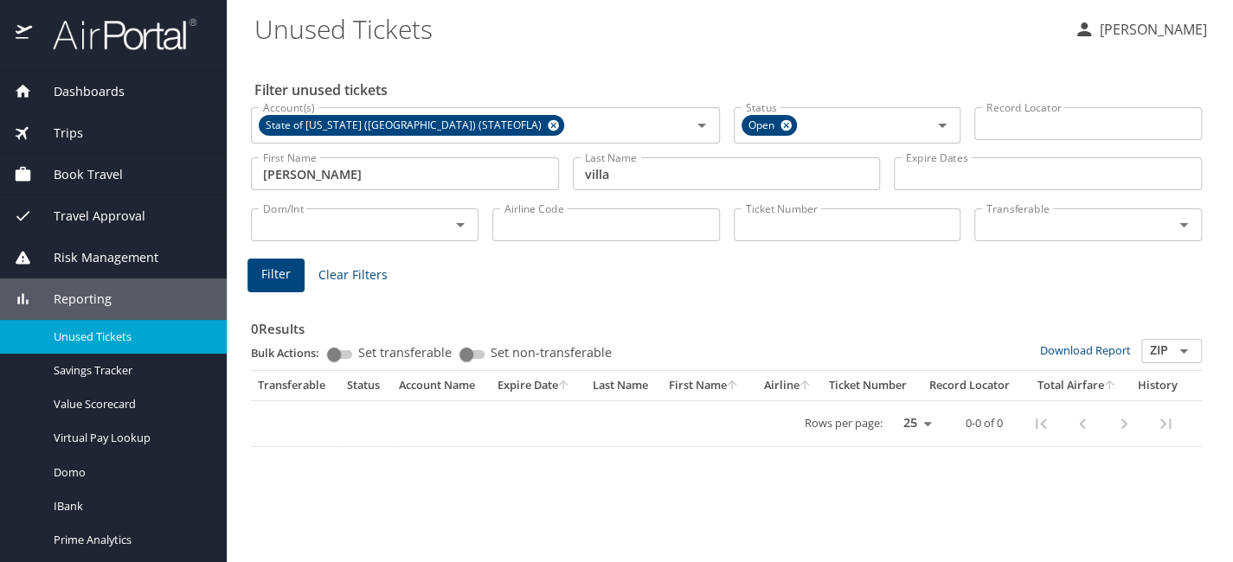
click at [635, 317] on h3 "0 Results" at bounding box center [726, 324] width 951 height 30
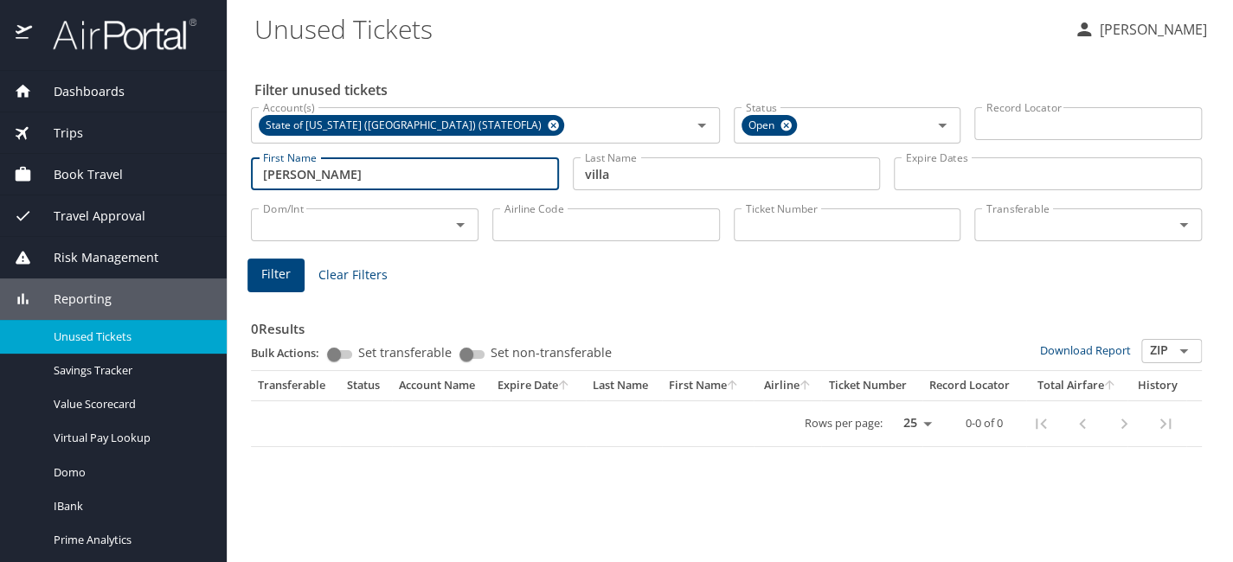
drag, startPoint x: 315, startPoint y: 170, endPoint x: 198, endPoint y: 185, distance: 117.8
click at [198, 185] on div "Dashboards AirPortal 360™ Manager AirPortal 360™ Agent My Travel Dashboard Trip…" at bounding box center [616, 281] width 1233 height 562
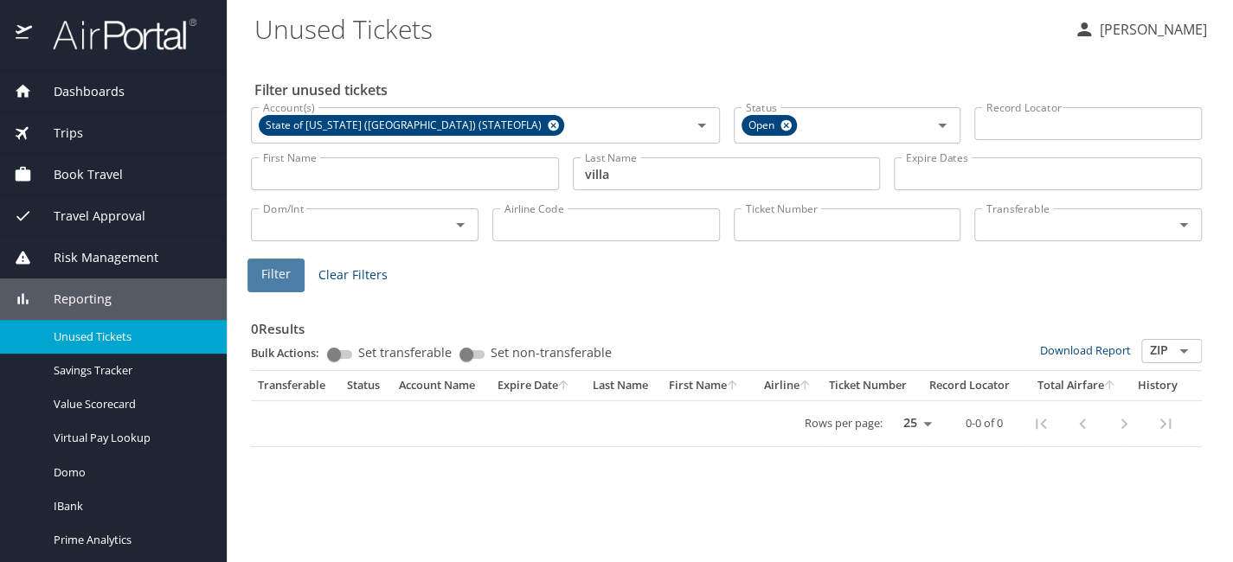
click at [278, 279] on span "Filter" at bounding box center [275, 275] width 29 height 22
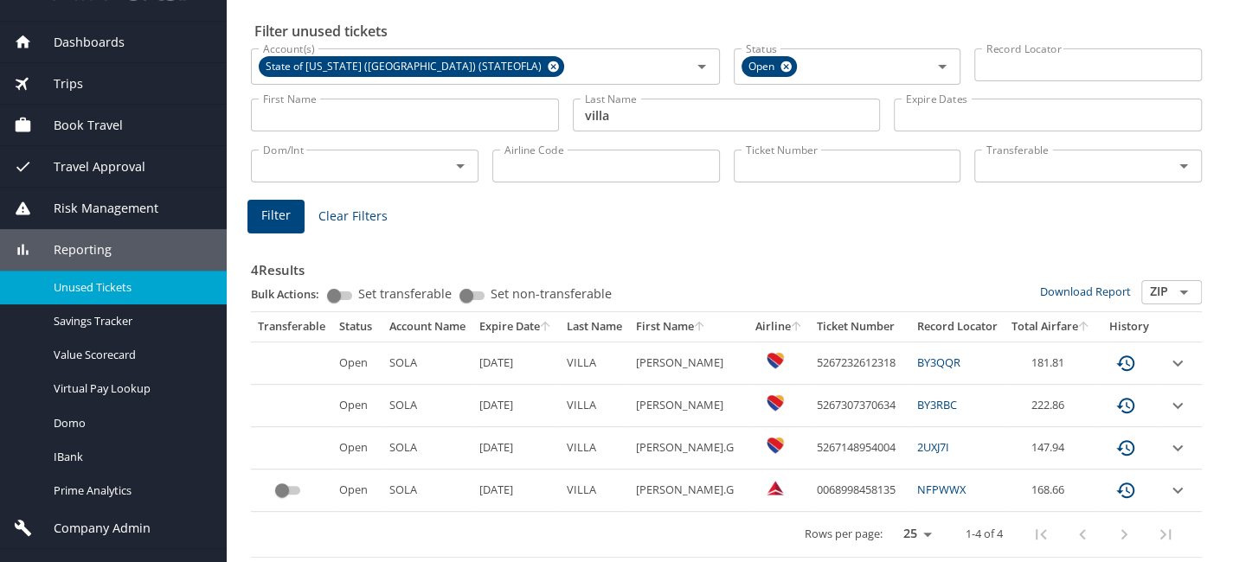
scroll to position [77, 0]
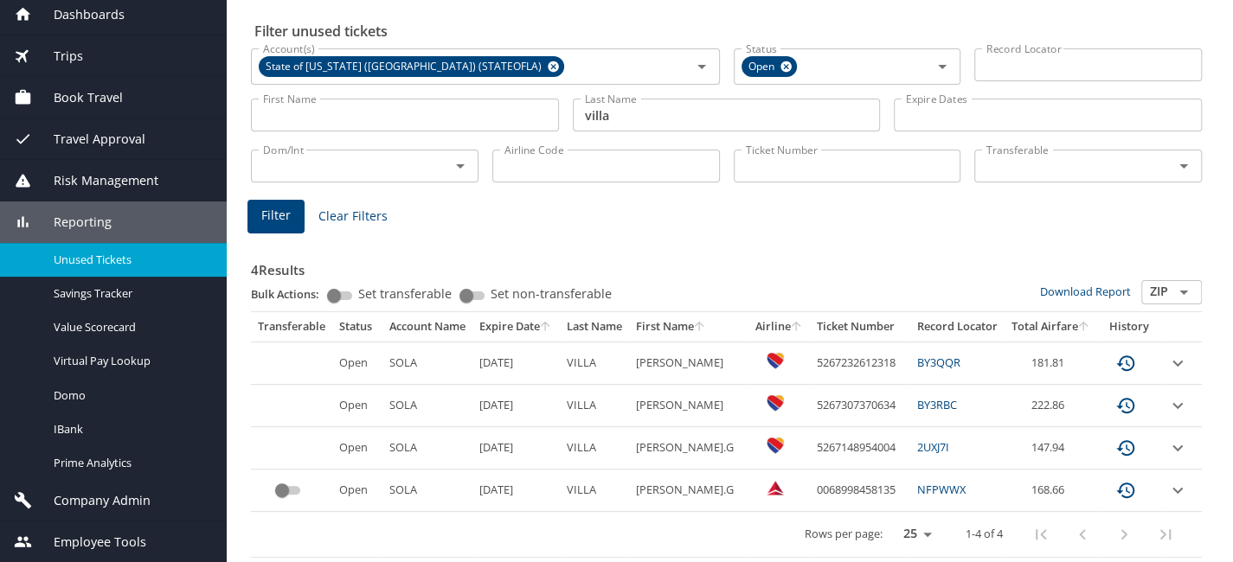
click at [142, 497] on span "Company Admin" at bounding box center [91, 500] width 119 height 19
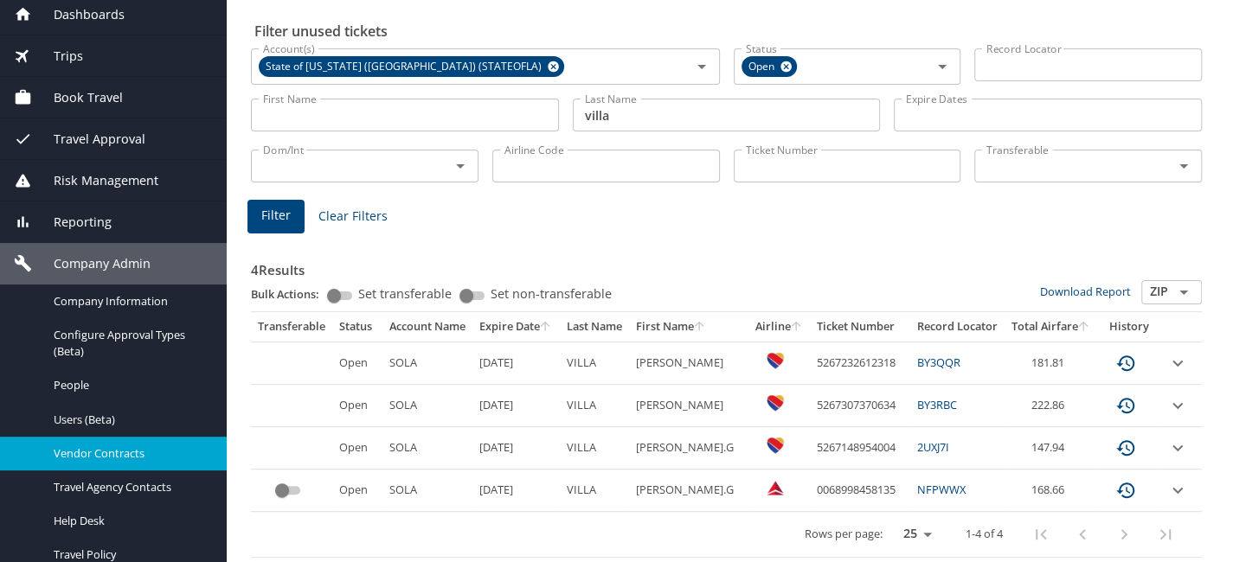
scroll to position [163, 0]
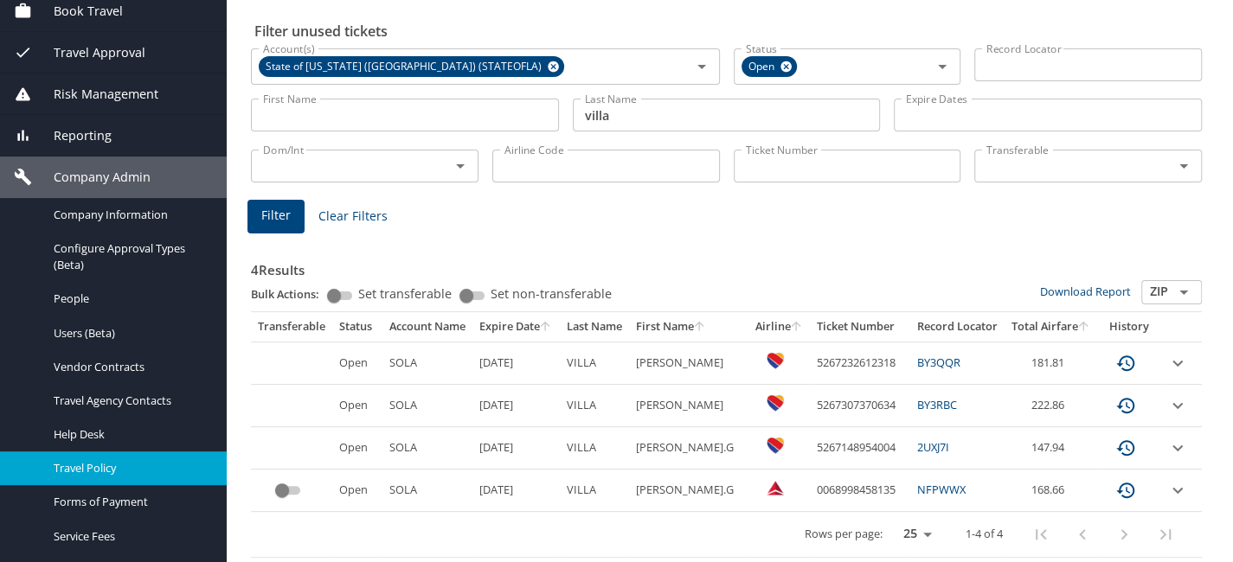
click at [157, 471] on span "Travel Policy" at bounding box center [130, 468] width 152 height 16
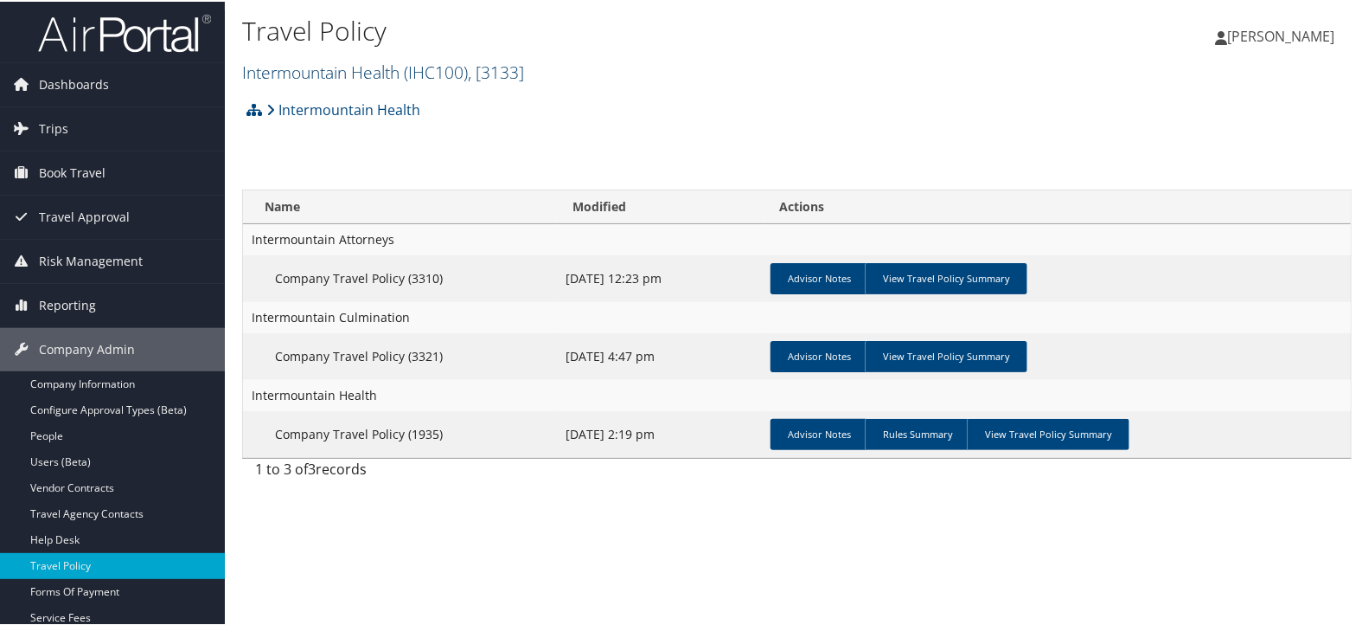
click at [395, 67] on link "Intermountain Health ( IHC100 ) , [ 3133 ]" at bounding box center [383, 70] width 282 height 23
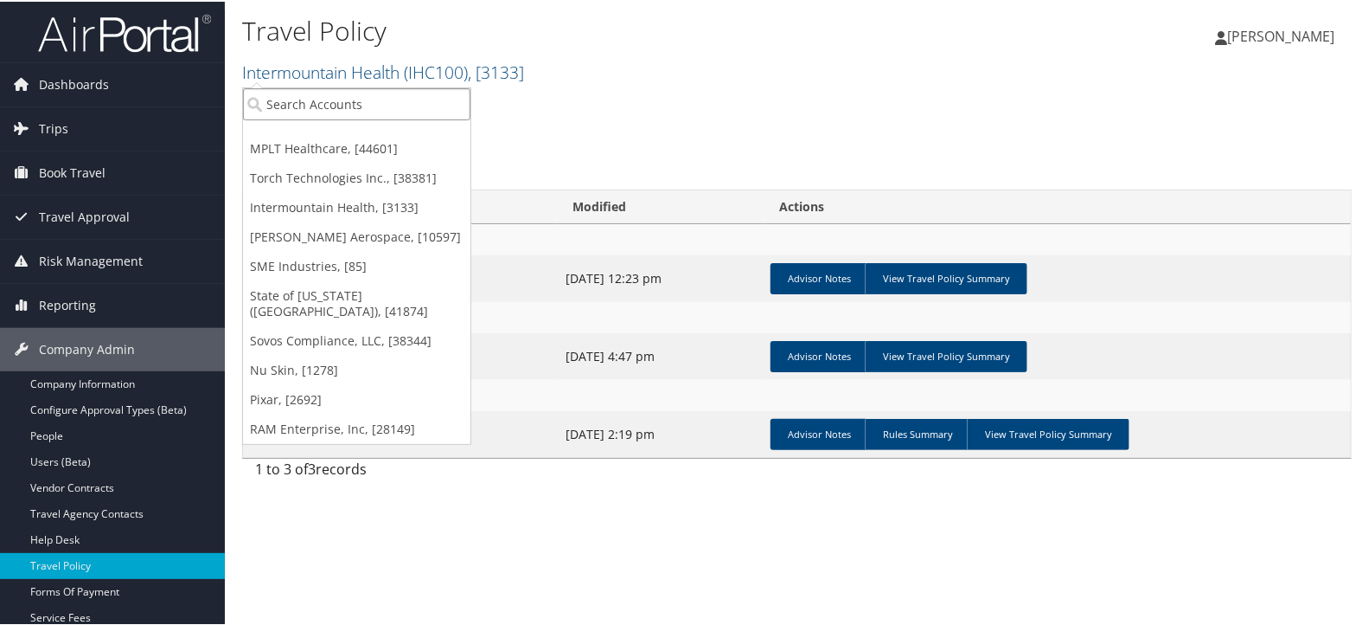
click at [397, 91] on input "search" at bounding box center [356, 103] width 227 height 32
type input "bio"
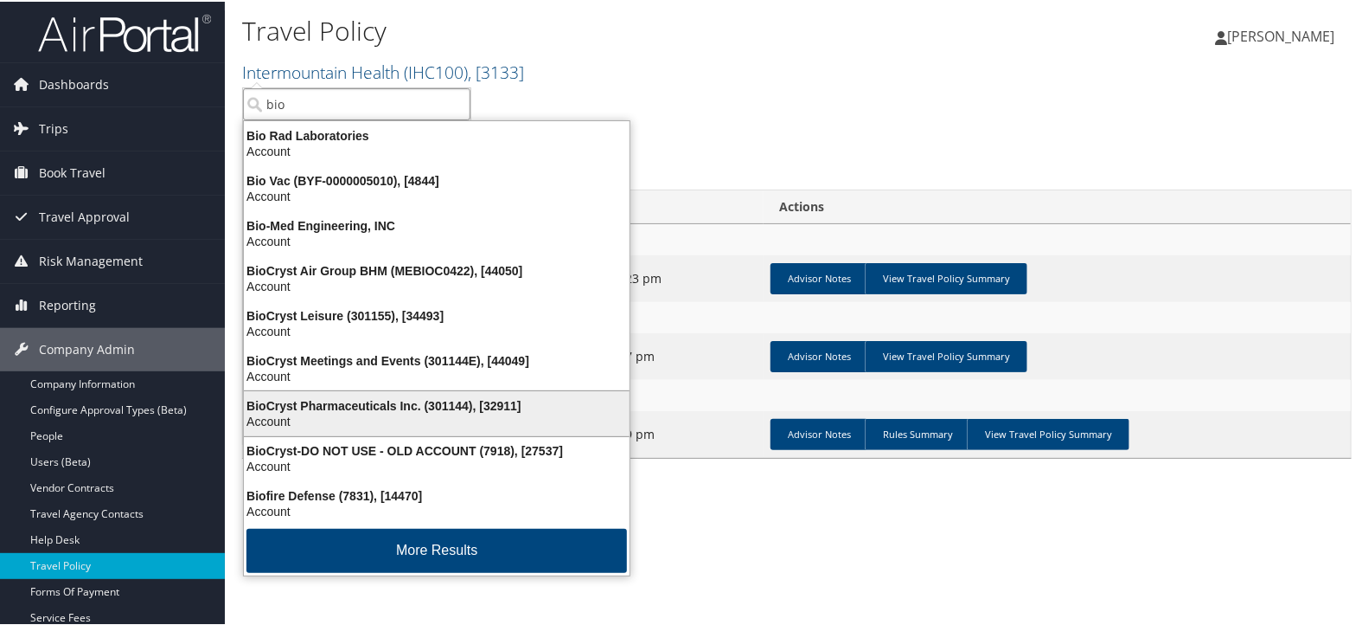
click at [363, 413] on div "Account" at bounding box center [437, 420] width 407 height 16
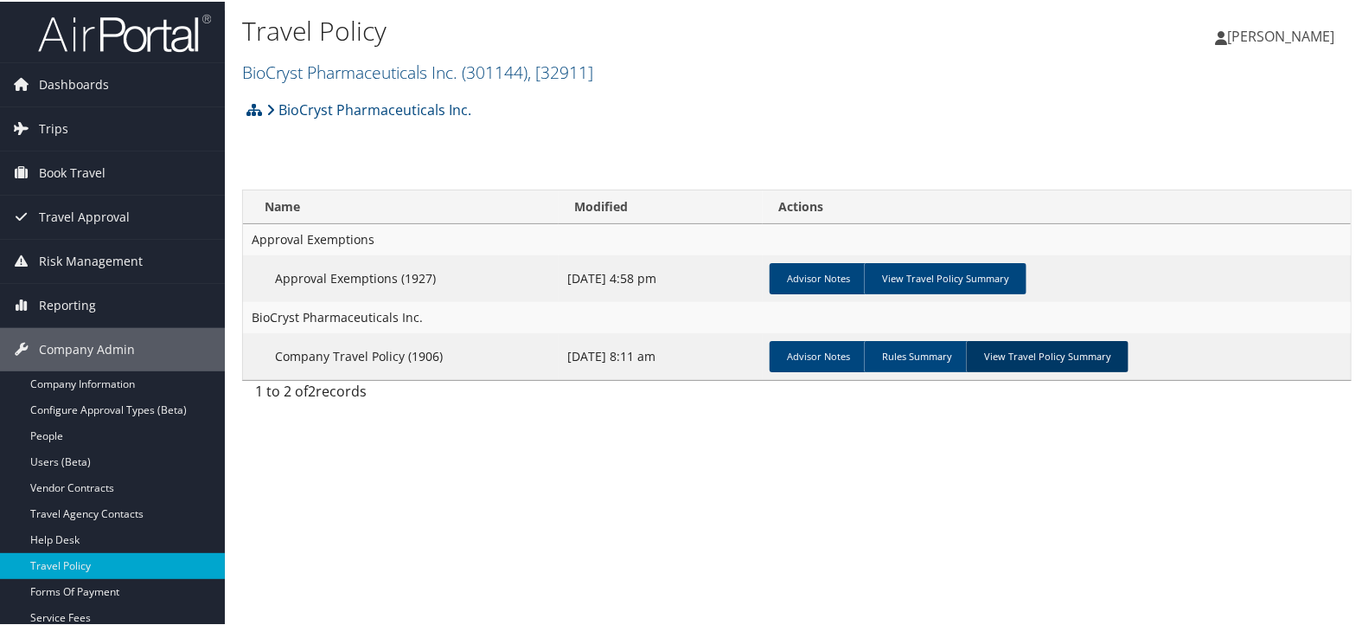
click at [1085, 360] on link "View Travel Policy Summary" at bounding box center [1047, 354] width 163 height 31
